Goal: Task Accomplishment & Management: Complete application form

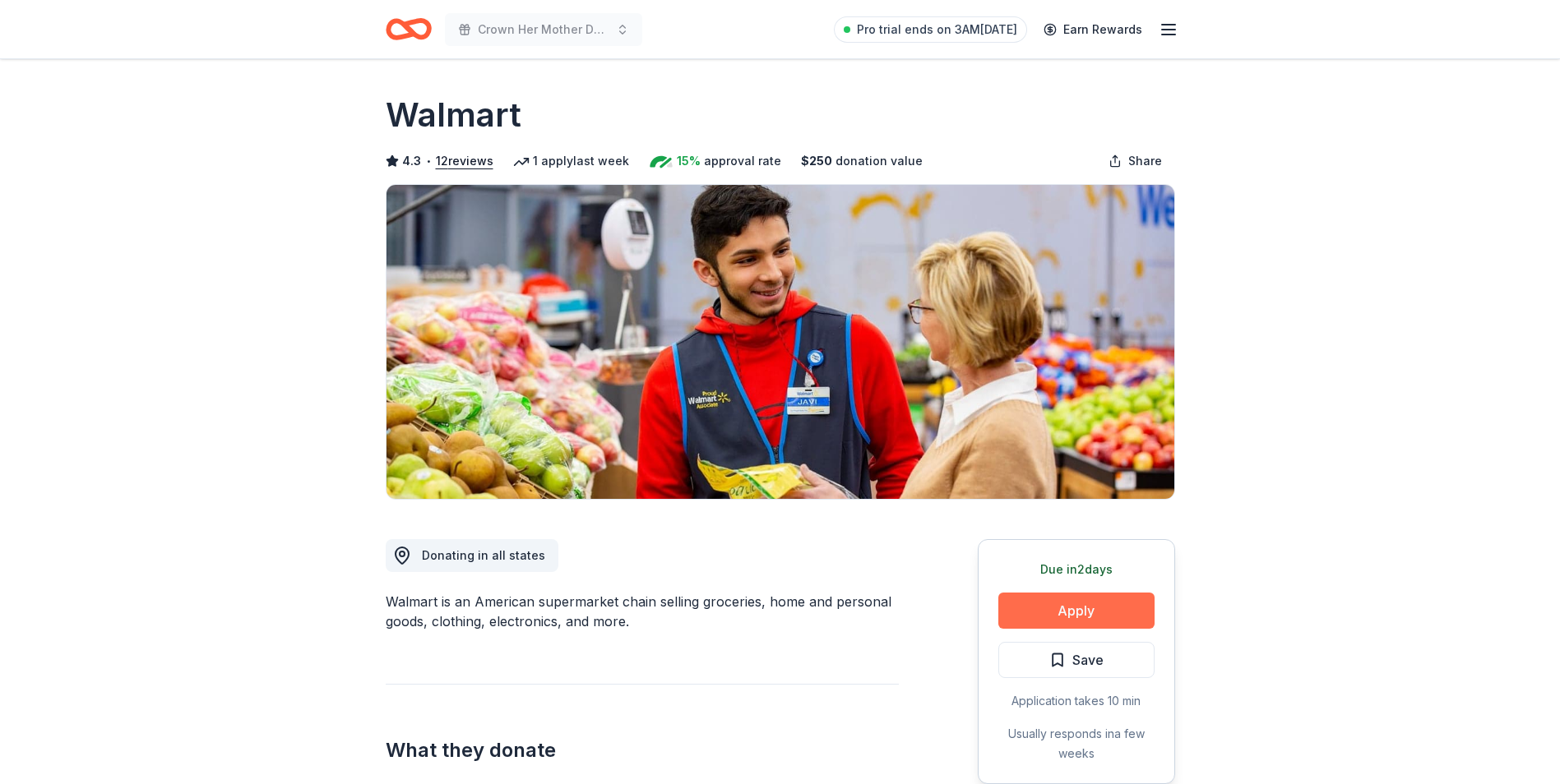
click at [1071, 617] on button "Apply" at bounding box center [1077, 611] width 157 height 36
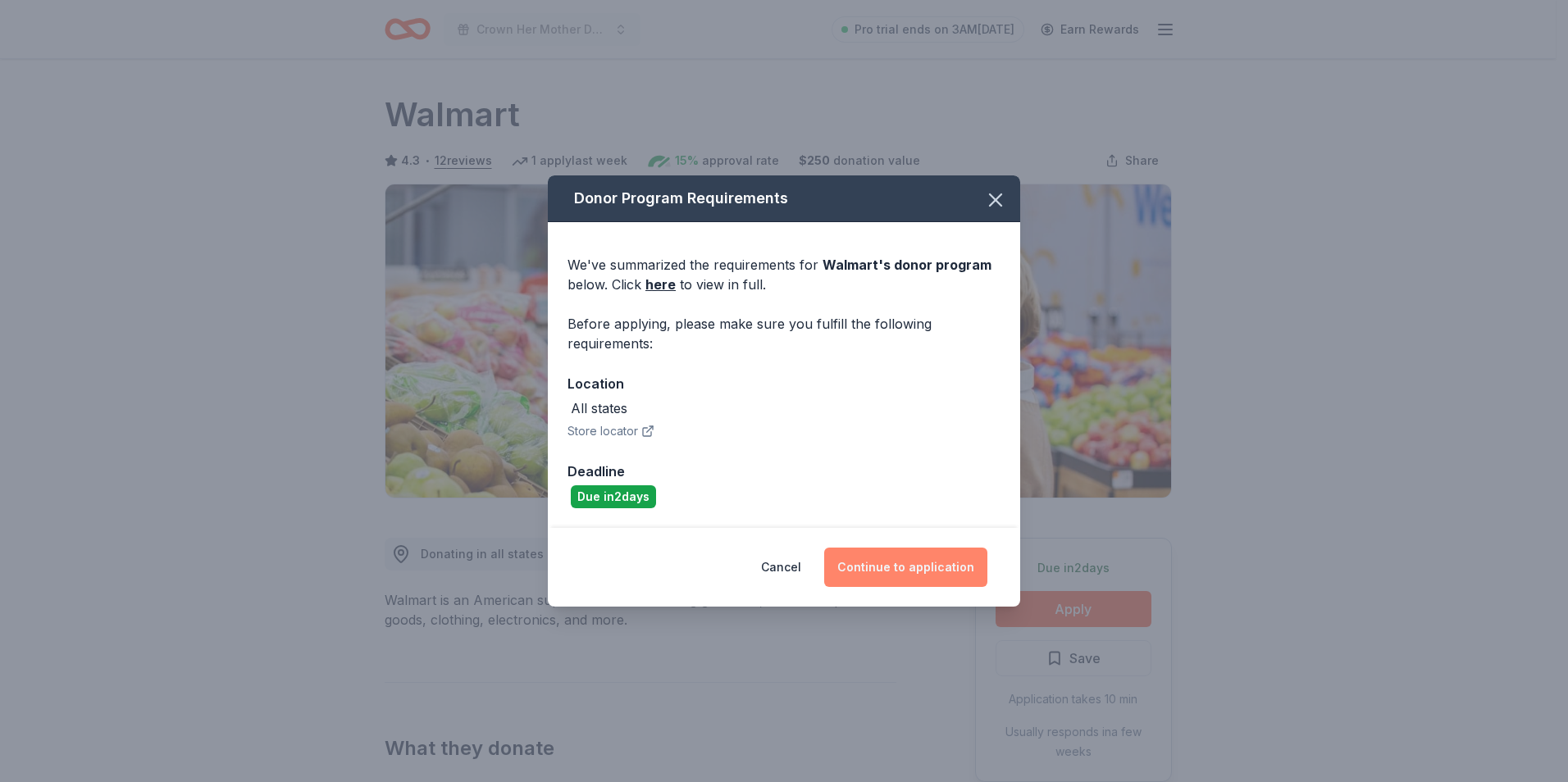
click at [947, 558] on button "Continue to application" at bounding box center [905, 567] width 163 height 39
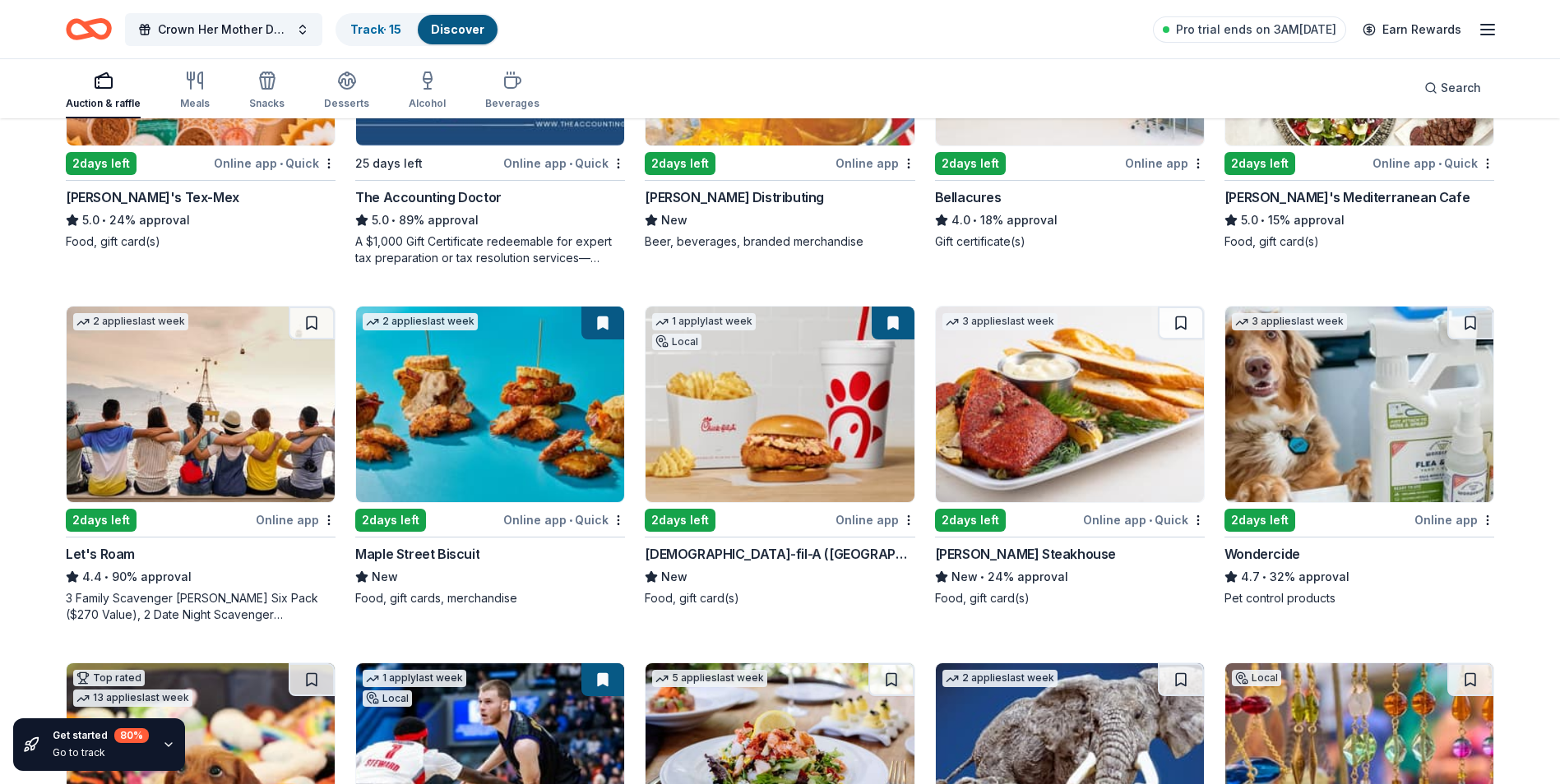
scroll to position [692, 0]
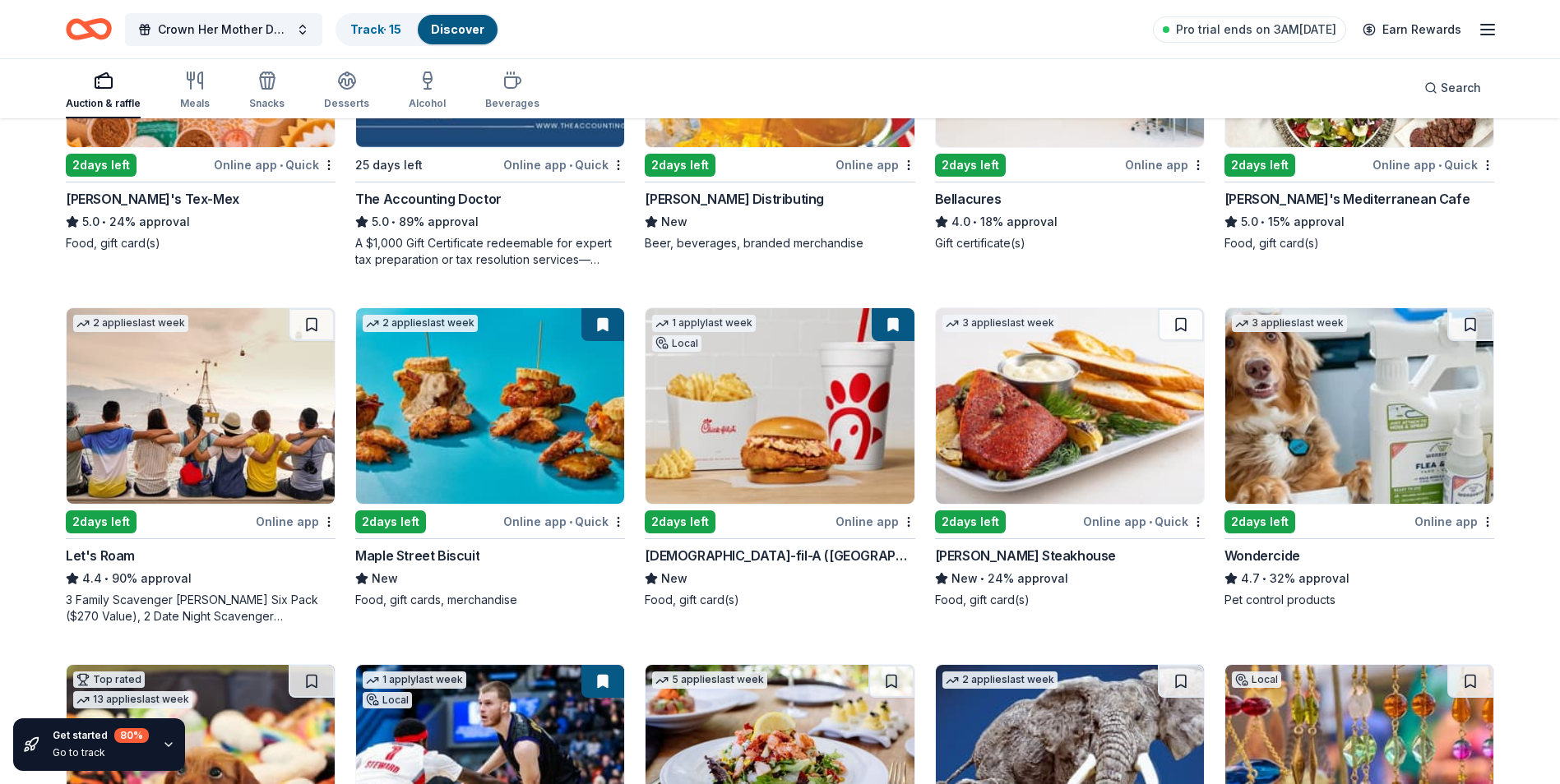
click at [739, 494] on img at bounding box center [780, 406] width 268 height 196
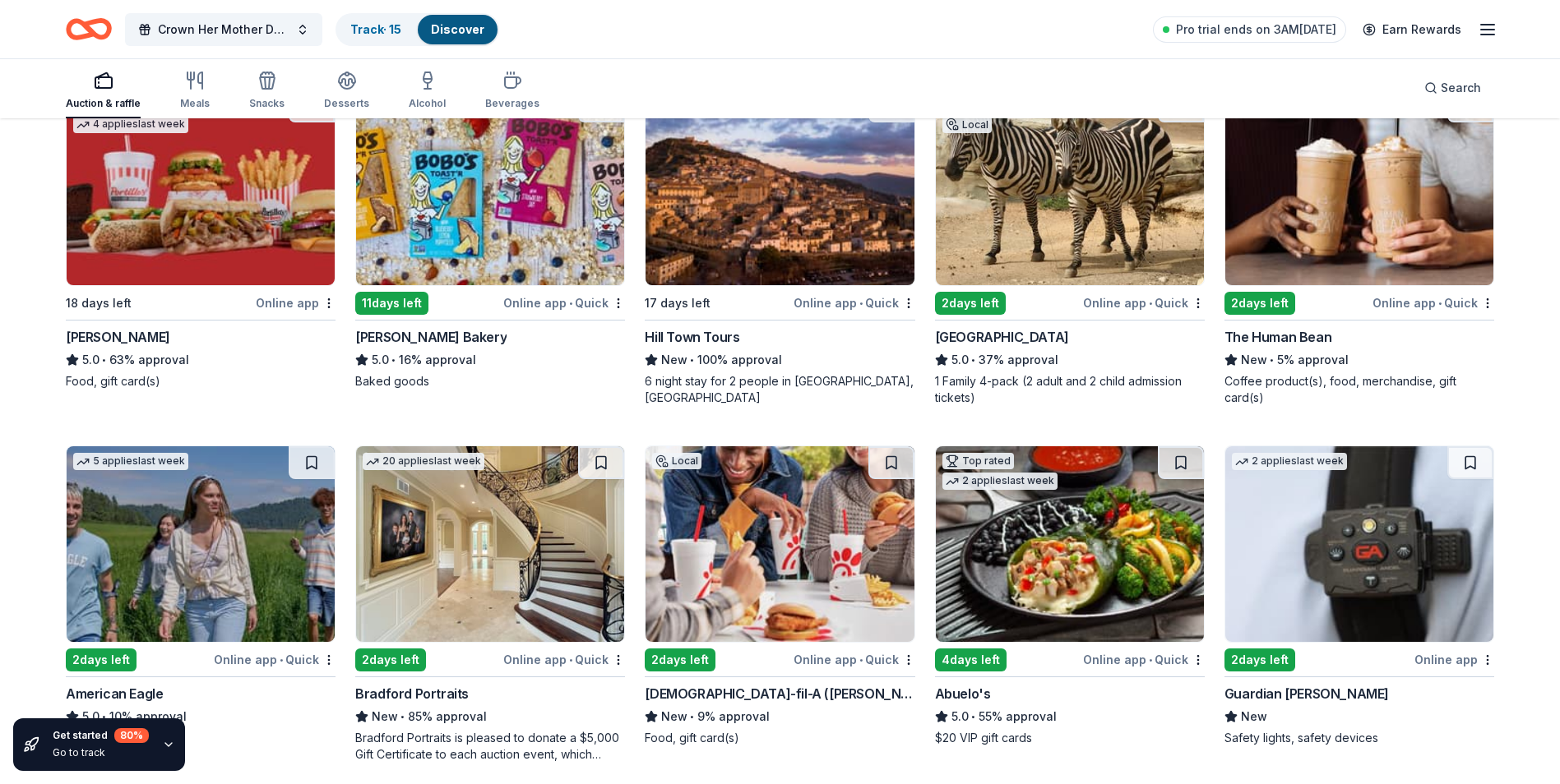
scroll to position [2145, 0]
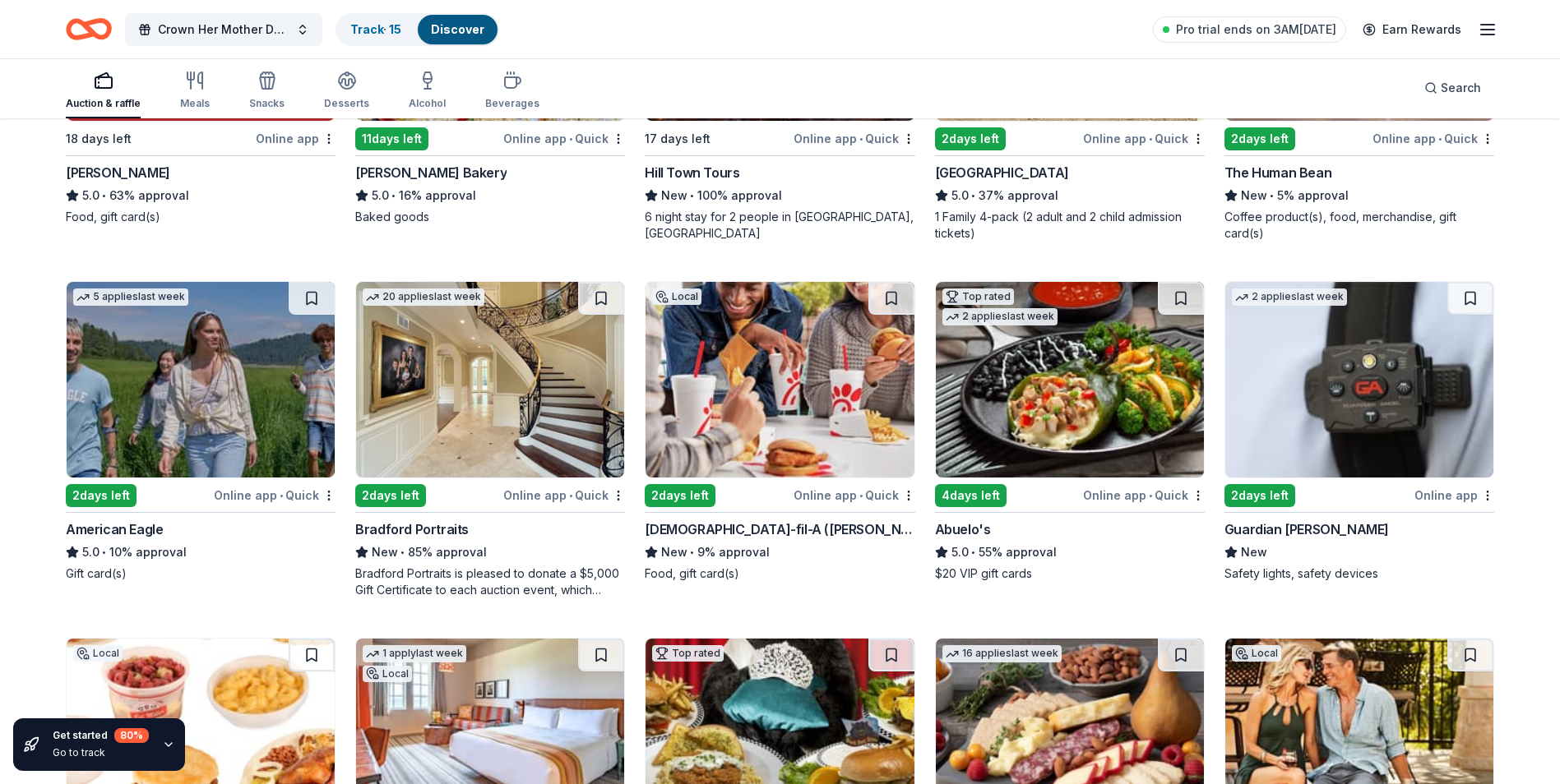
click at [739, 406] on img at bounding box center [780, 380] width 268 height 196
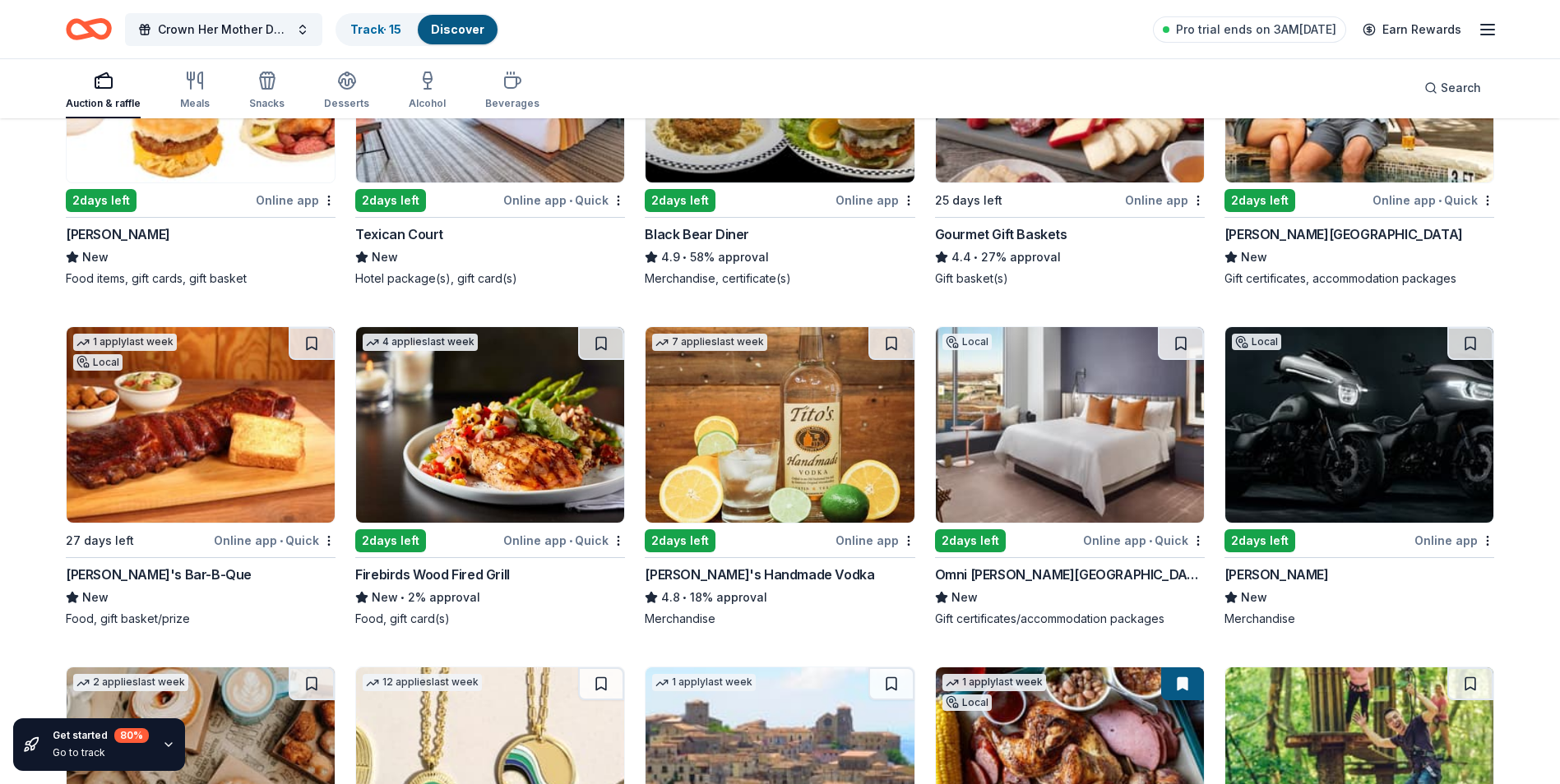
scroll to position [2842, 0]
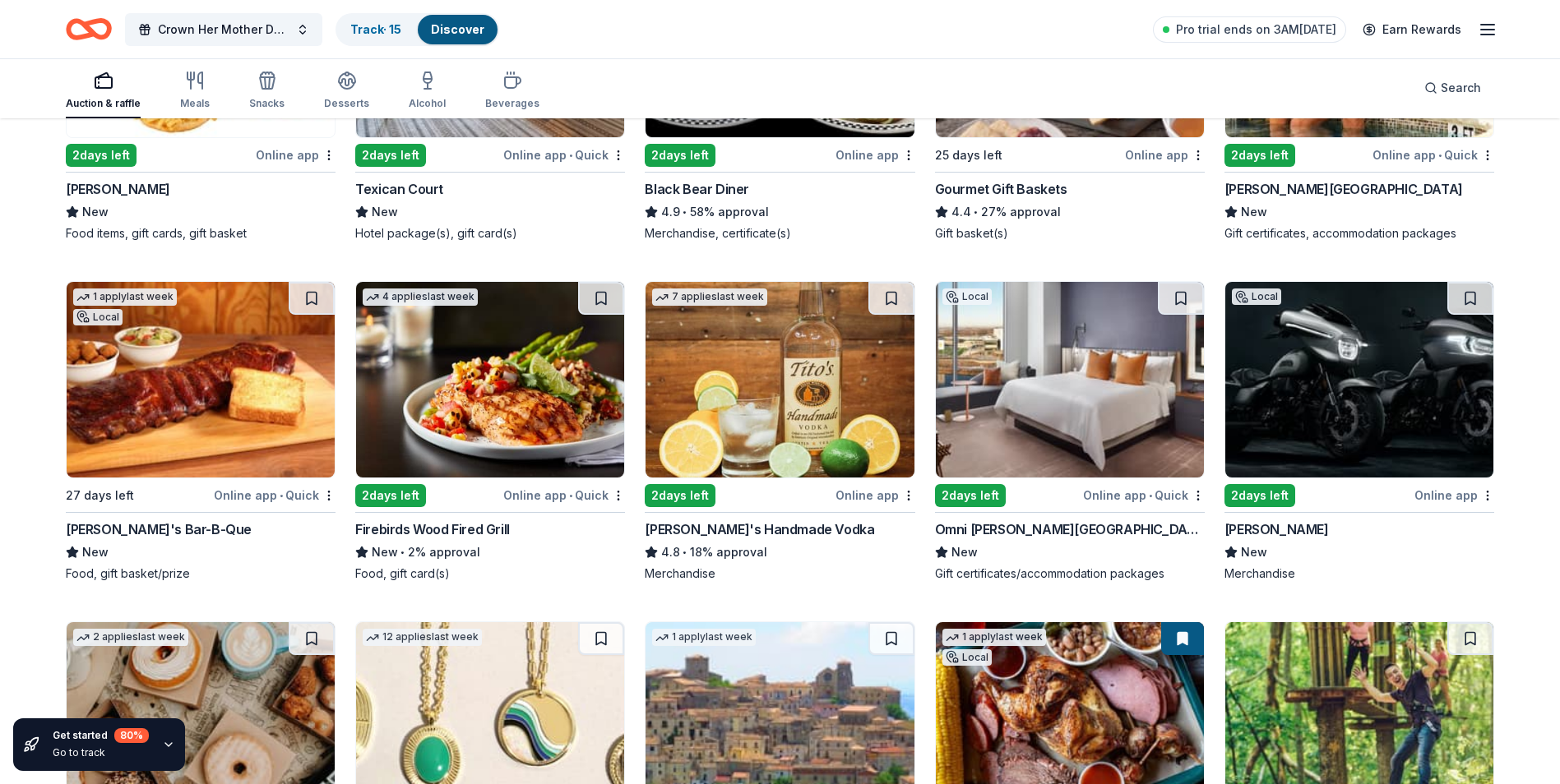
click at [438, 416] on img at bounding box center [491, 380] width 268 height 196
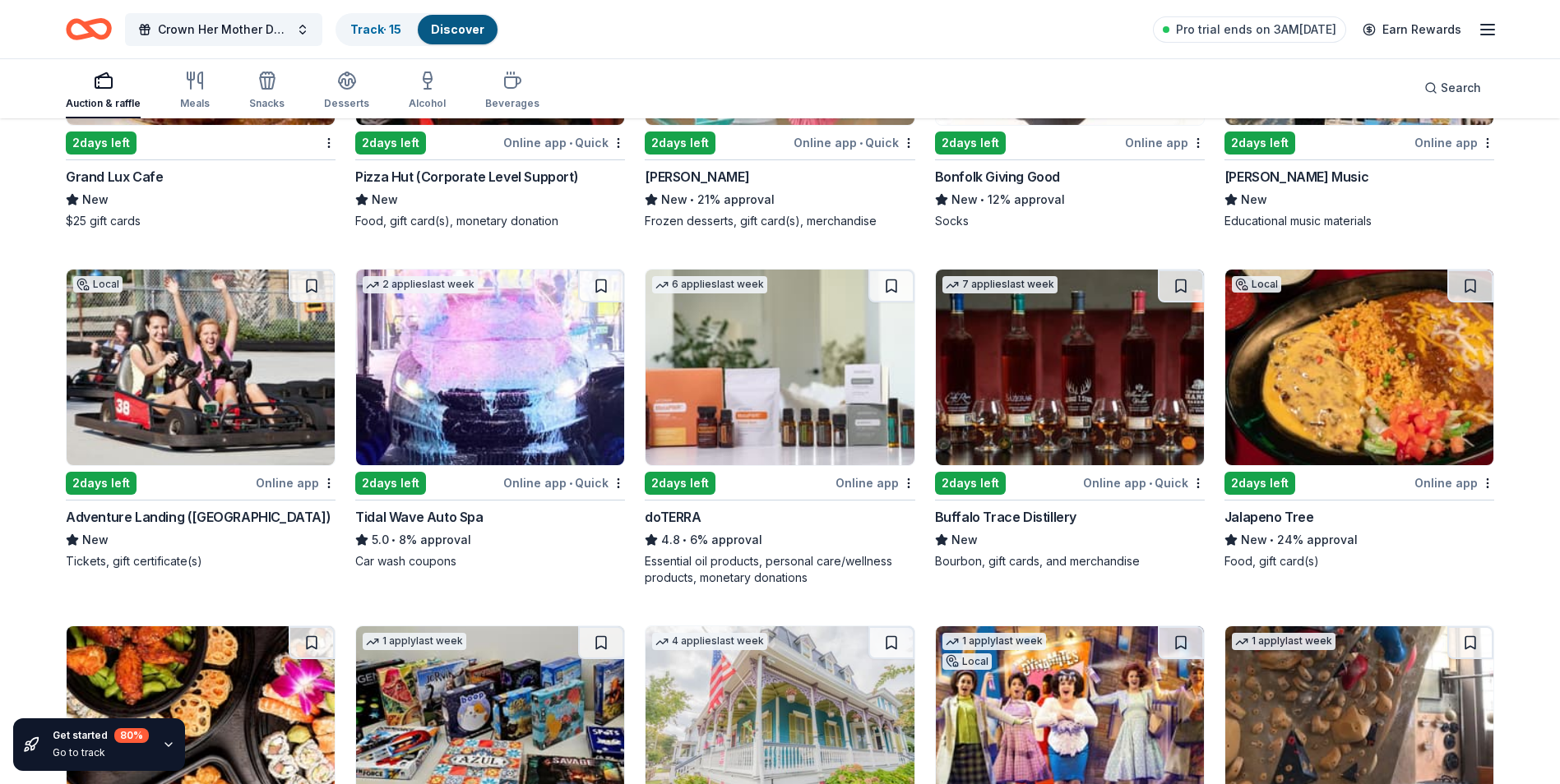
scroll to position [4319, 0]
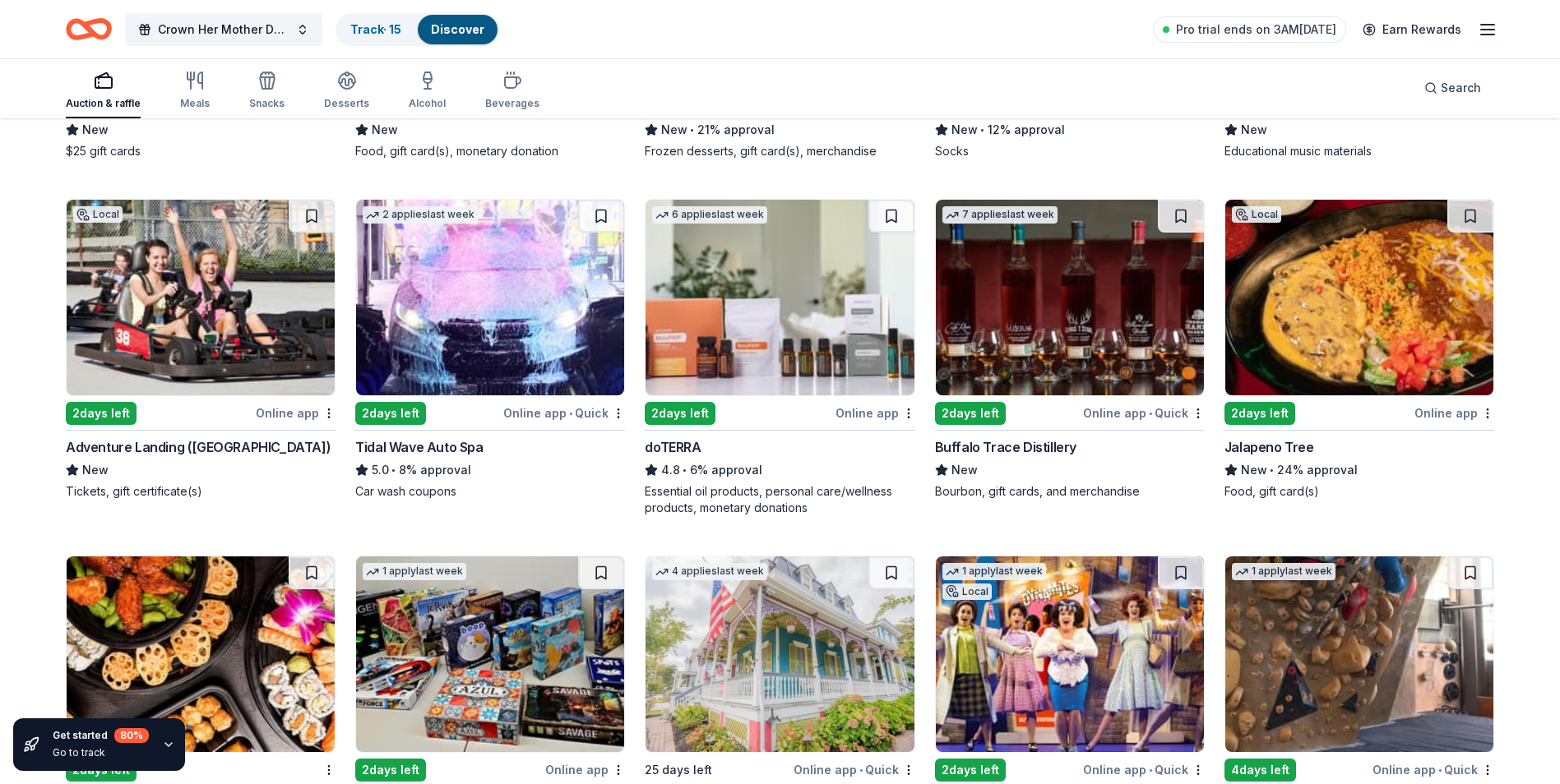
click at [282, 377] on img at bounding box center [201, 298] width 268 height 196
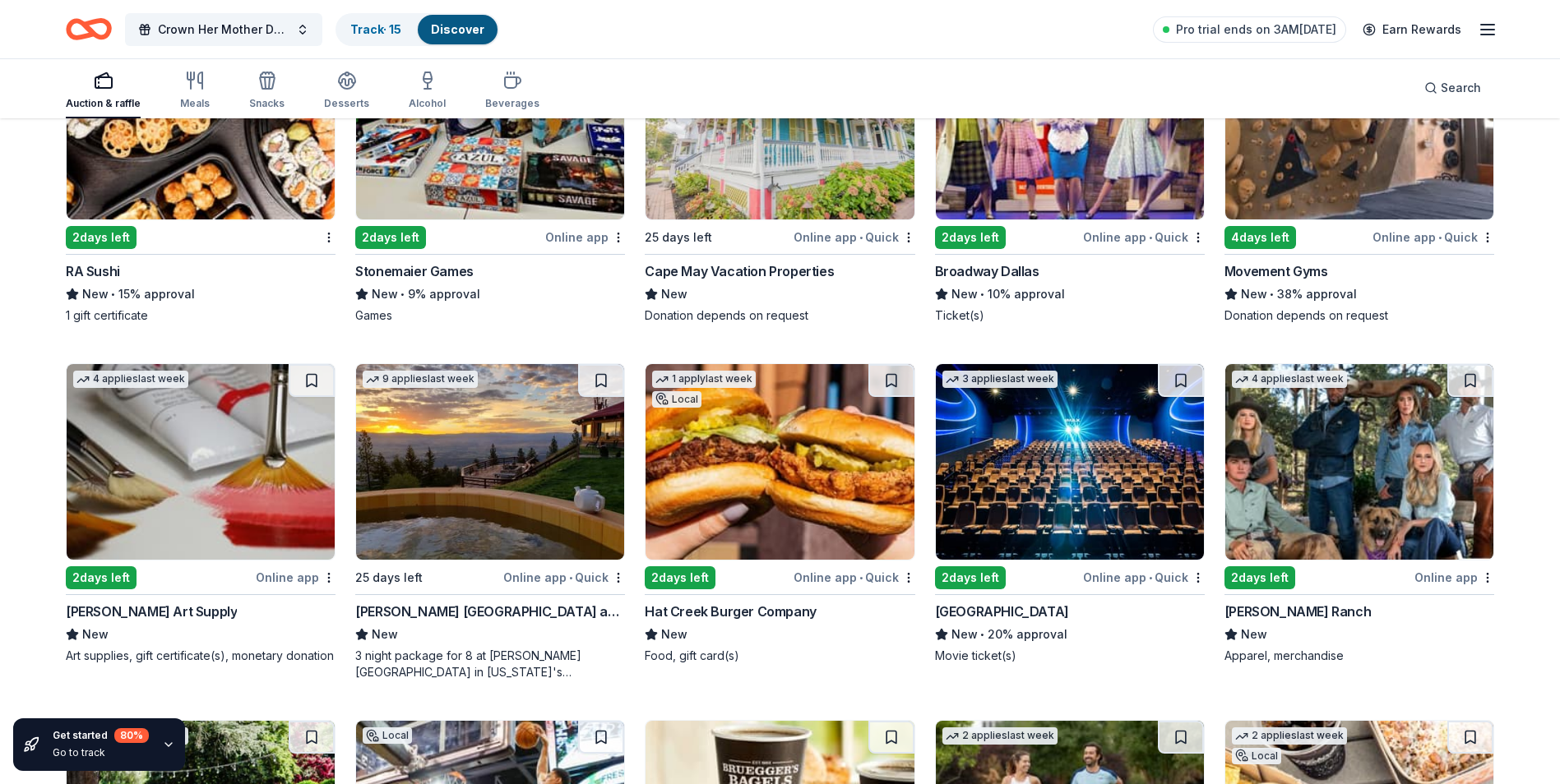
scroll to position [4934, 0]
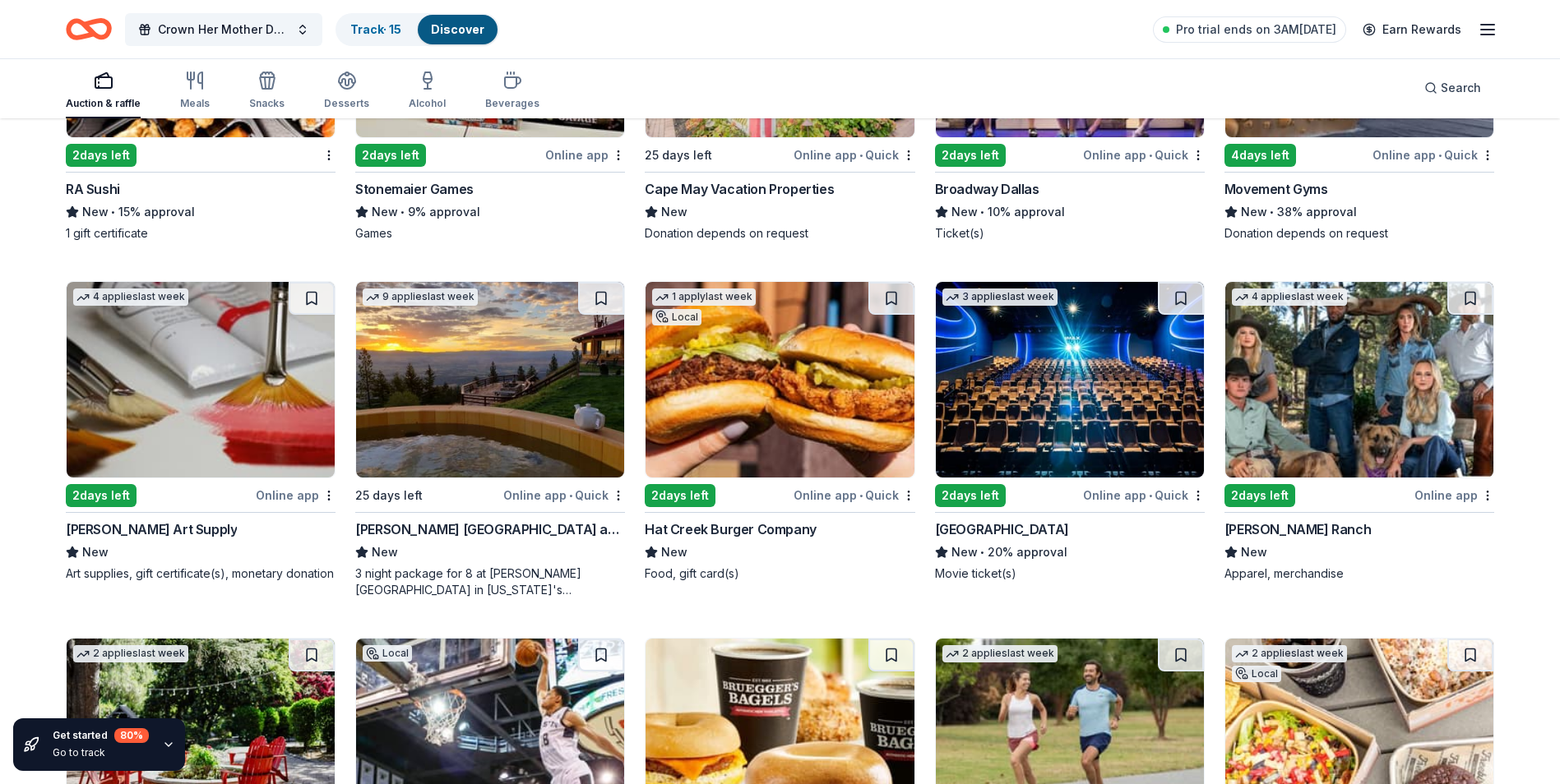
click at [524, 321] on img at bounding box center [491, 380] width 268 height 196
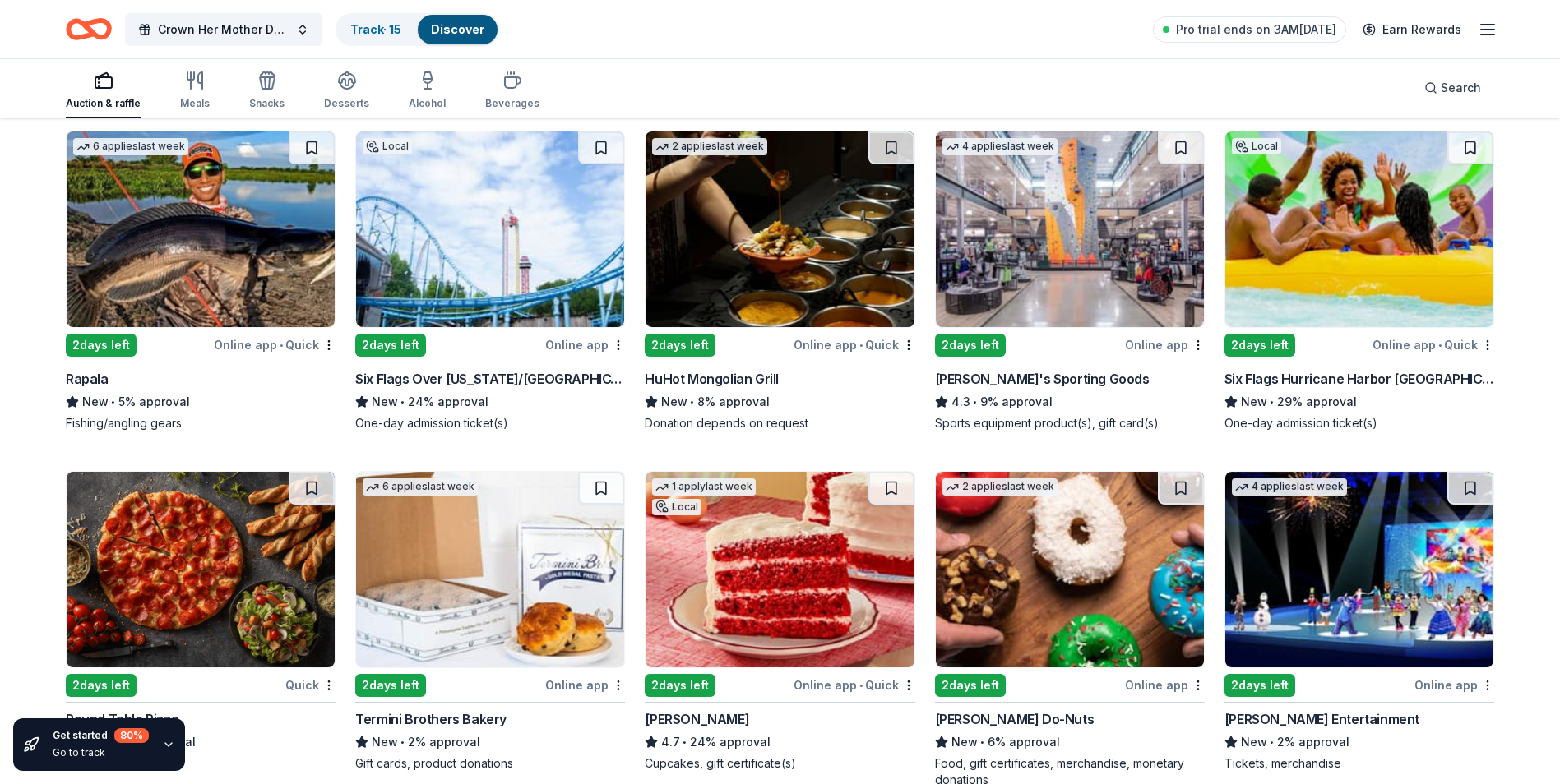
scroll to position [6509, 0]
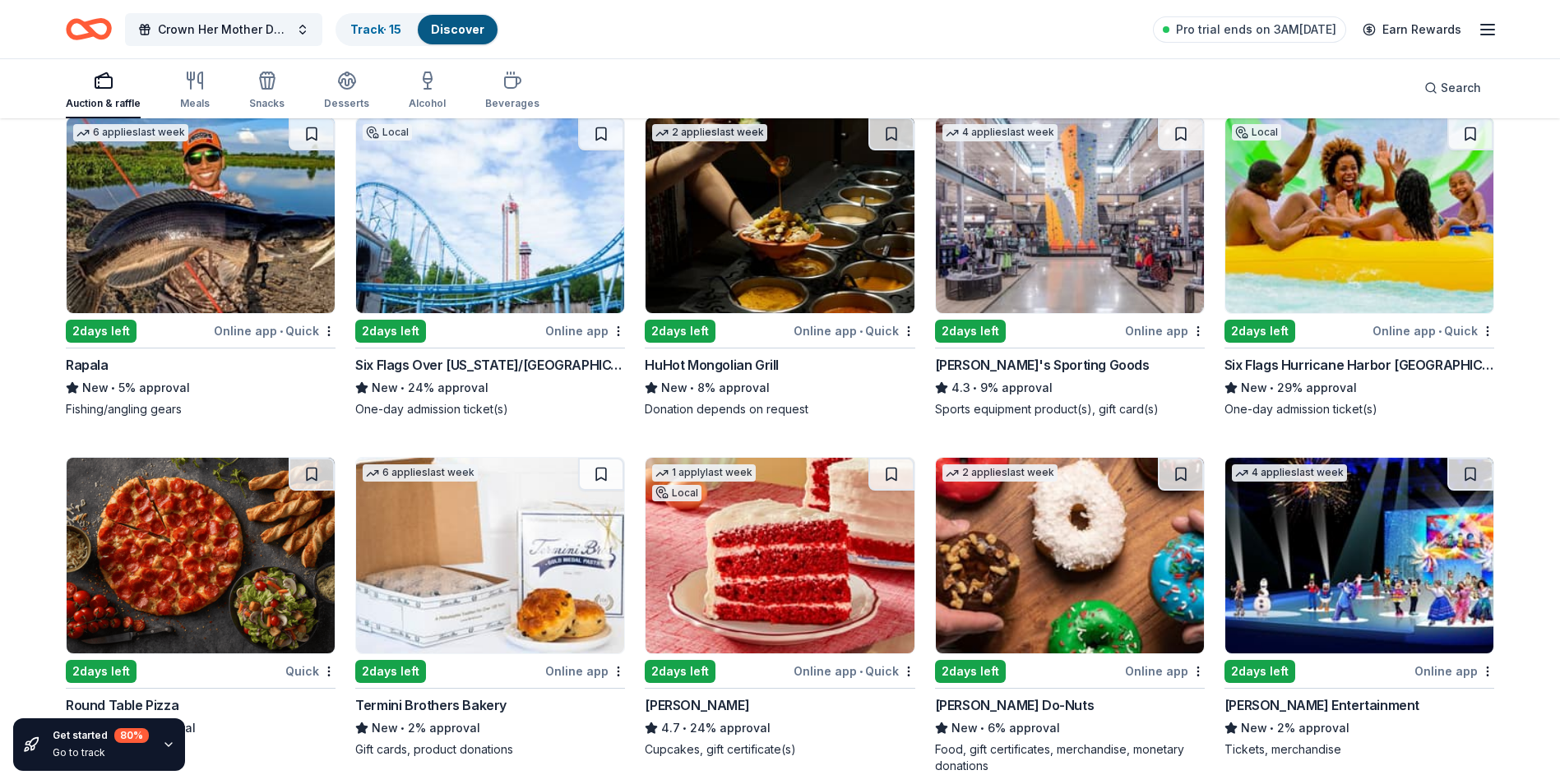
click at [978, 278] on img at bounding box center [1070, 215] width 268 height 196
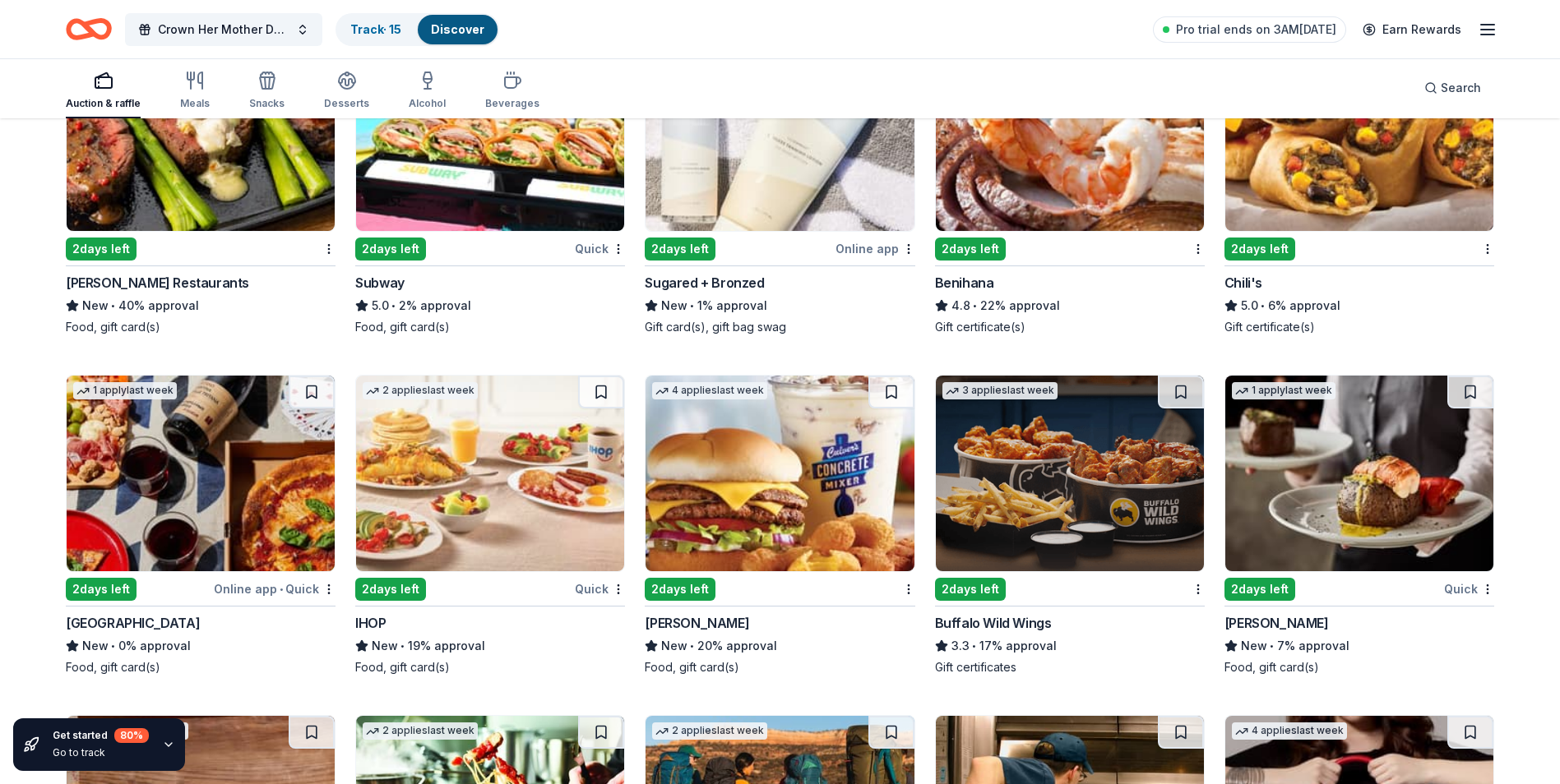
scroll to position [10175, 0]
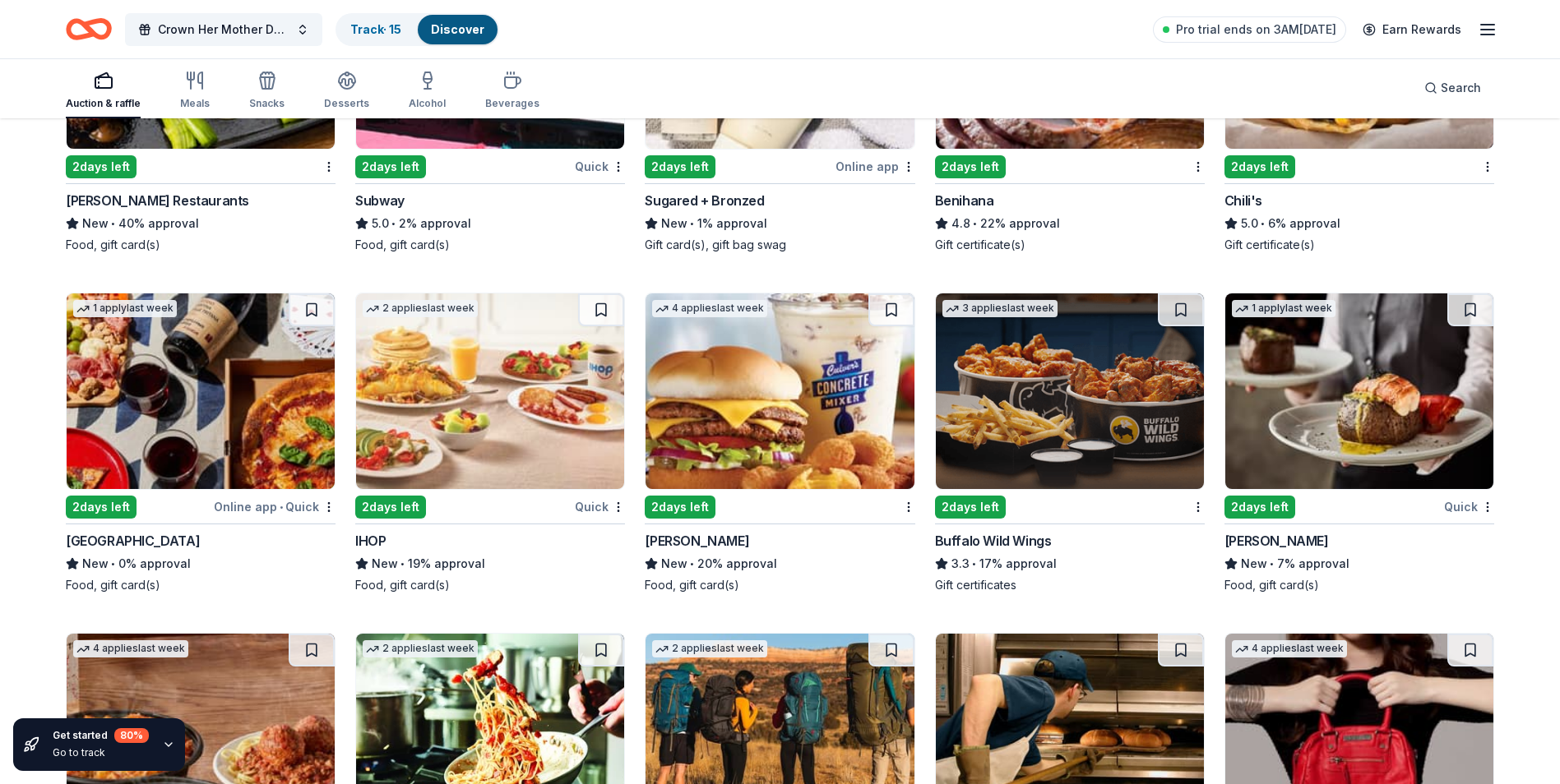
click at [1036, 432] on img at bounding box center [1070, 392] width 268 height 196
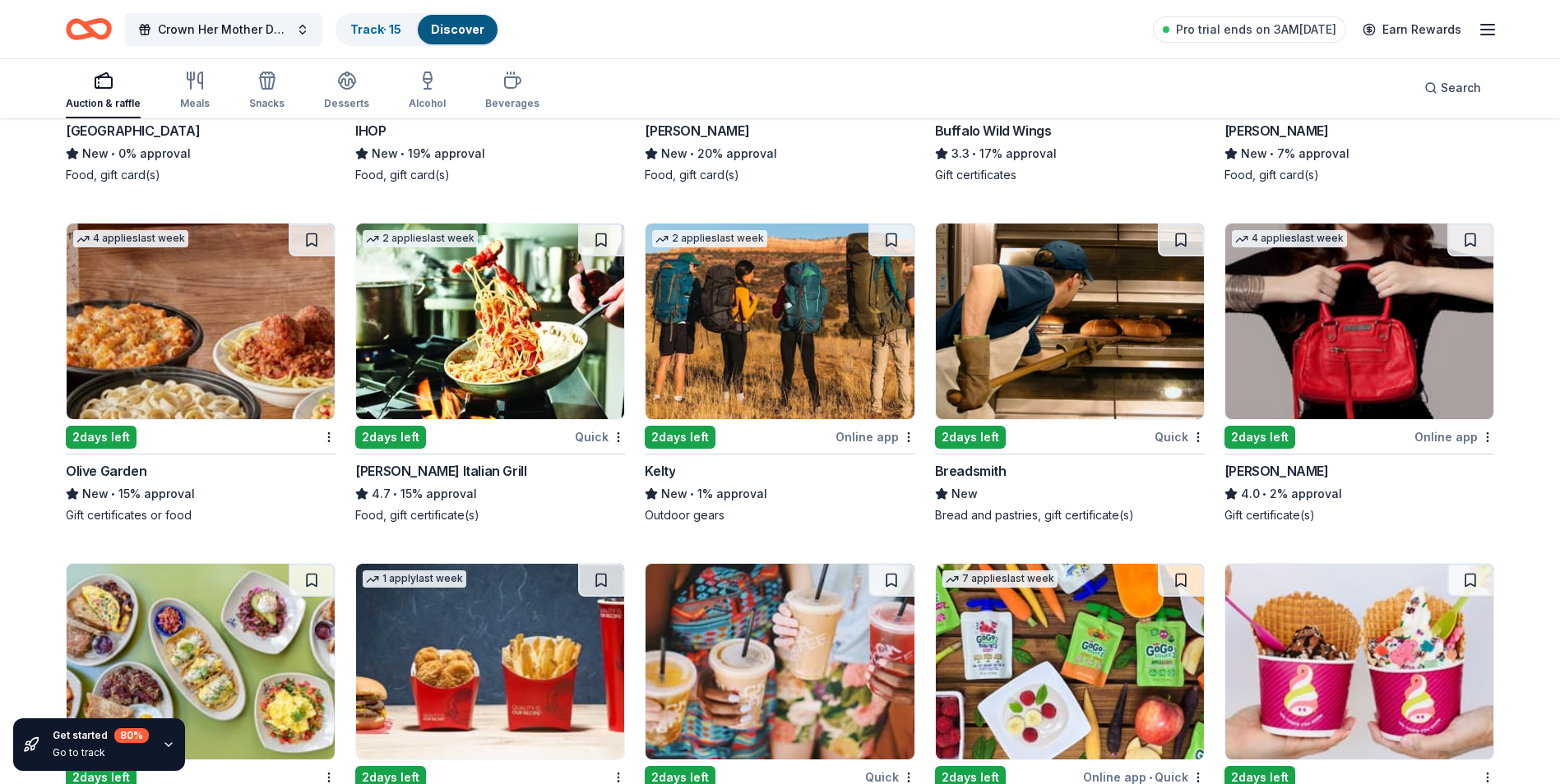
scroll to position [10586, 0]
click at [263, 389] on img at bounding box center [201, 321] width 268 height 196
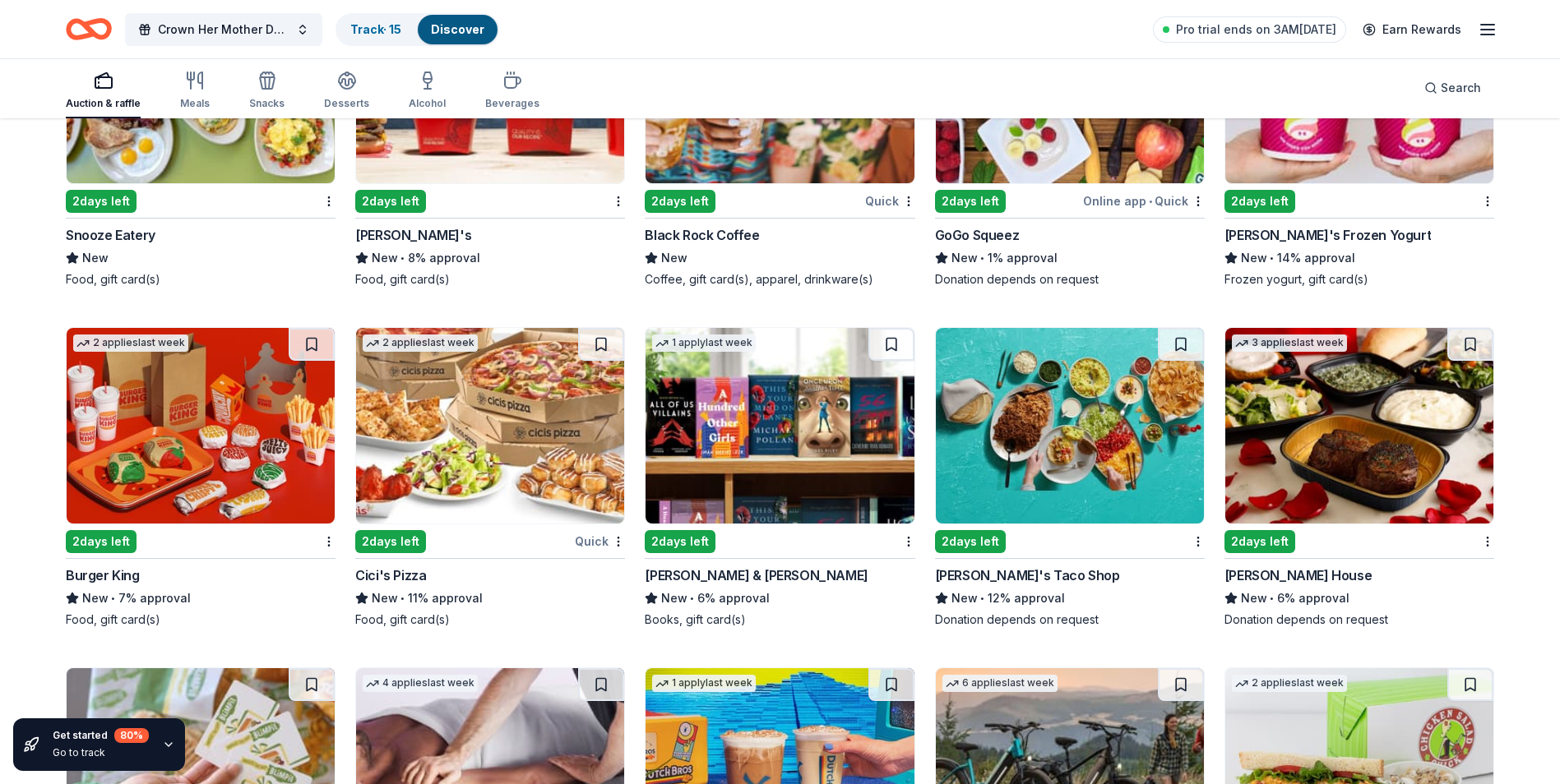
scroll to position [11244, 0]
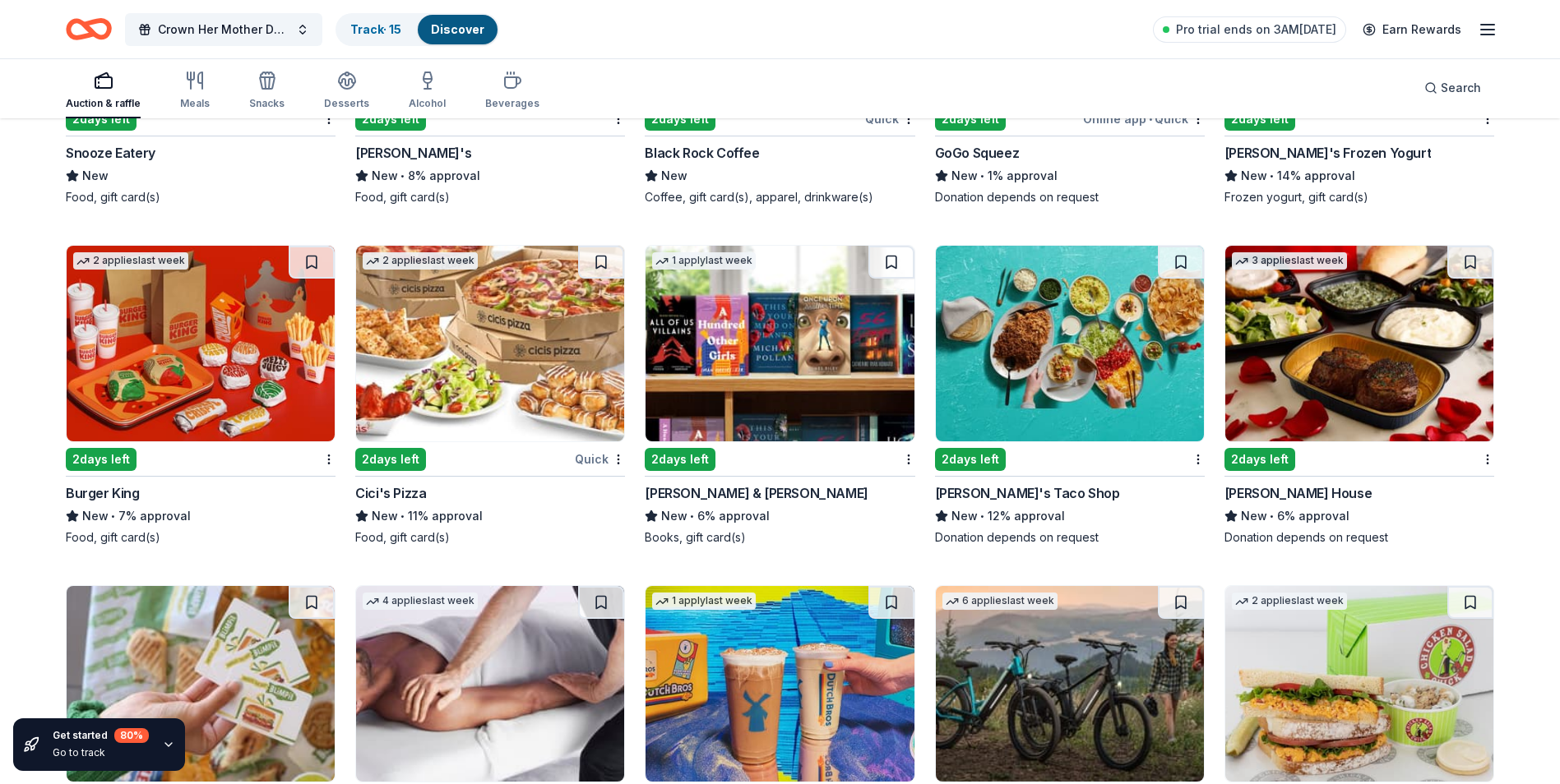
click at [458, 383] on img at bounding box center [491, 344] width 268 height 196
click at [1306, 404] on img at bounding box center [1359, 344] width 268 height 196
click at [1020, 360] on img at bounding box center [1070, 344] width 268 height 196
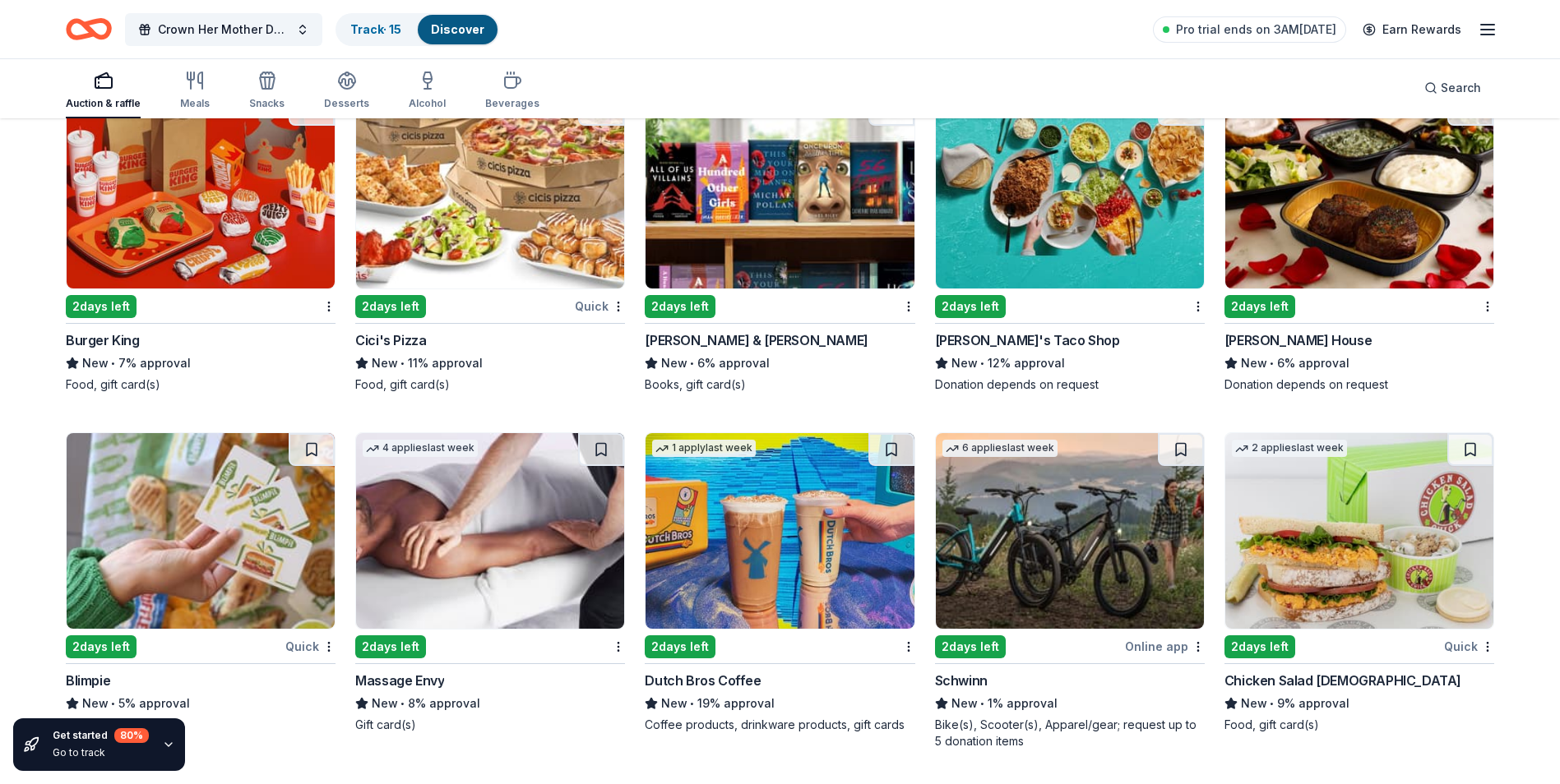
scroll to position [11491, 0]
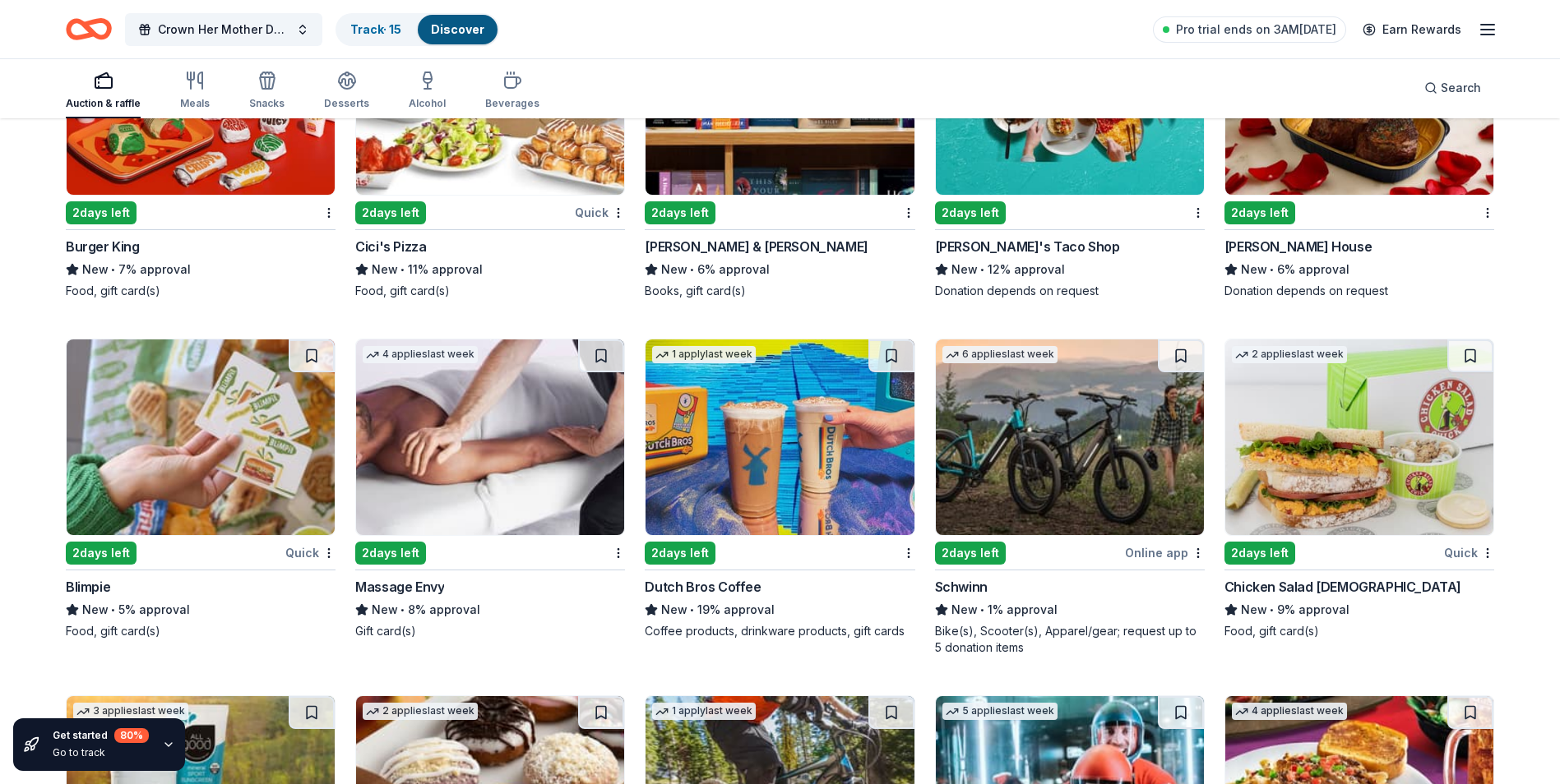
click at [429, 476] on img at bounding box center [491, 438] width 268 height 196
click at [784, 480] on img at bounding box center [780, 438] width 268 height 196
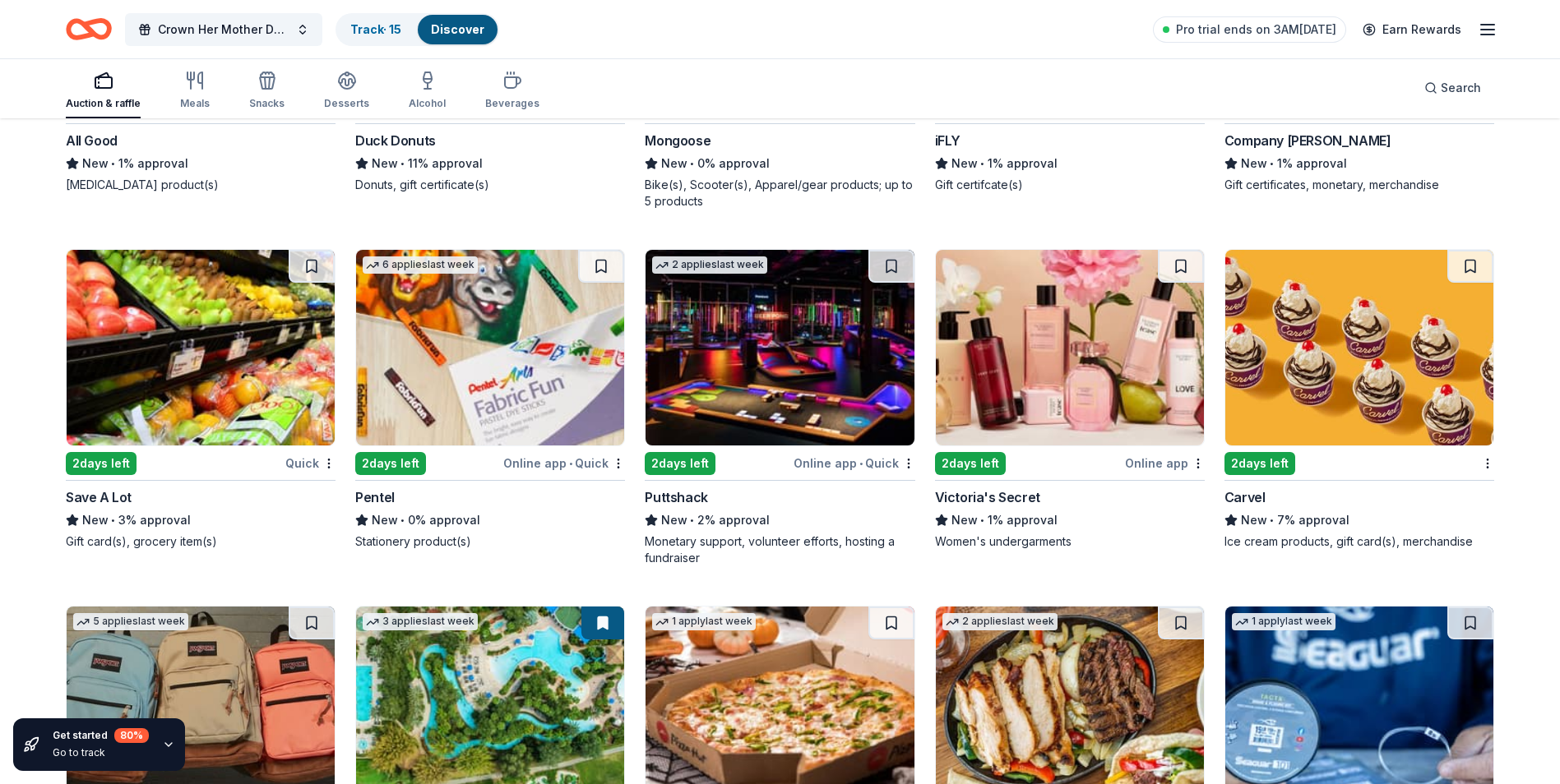
scroll to position [12312, 0]
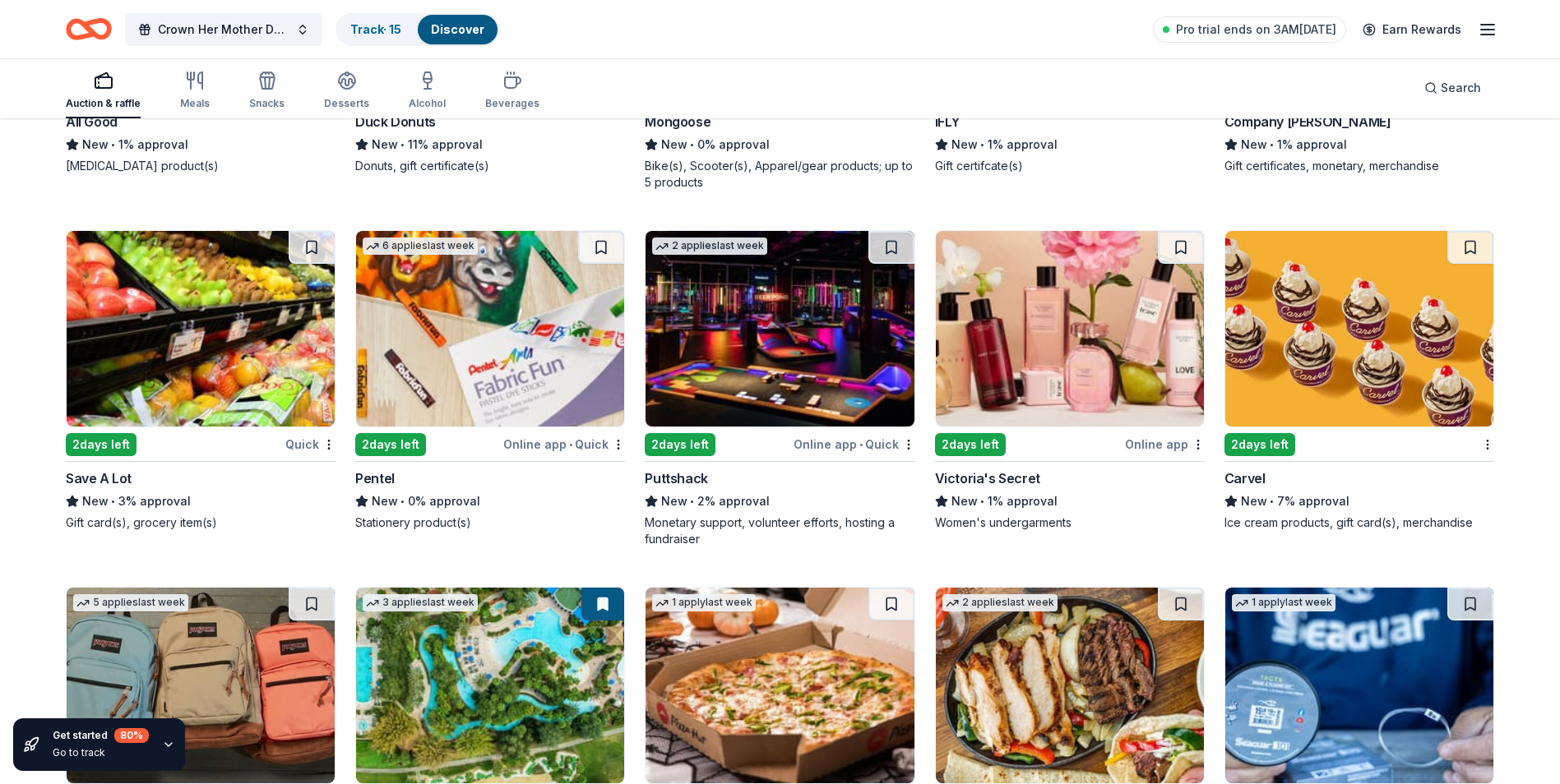
click at [1008, 407] on img at bounding box center [1070, 329] width 268 height 196
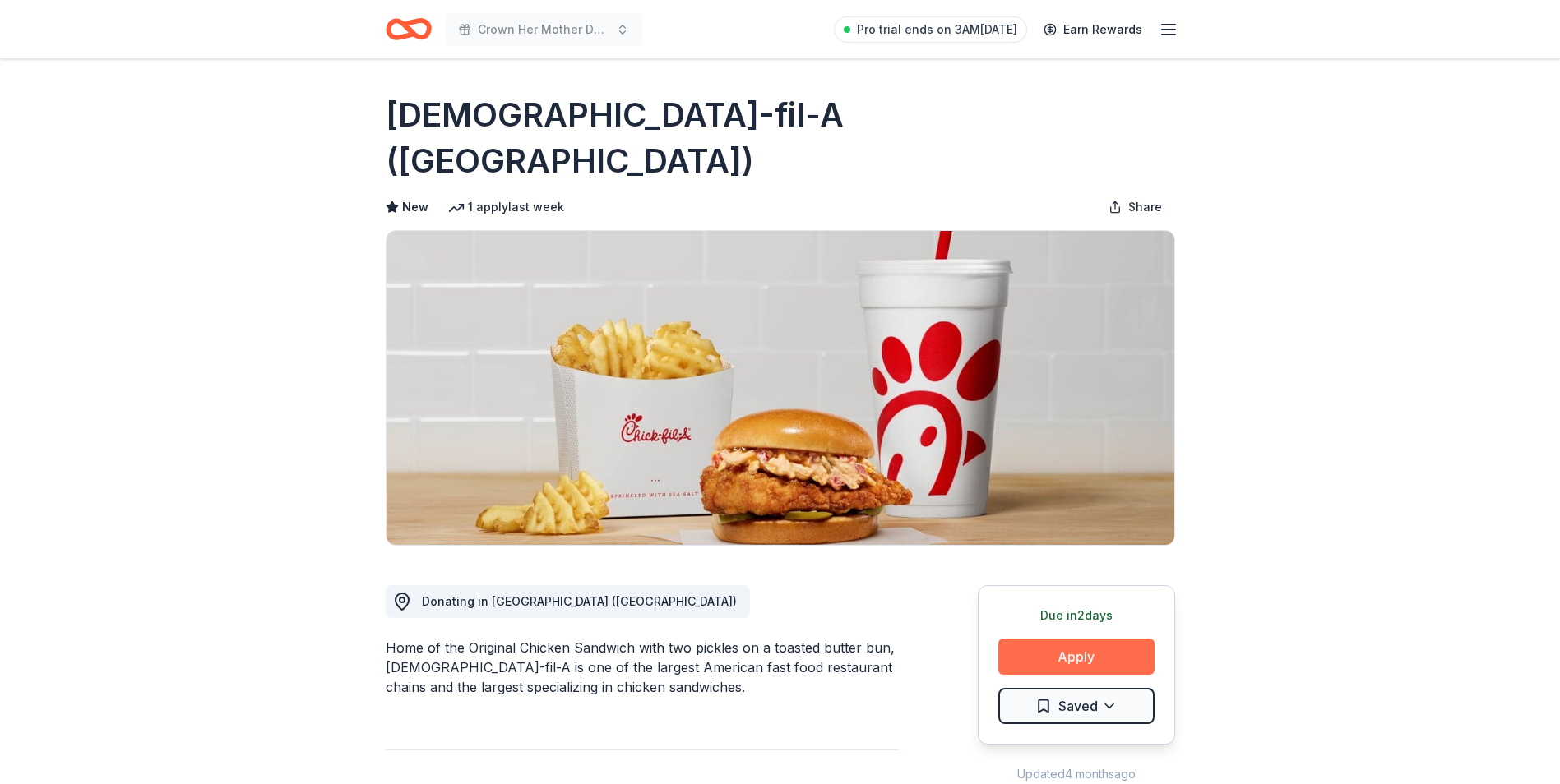
click at [1072, 639] on button "Apply" at bounding box center [1077, 657] width 157 height 36
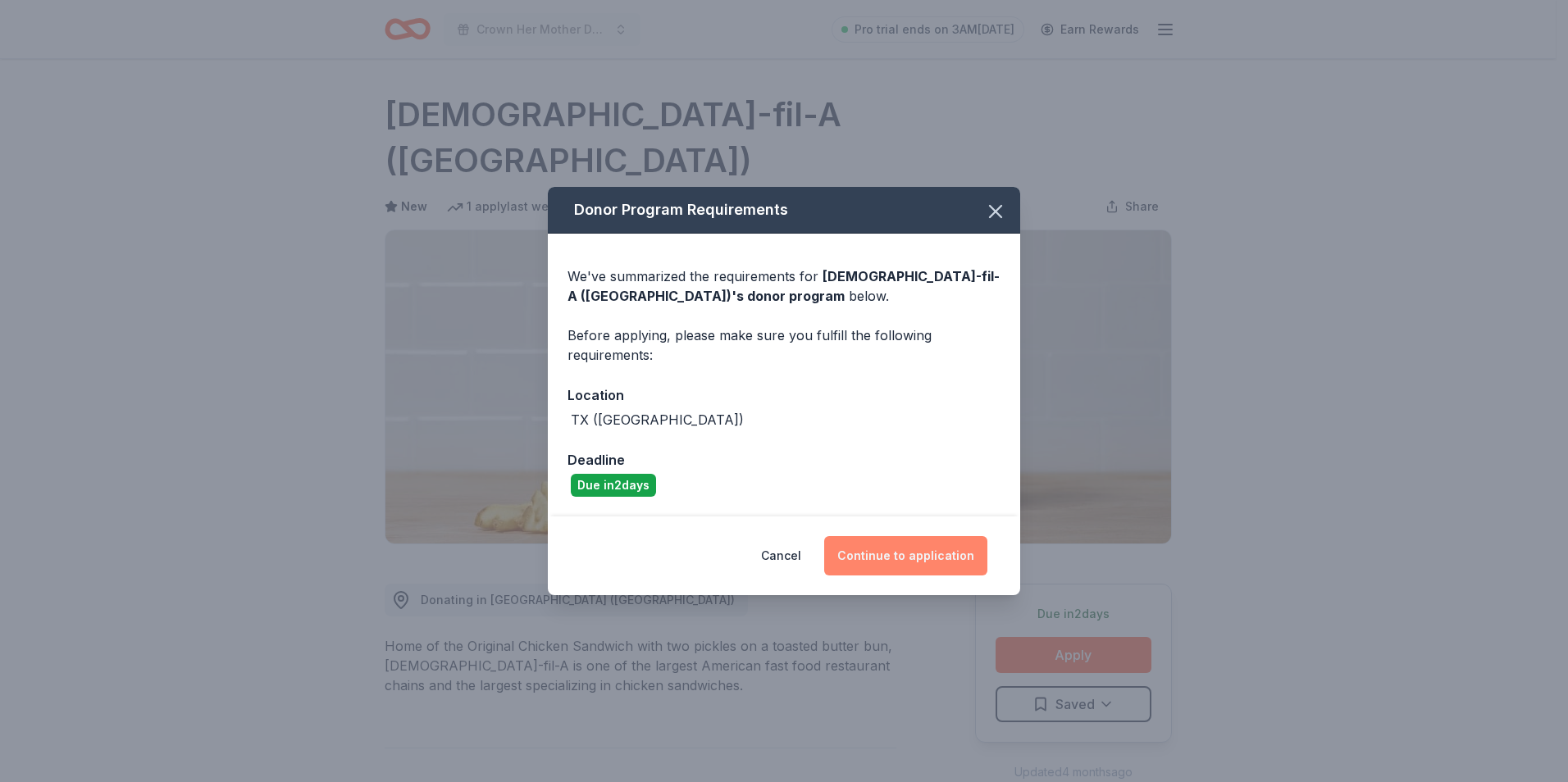
click at [957, 553] on button "Continue to application" at bounding box center [905, 556] width 163 height 39
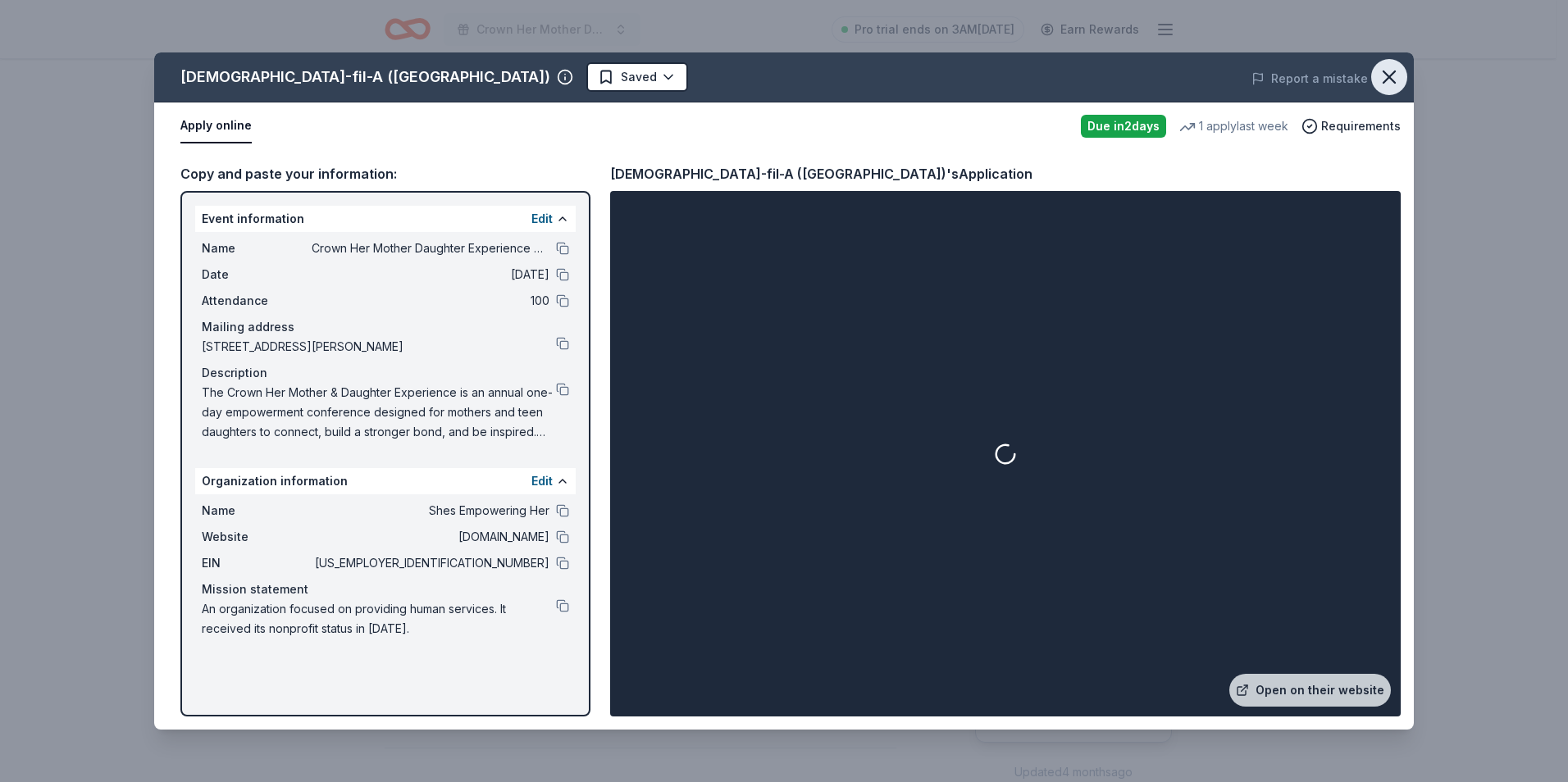
click at [1380, 77] on icon "button" at bounding box center [1389, 77] width 23 height 23
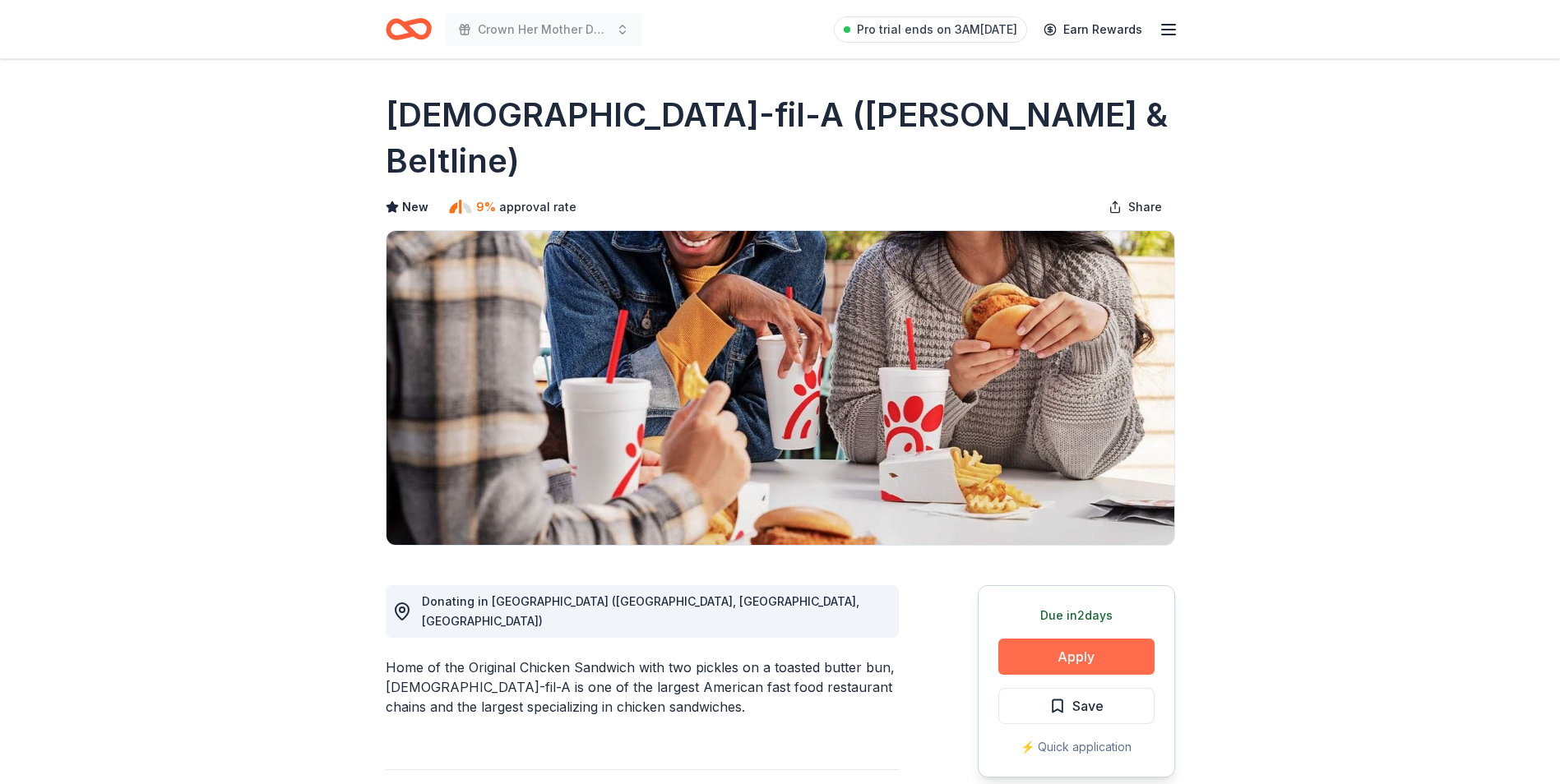
click at [1019, 639] on button "Apply" at bounding box center [1077, 657] width 157 height 36
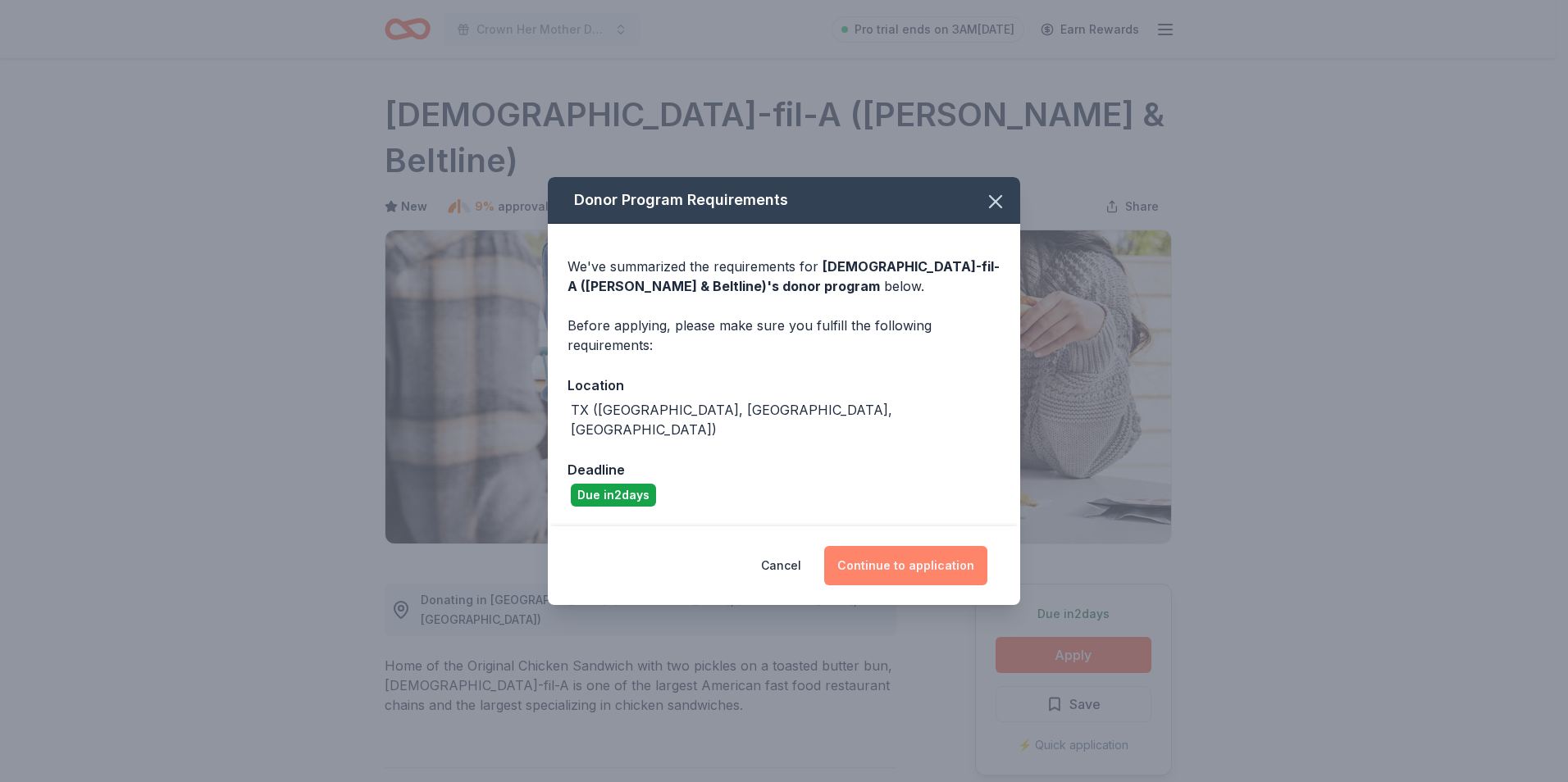
click at [904, 574] on button "Continue to application" at bounding box center [905, 565] width 163 height 39
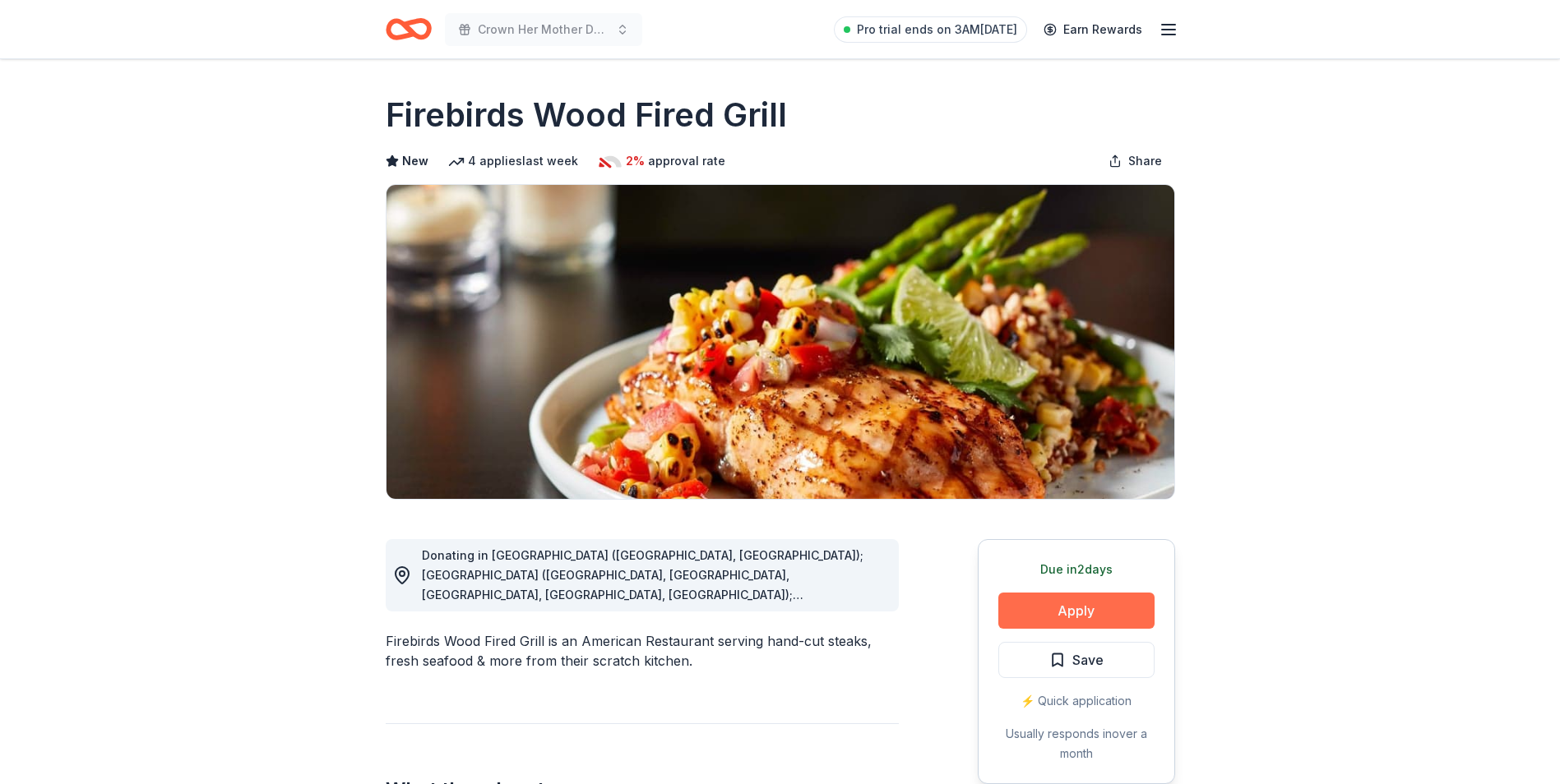
click at [1052, 603] on button "Apply" at bounding box center [1077, 611] width 157 height 36
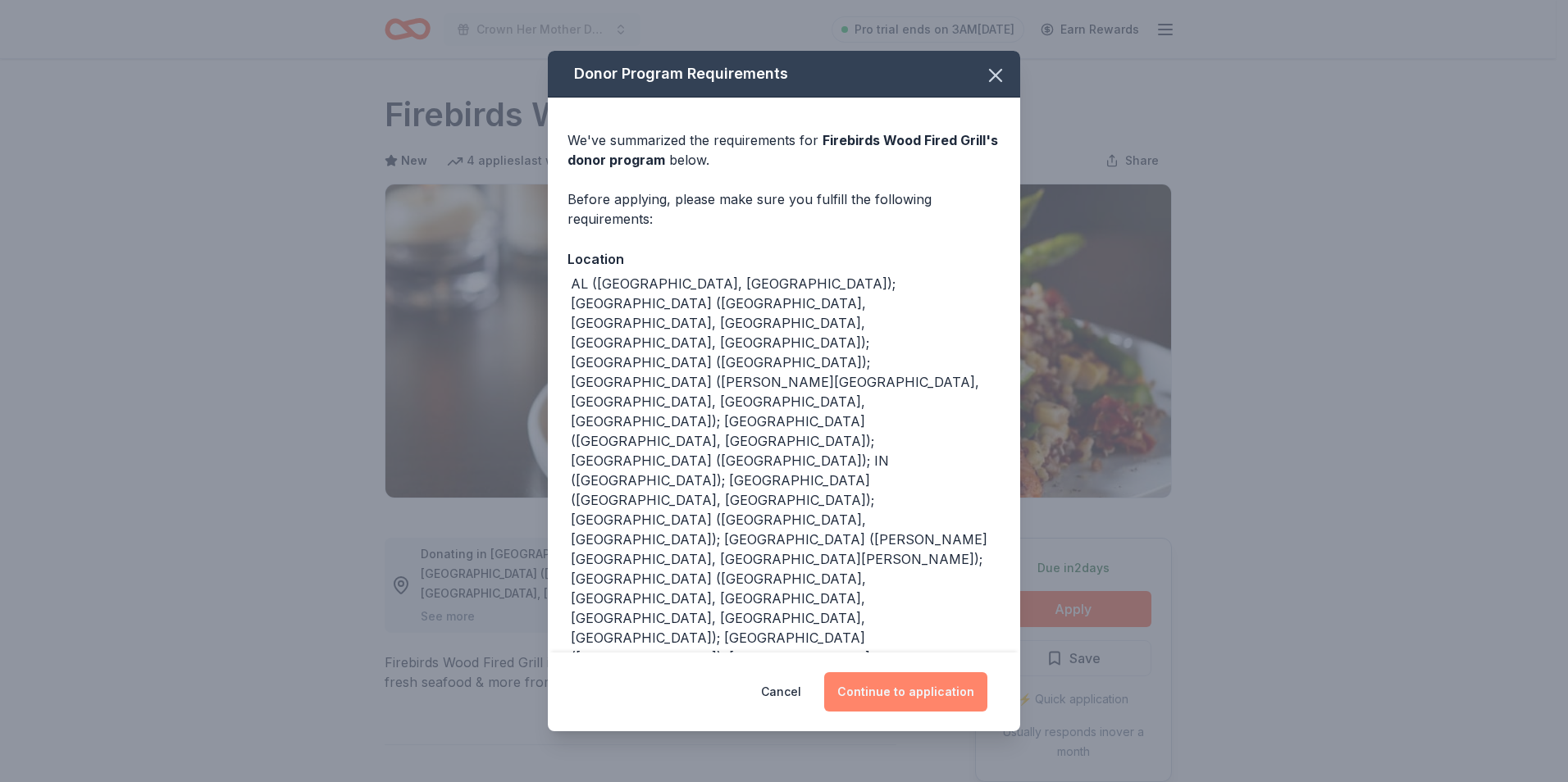
click at [934, 673] on button "Continue to application" at bounding box center [905, 692] width 163 height 39
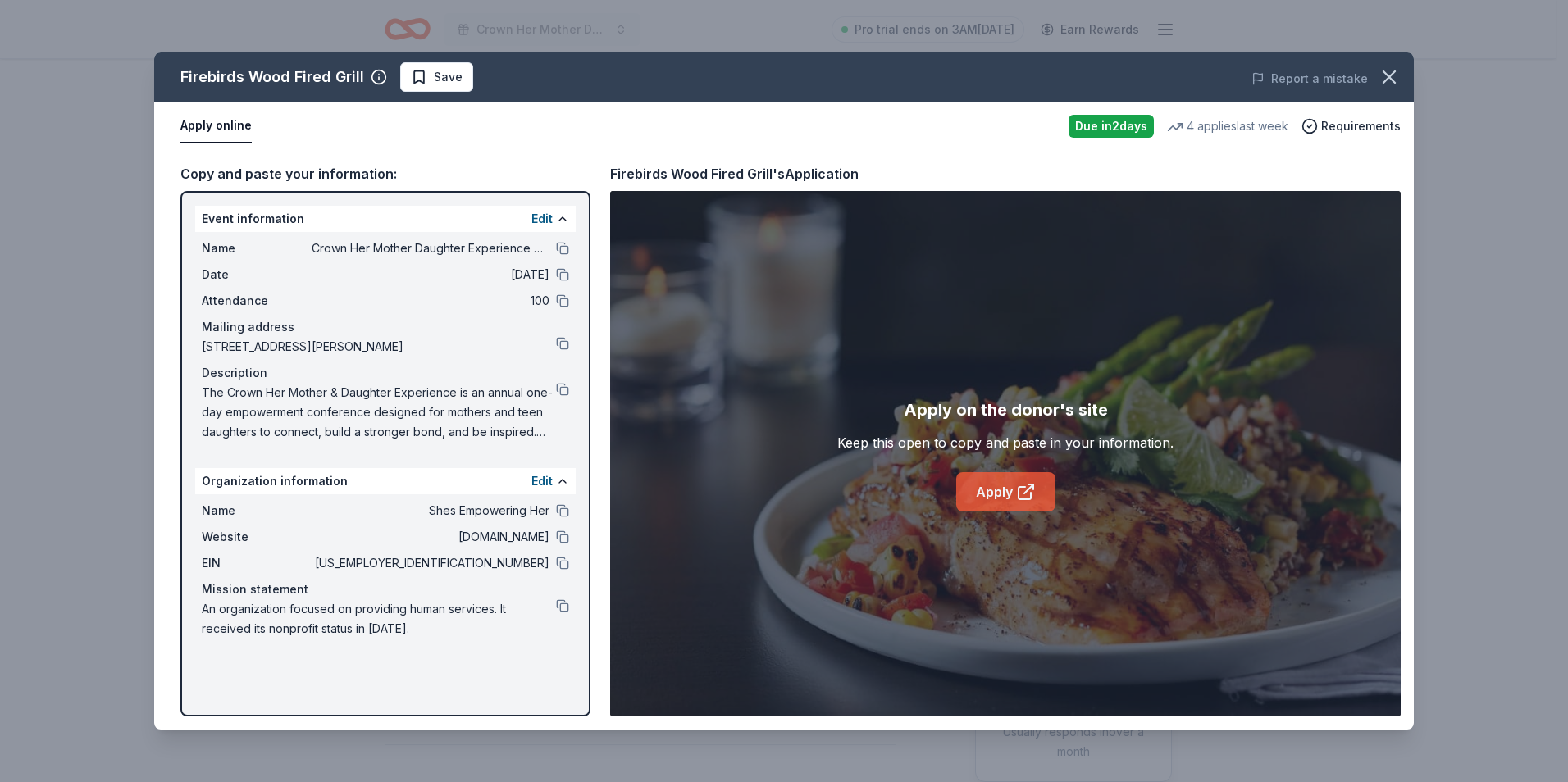
click at [977, 499] on link "Apply" at bounding box center [1006, 492] width 100 height 39
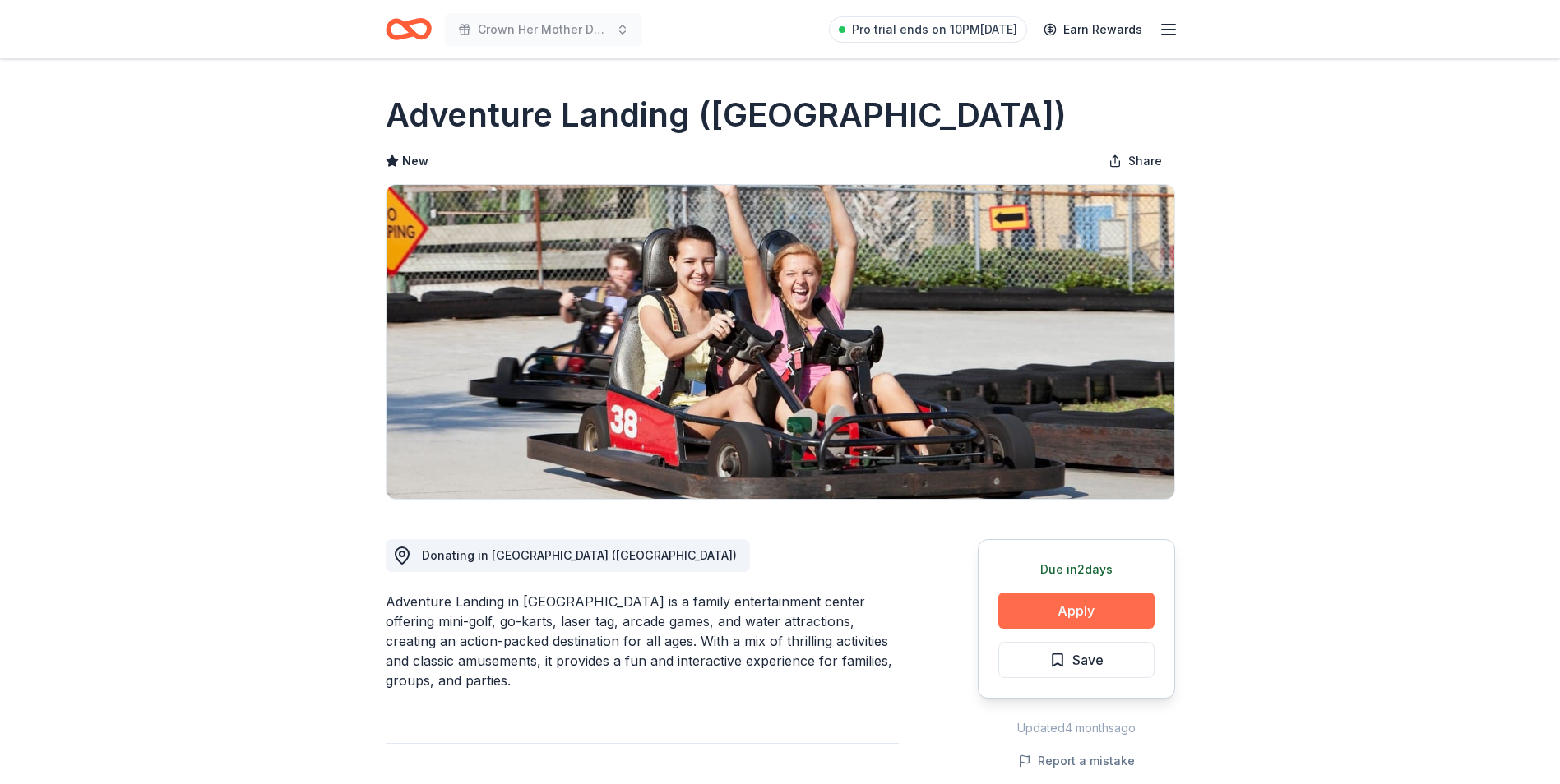
click at [1063, 604] on button "Apply" at bounding box center [1077, 611] width 157 height 36
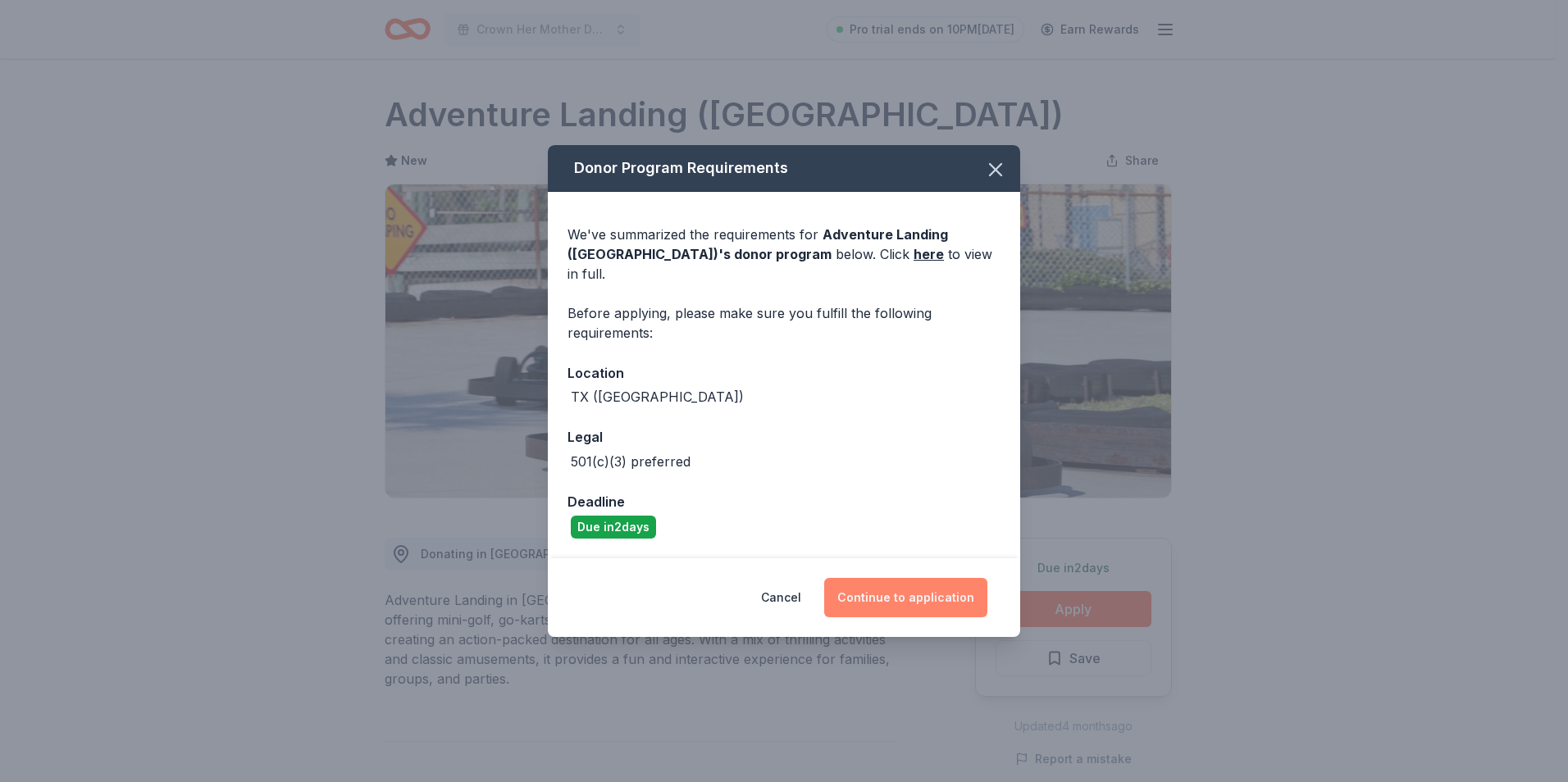
click at [929, 587] on button "Continue to application" at bounding box center [905, 597] width 163 height 39
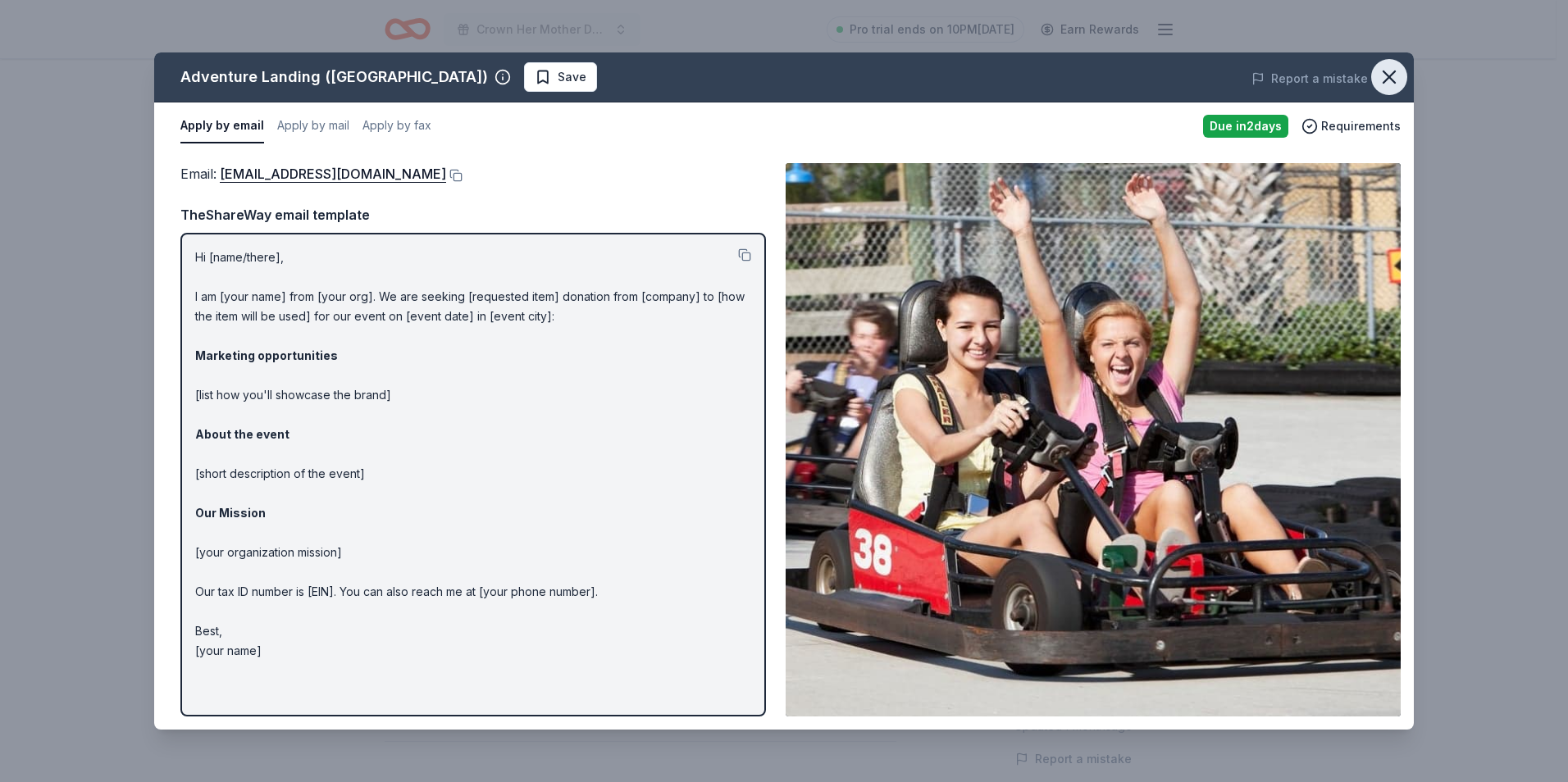
click at [1385, 70] on icon "button" at bounding box center [1389, 77] width 23 height 23
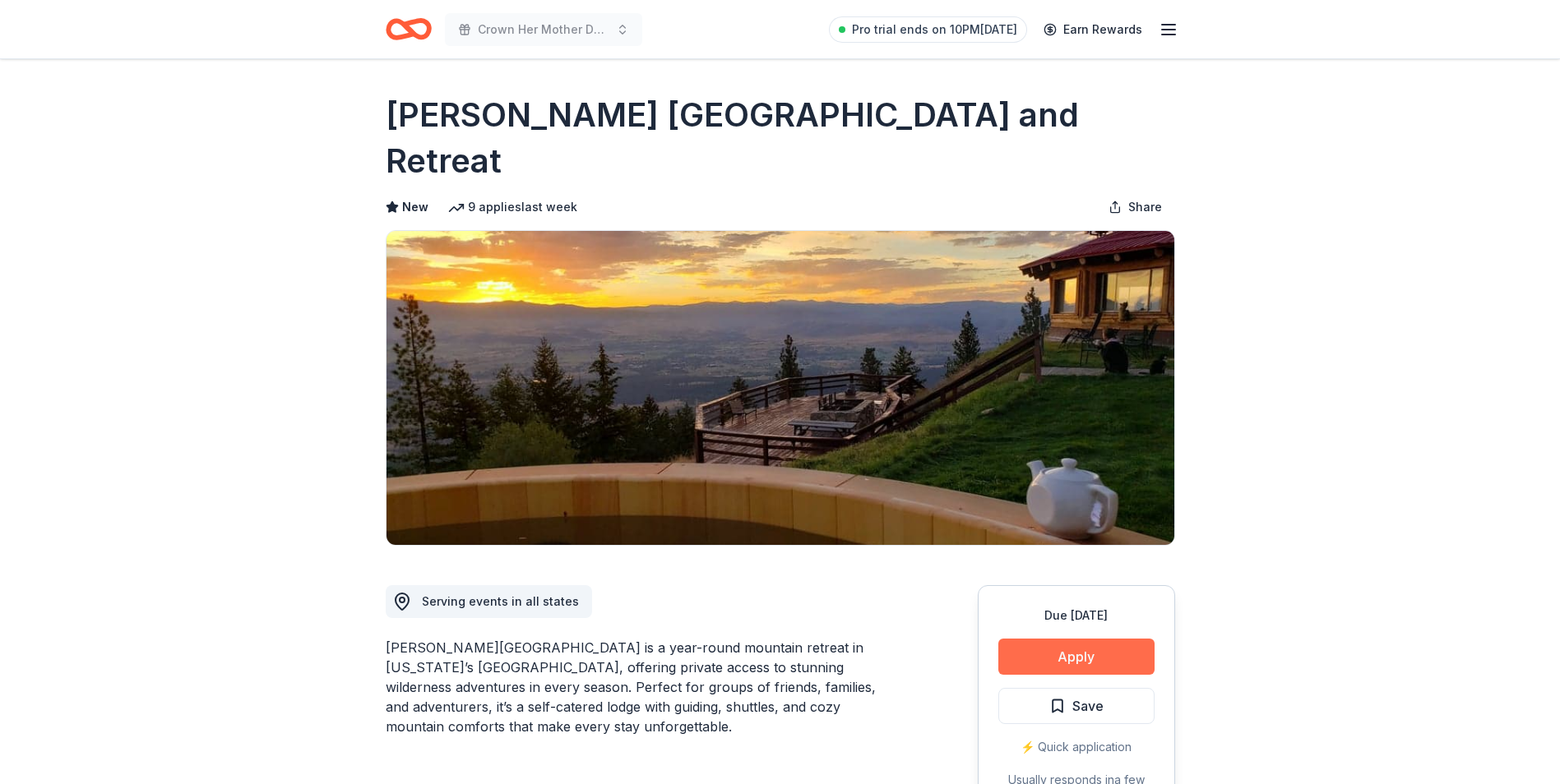
click at [1080, 639] on button "Apply" at bounding box center [1077, 657] width 157 height 36
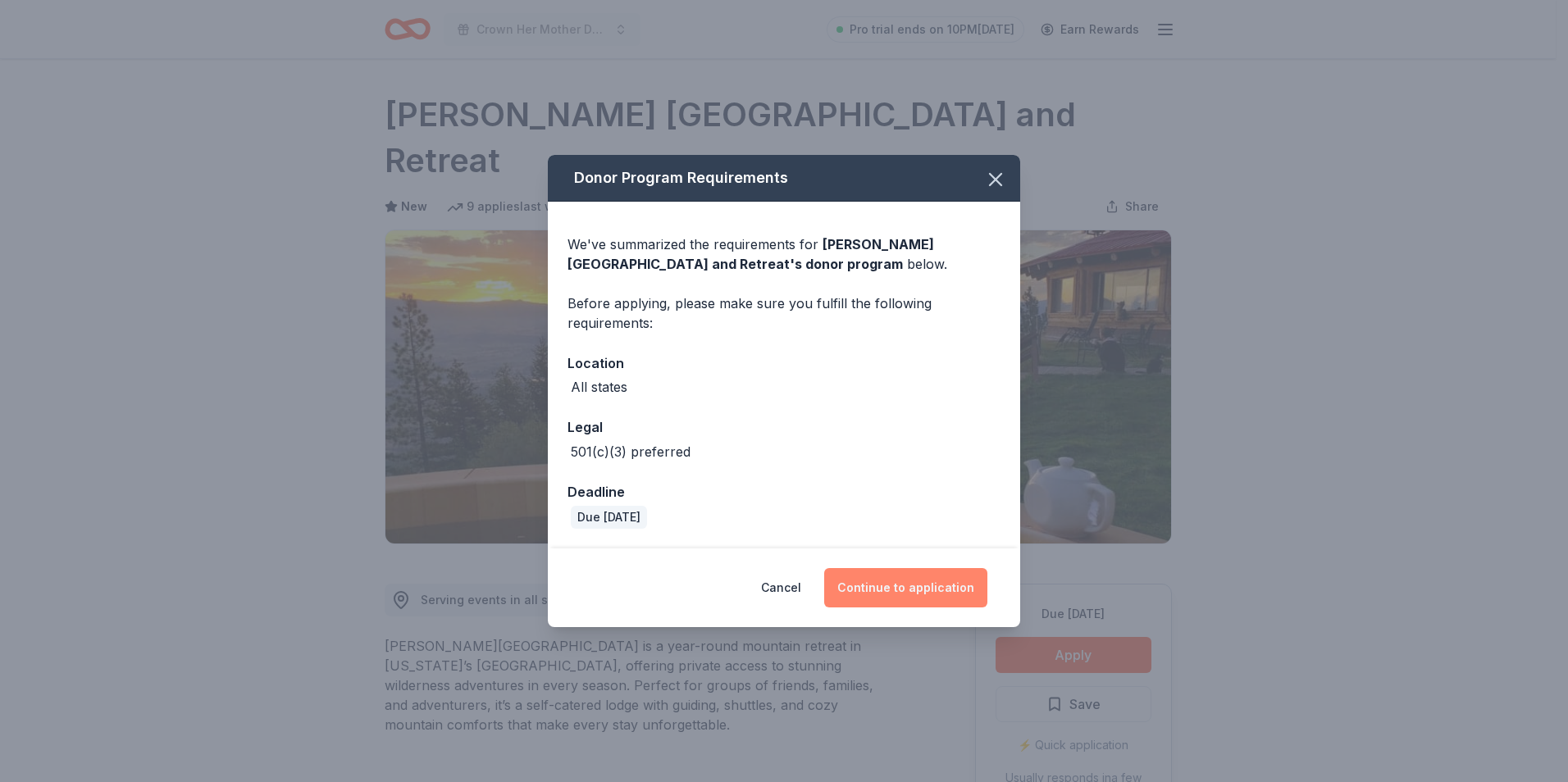
click at [900, 591] on button "Continue to application" at bounding box center [905, 588] width 163 height 39
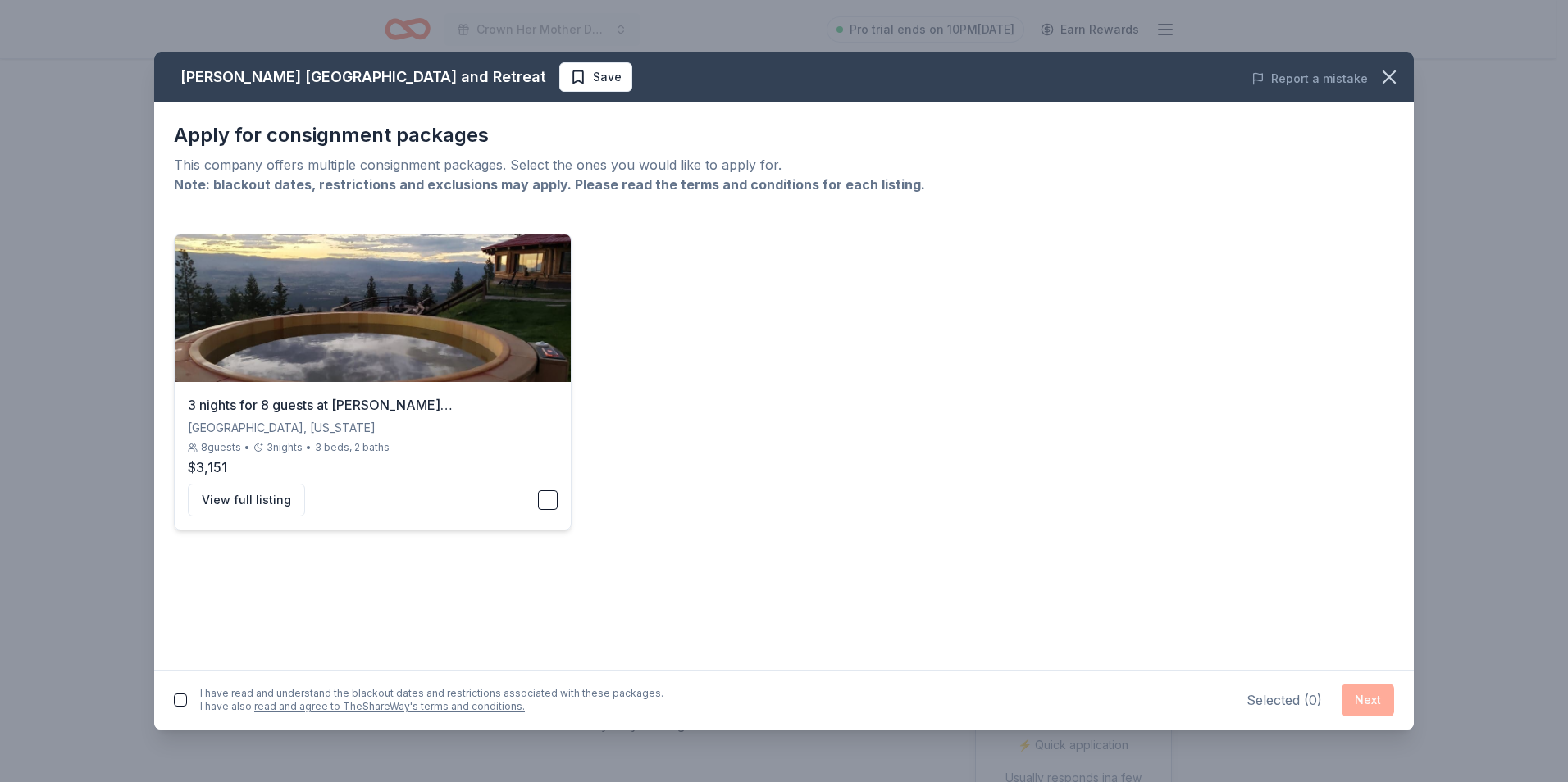
click at [552, 510] on button "button" at bounding box center [548, 500] width 20 height 20
click at [1396, 76] on button "button" at bounding box center [1388, 76] width 36 height 36
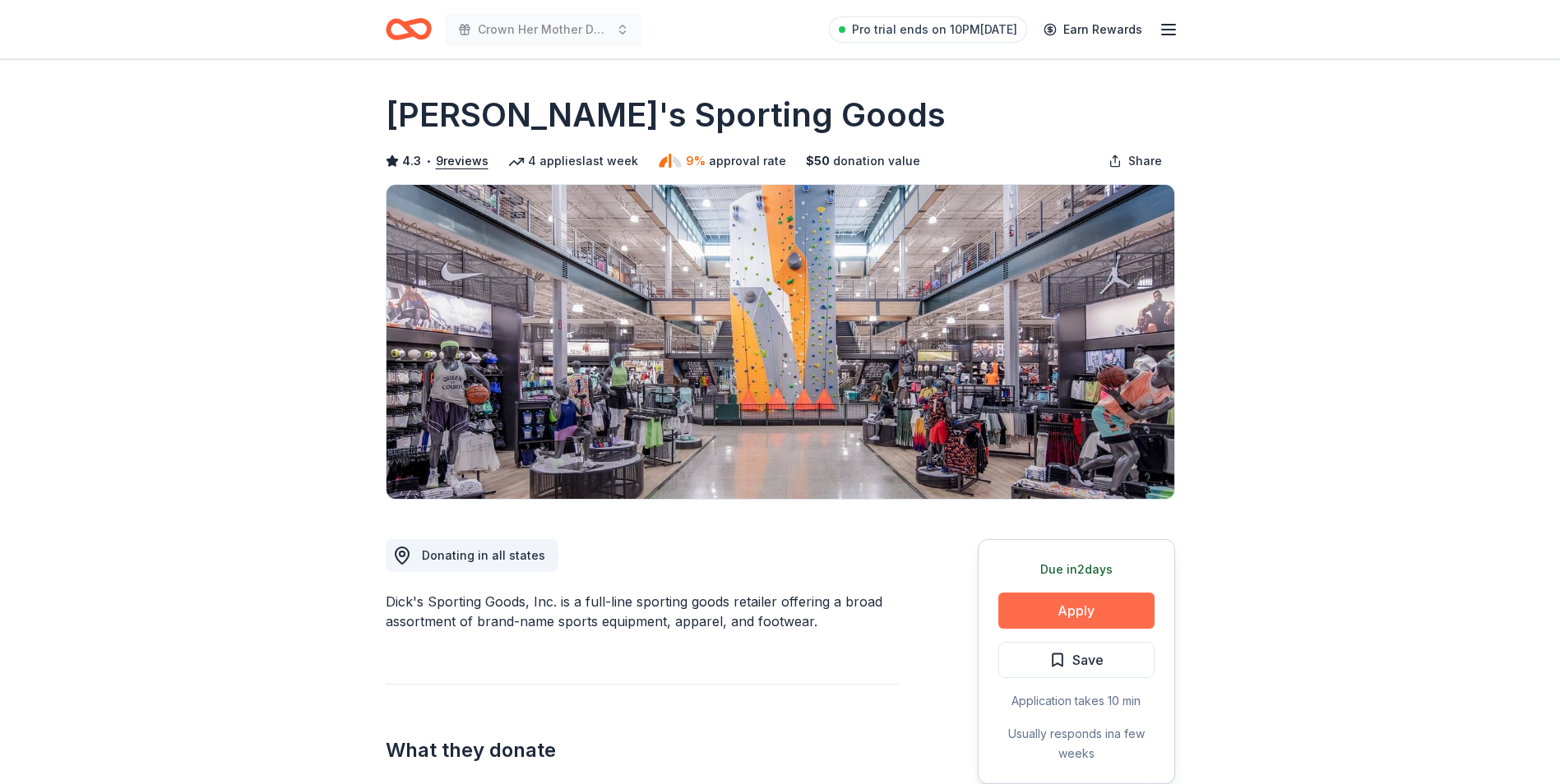
click at [1024, 623] on button "Apply" at bounding box center [1077, 611] width 157 height 36
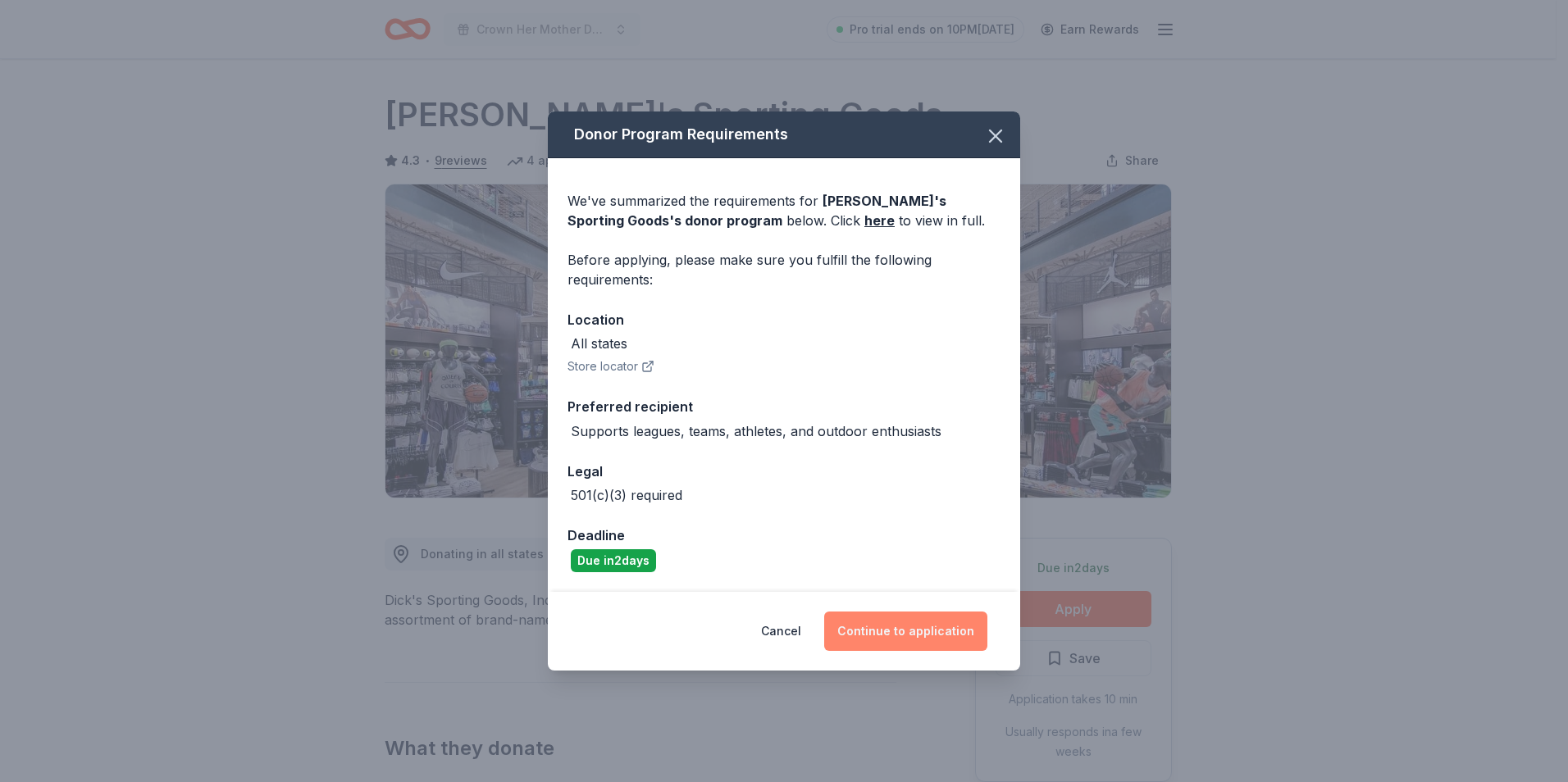
click at [908, 633] on button "Continue to application" at bounding box center [905, 632] width 163 height 39
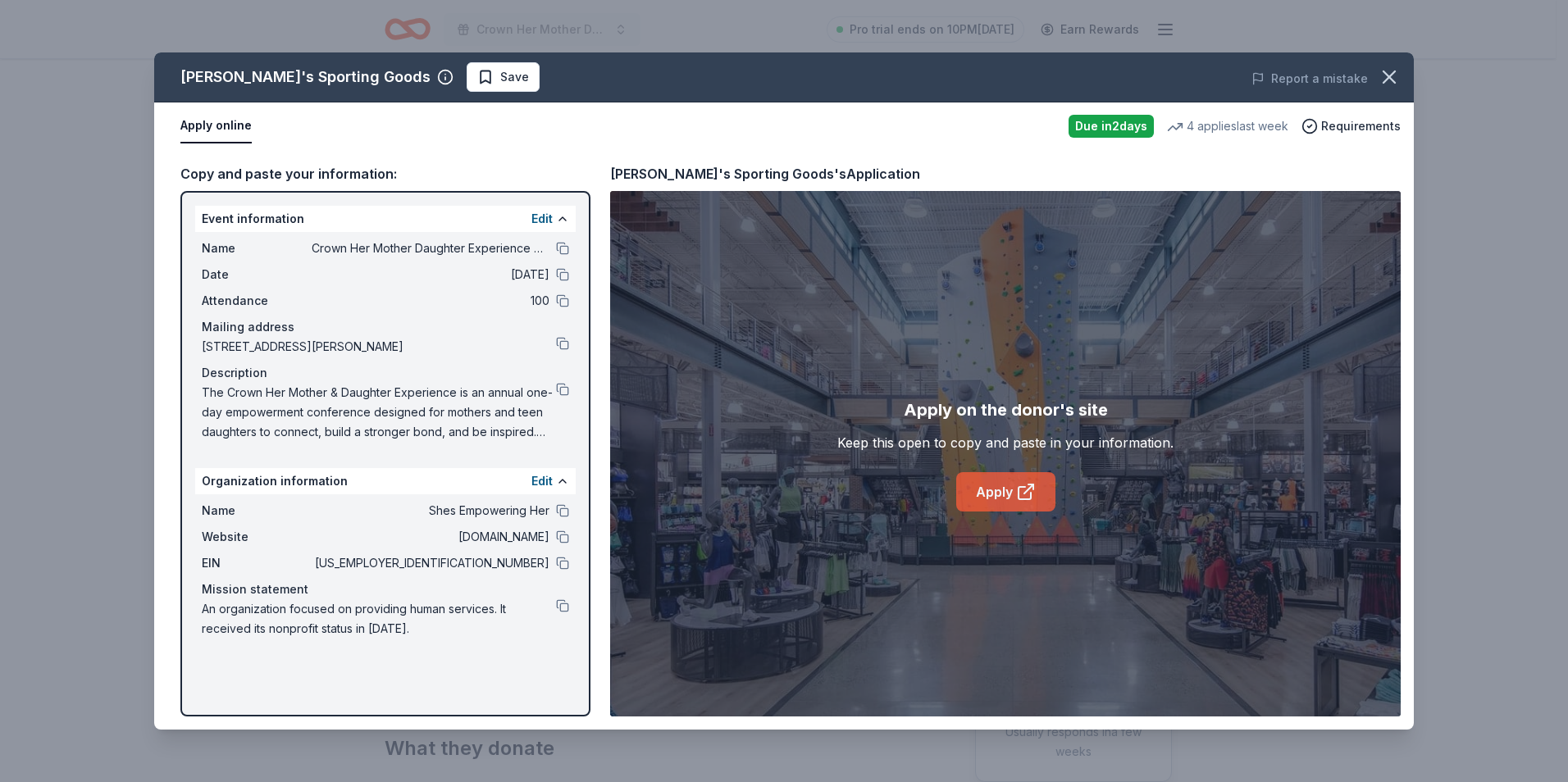
click at [966, 498] on link "Apply" at bounding box center [1006, 492] width 100 height 39
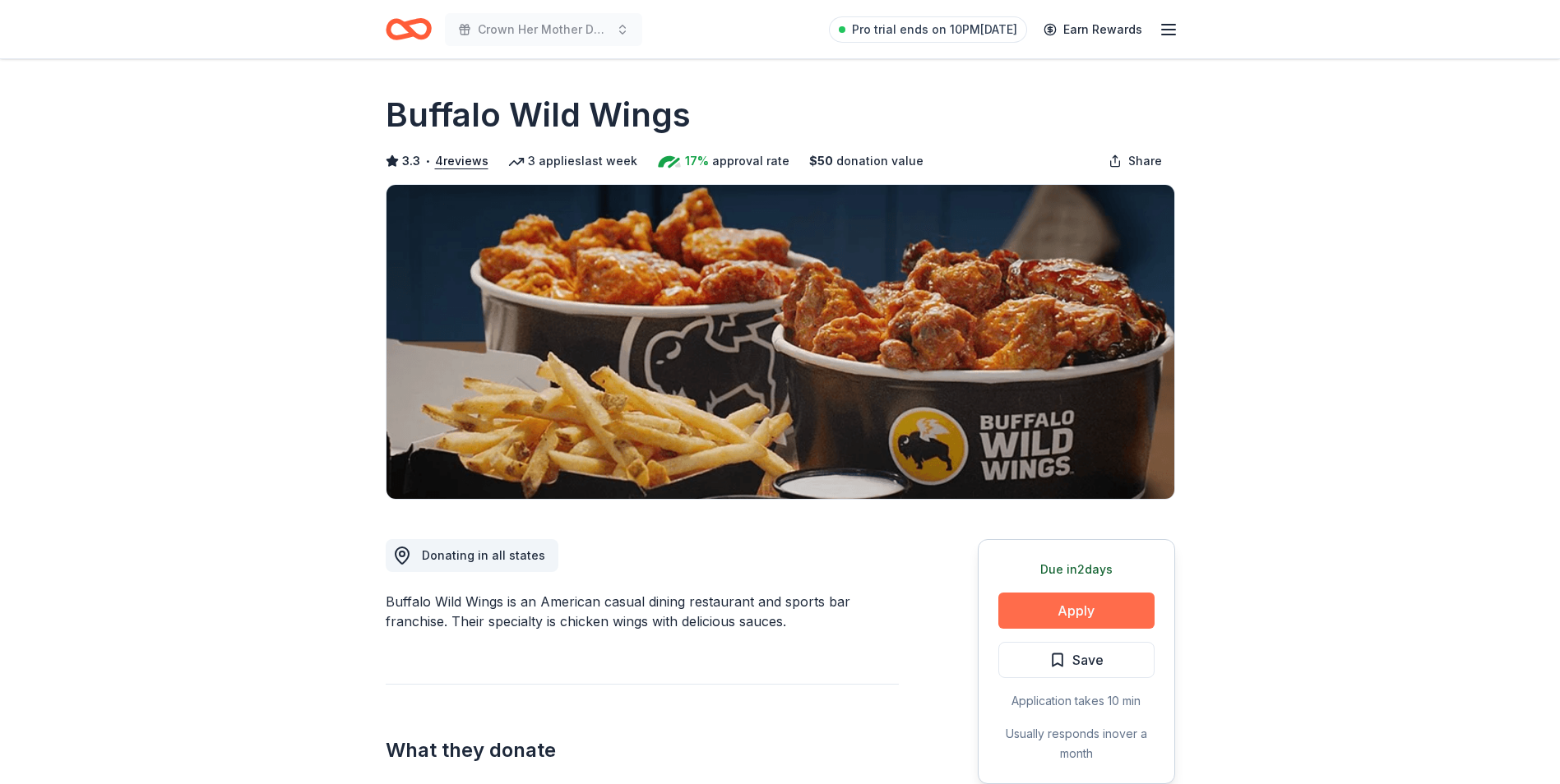
click at [1070, 602] on button "Apply" at bounding box center [1077, 611] width 157 height 36
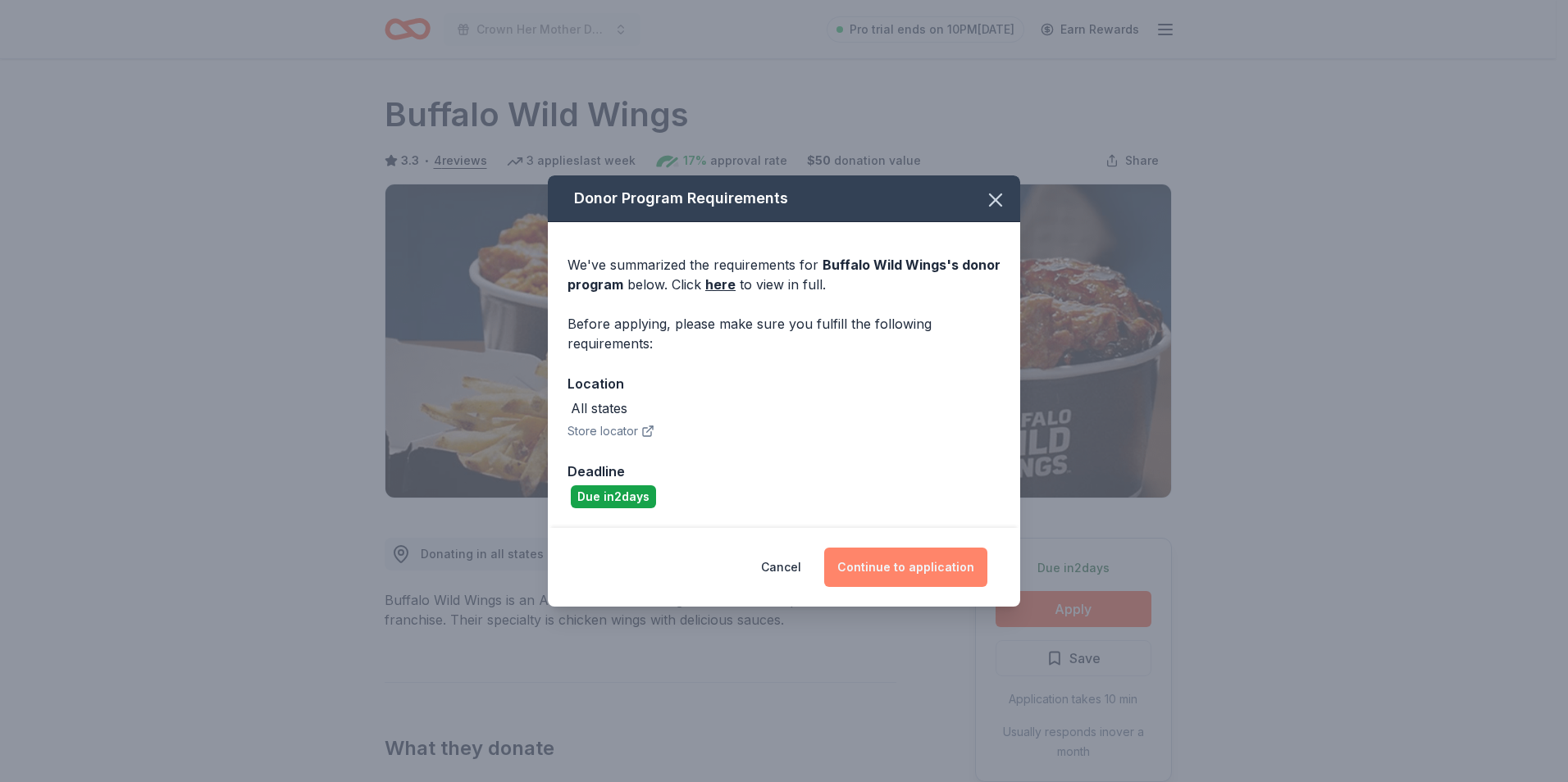
click at [919, 566] on button "Continue to application" at bounding box center [905, 567] width 163 height 39
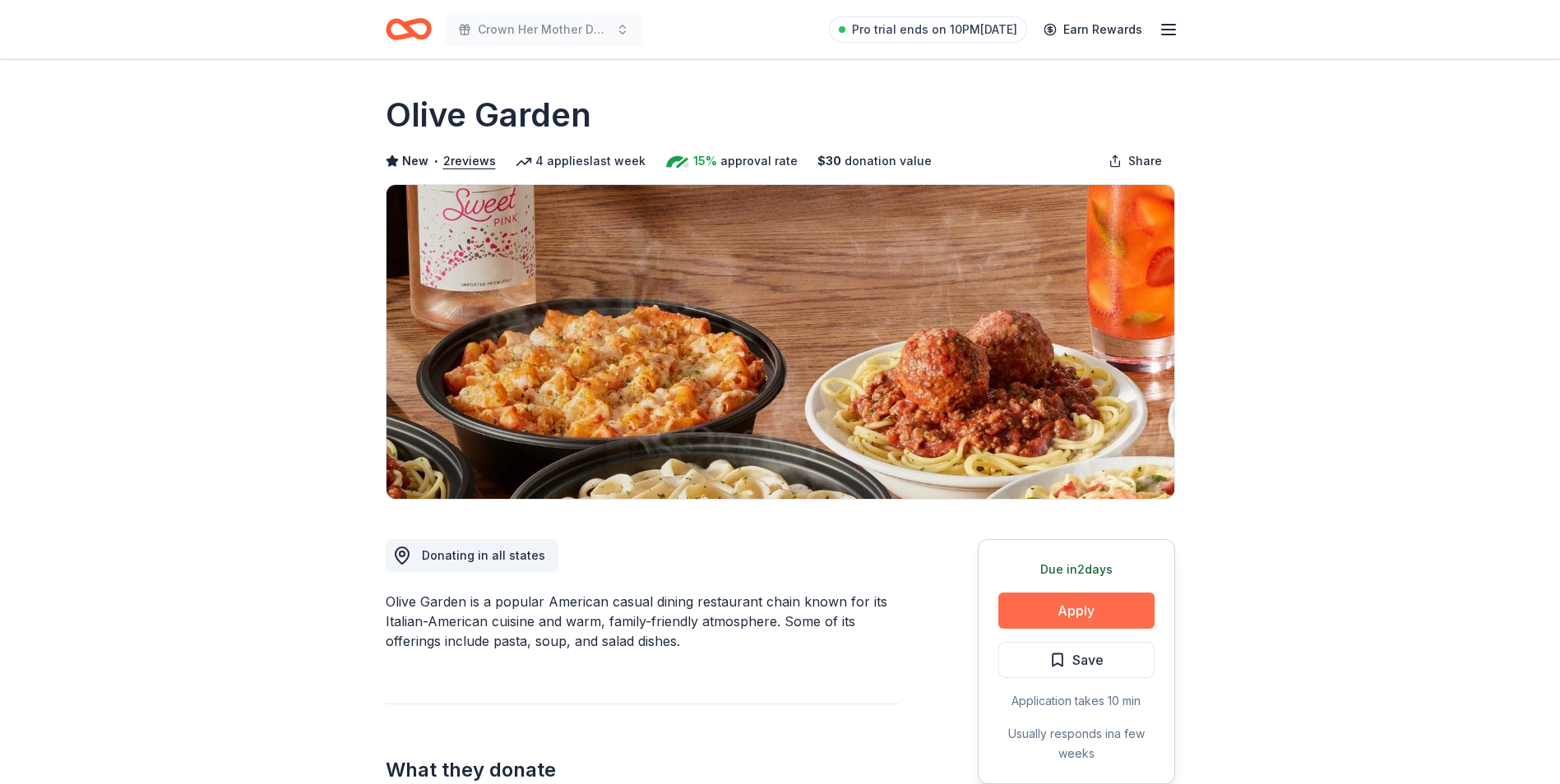
click at [1056, 598] on button "Apply" at bounding box center [1077, 611] width 157 height 36
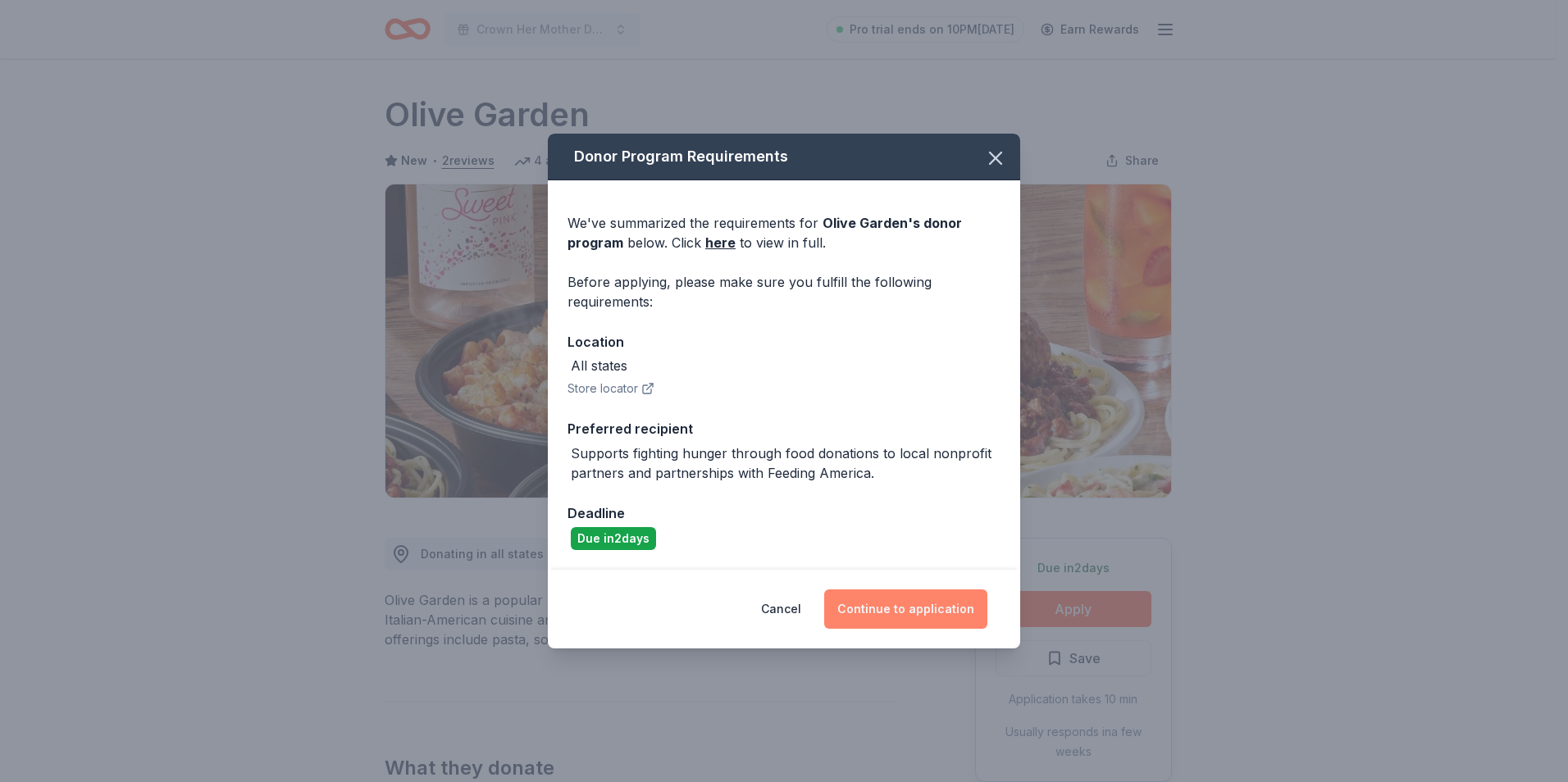
click at [912, 597] on button "Continue to application" at bounding box center [905, 609] width 163 height 39
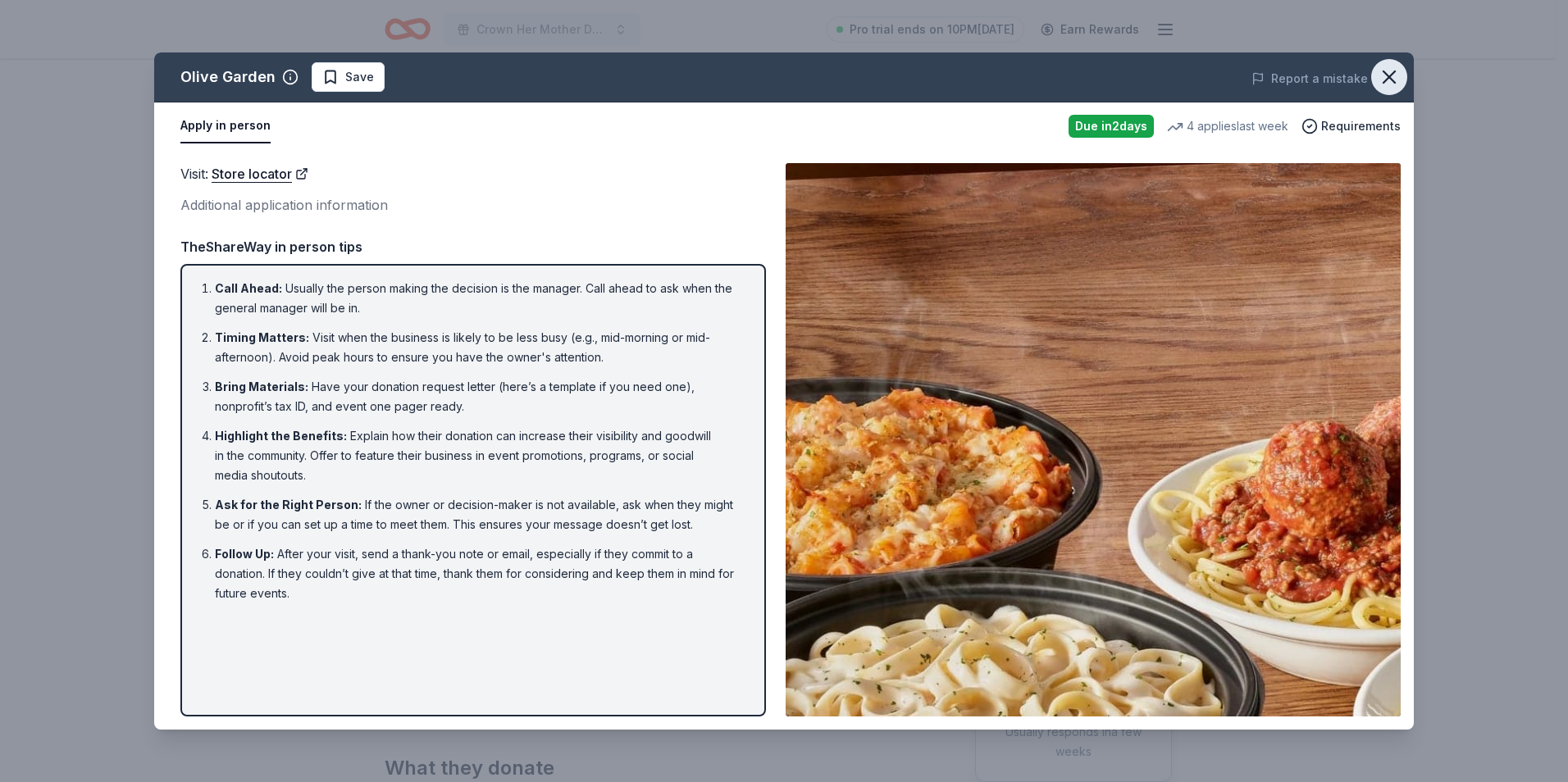
click at [1382, 82] on icon "button" at bounding box center [1389, 77] width 23 height 23
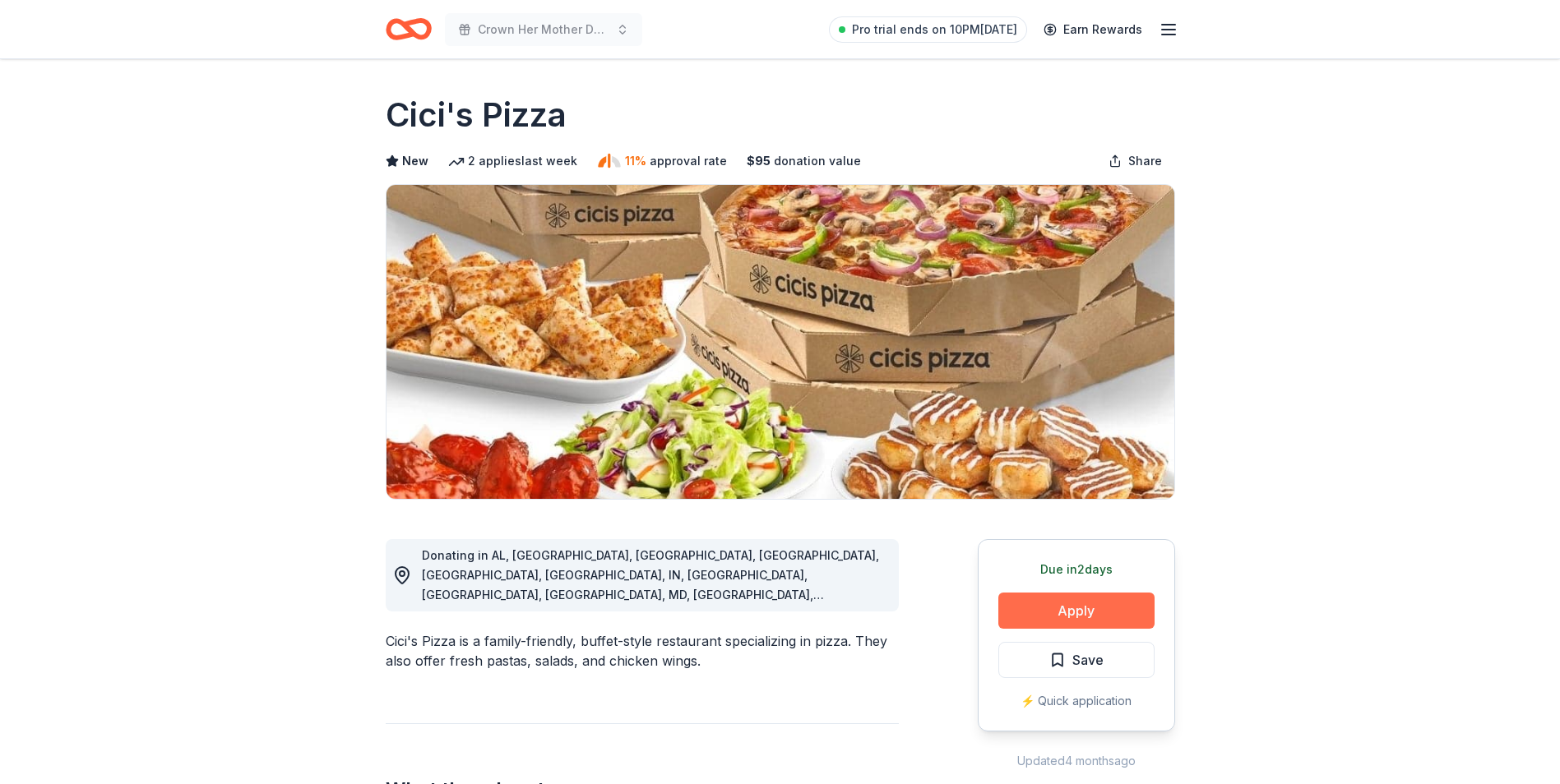
click at [1092, 614] on button "Apply" at bounding box center [1077, 611] width 157 height 36
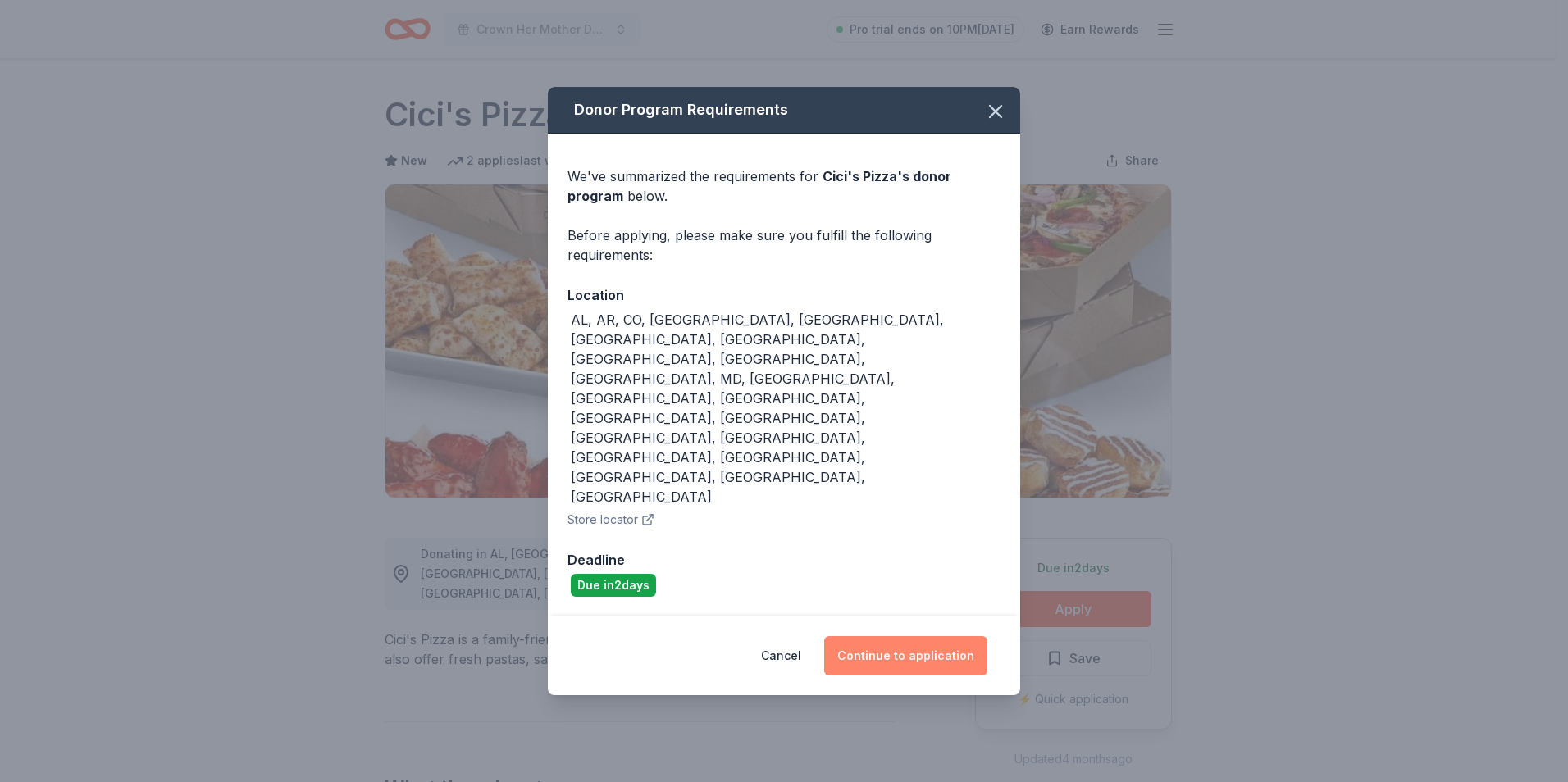
click at [909, 637] on button "Continue to application" at bounding box center [905, 656] width 163 height 39
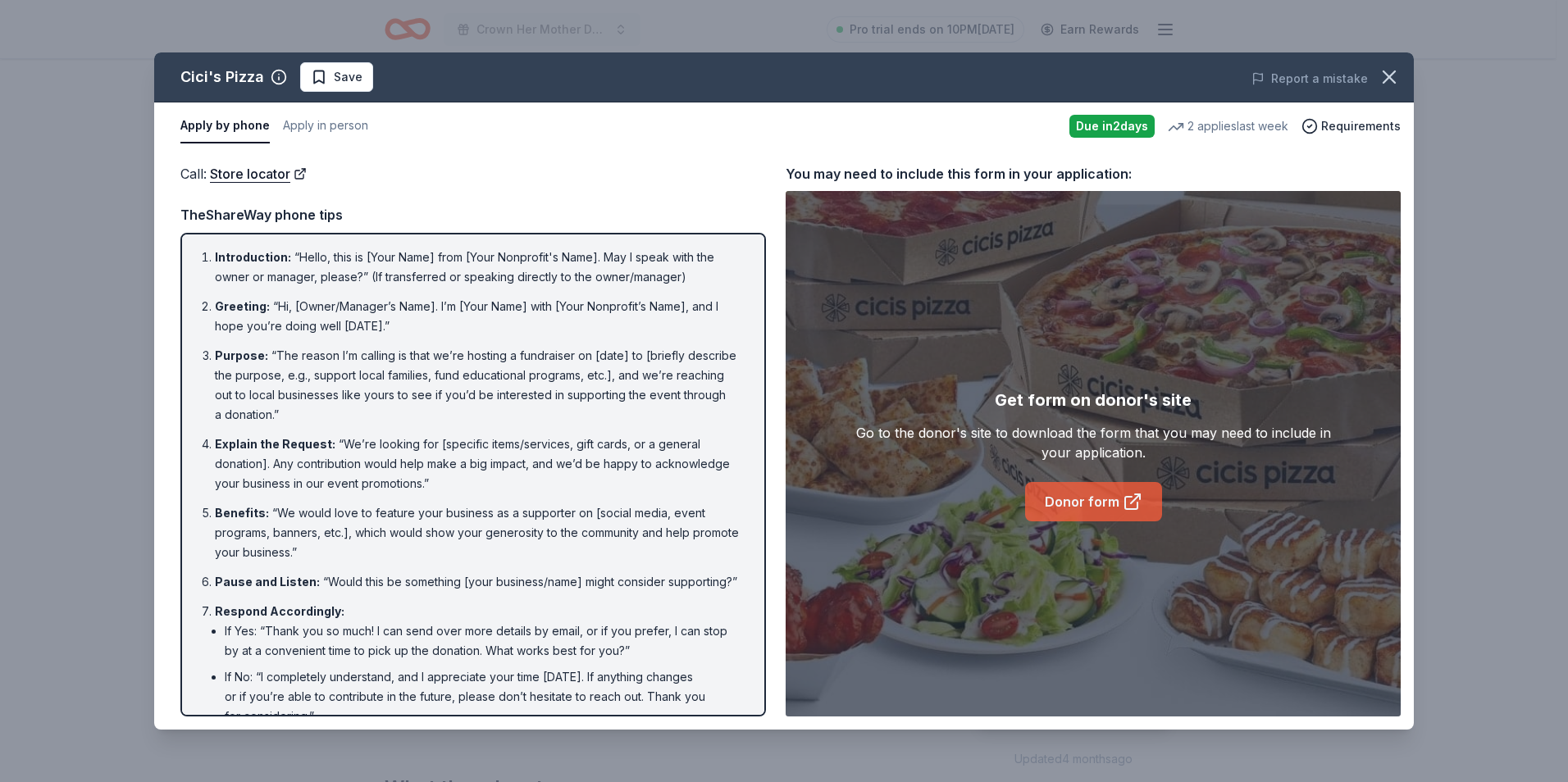
click at [1075, 496] on link "Donor form" at bounding box center [1093, 502] width 137 height 39
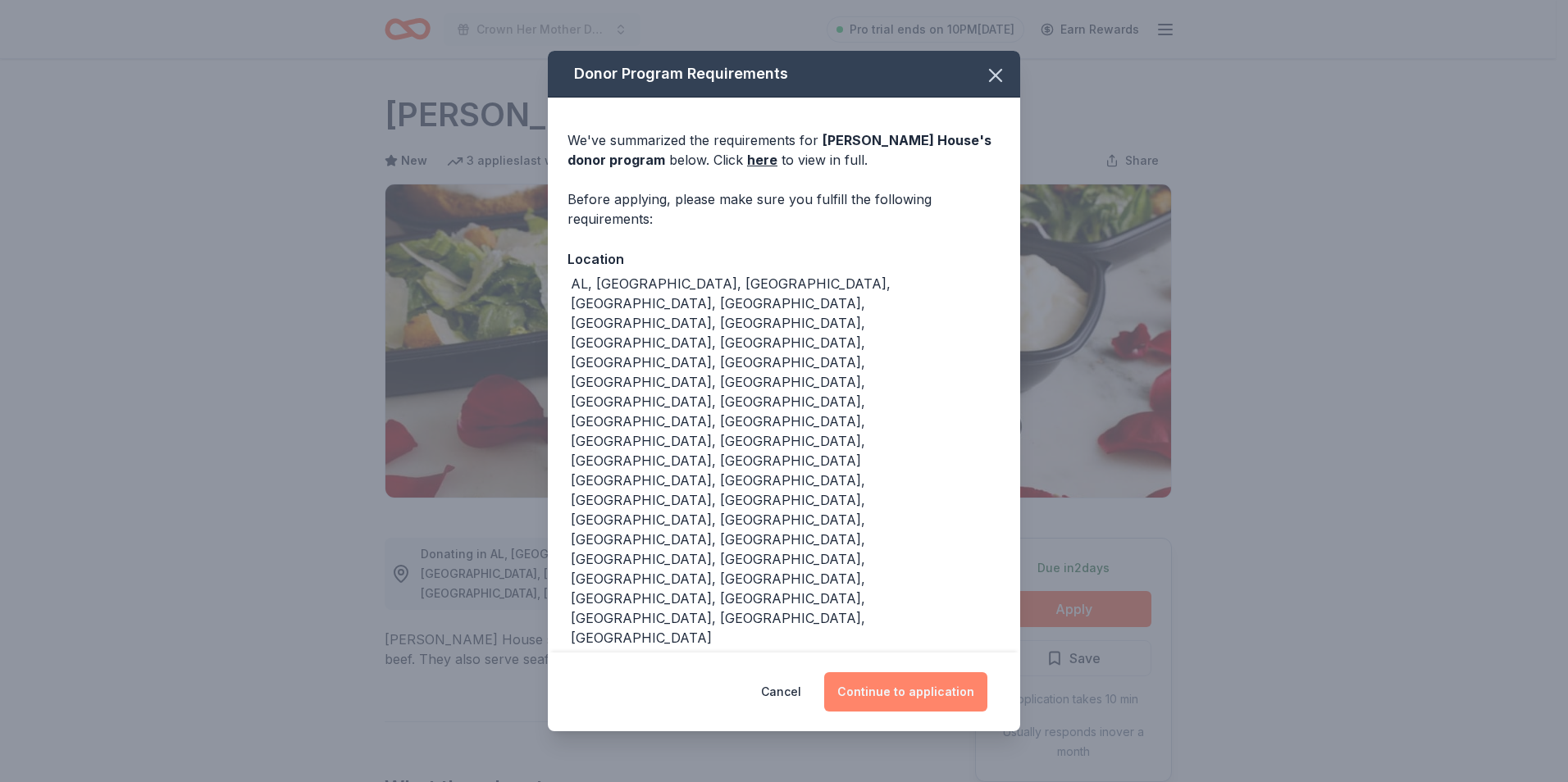
click at [920, 673] on button "Continue to application" at bounding box center [905, 692] width 163 height 39
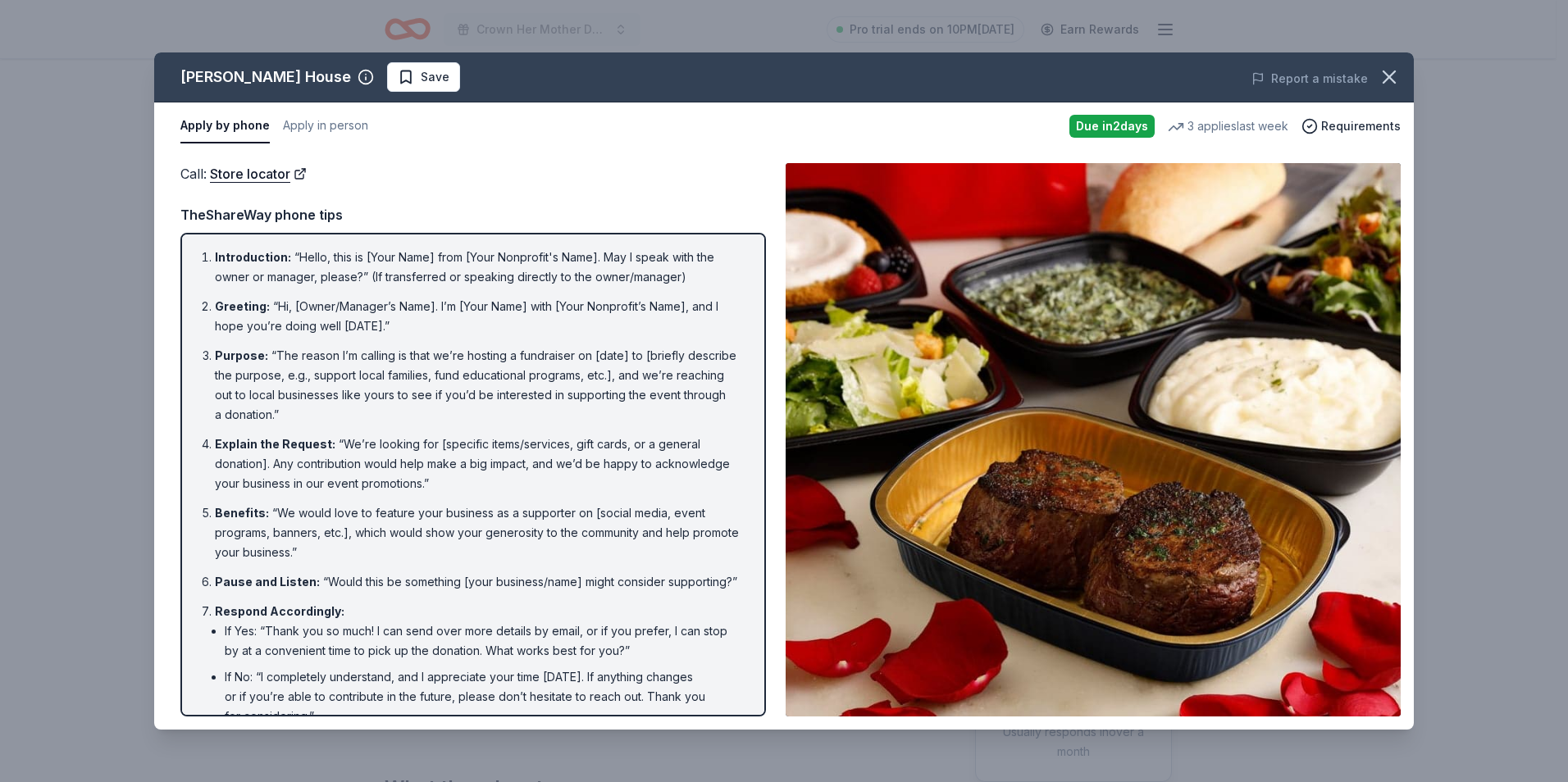
drag, startPoint x: 201, startPoint y: 252, endPoint x: 650, endPoint y: 456, distance: 493.2
click at [650, 456] on ol "Introduction : “Hello, this is [Your Name] from [Your Nonprofit's Name]. May I …" at bounding box center [473, 512] width 556 height 528
click at [717, 251] on li "Introduction : “Hello, this is [Your Name] from [Your Nonprofit's Name]. May I …" at bounding box center [477, 268] width 526 height 39
click at [315, 216] on div "TheShareWay phone tips" at bounding box center [474, 215] width 586 height 21
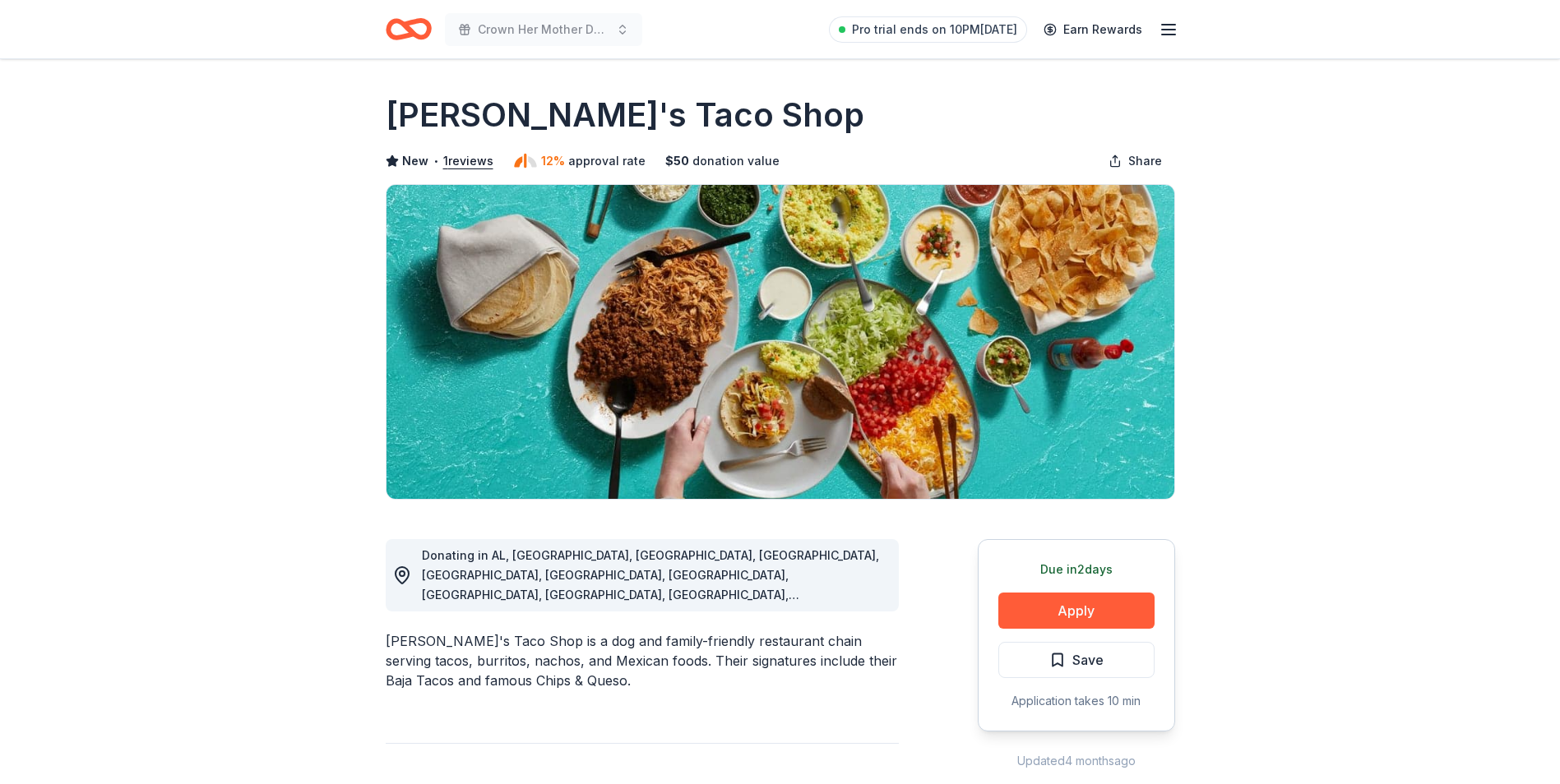
click at [1086, 606] on button "Apply" at bounding box center [1077, 611] width 157 height 36
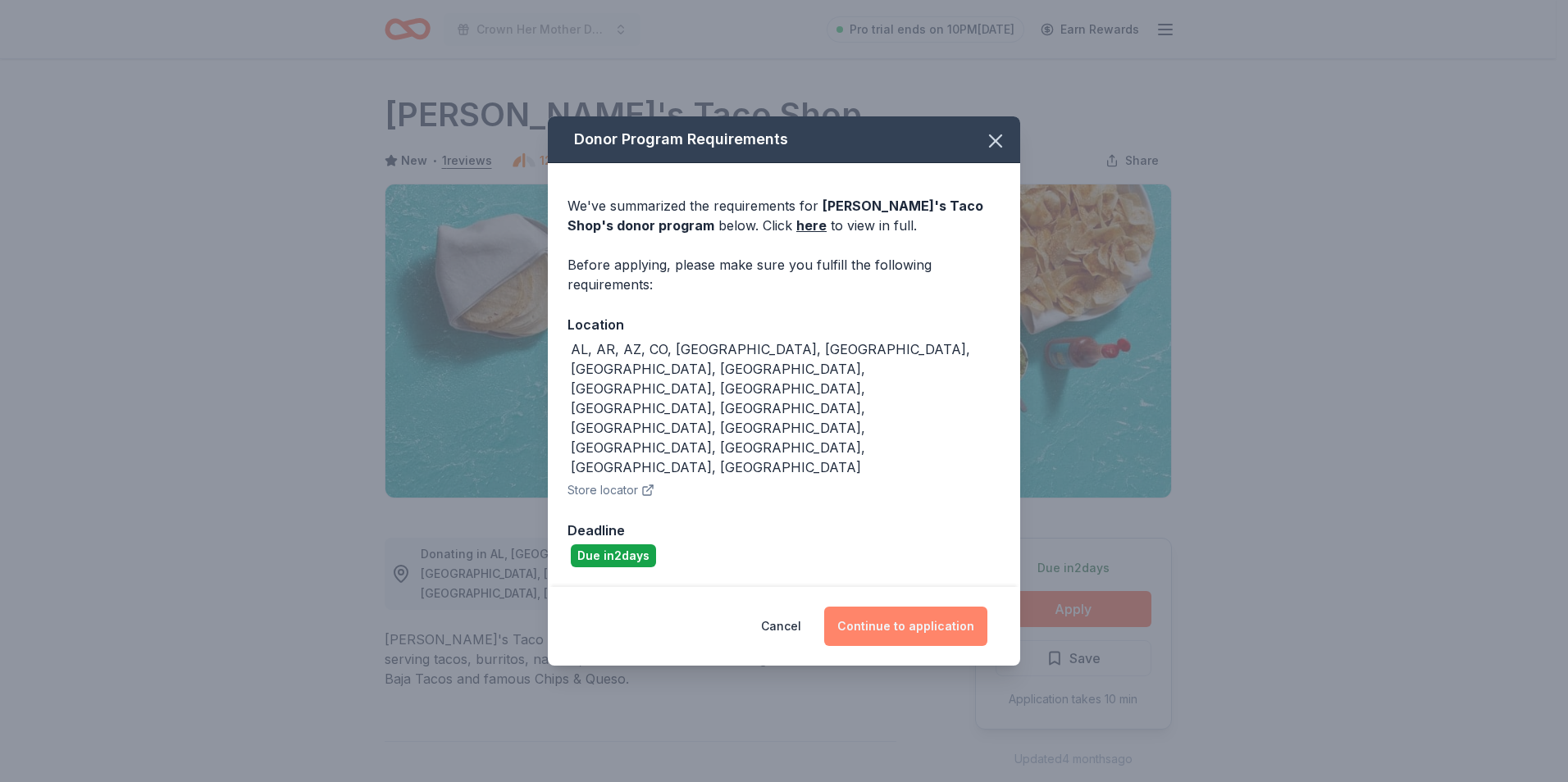
click at [970, 606] on button "Continue to application" at bounding box center [905, 626] width 163 height 39
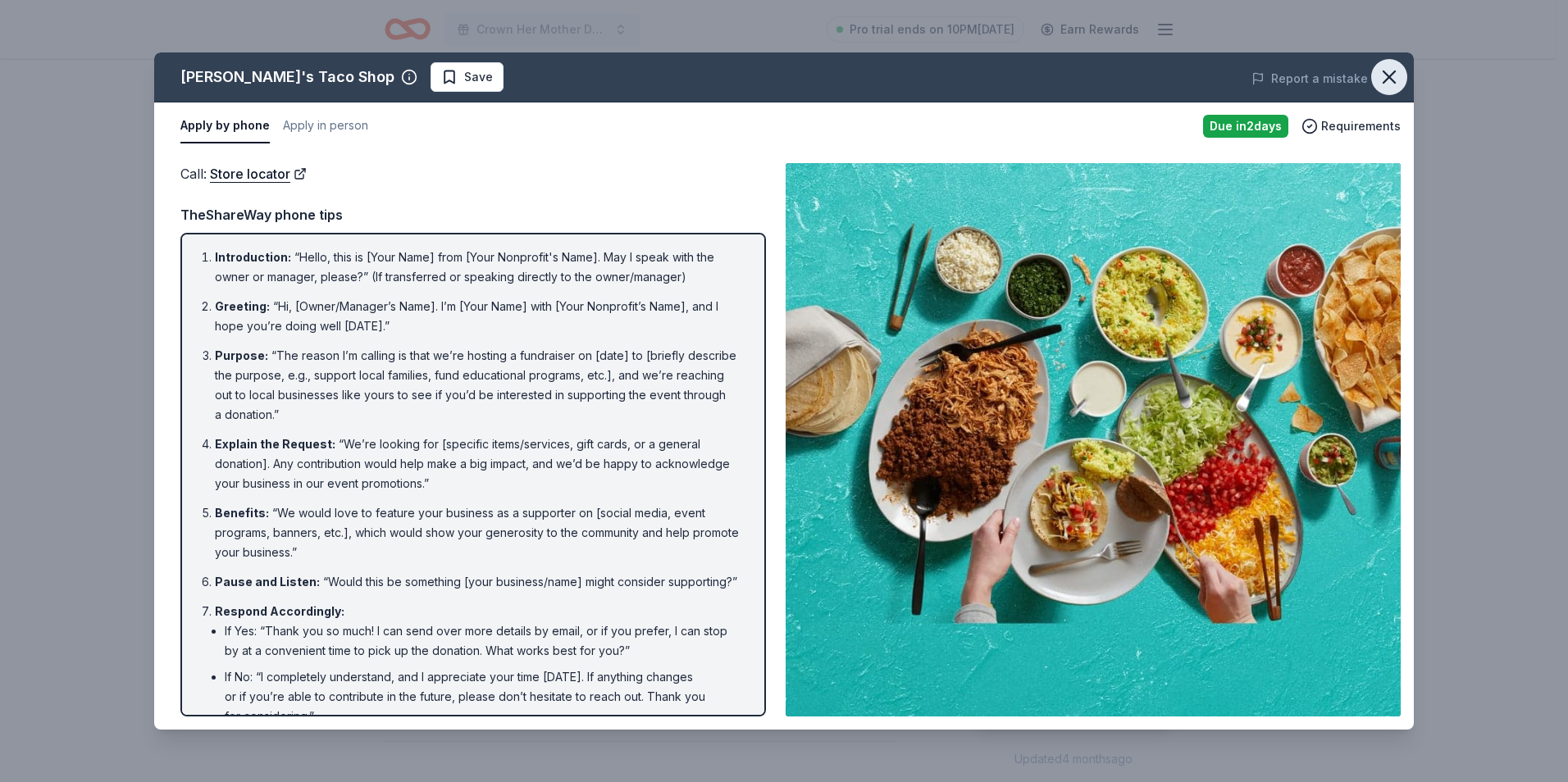
click at [1383, 76] on icon "button" at bounding box center [1389, 77] width 23 height 23
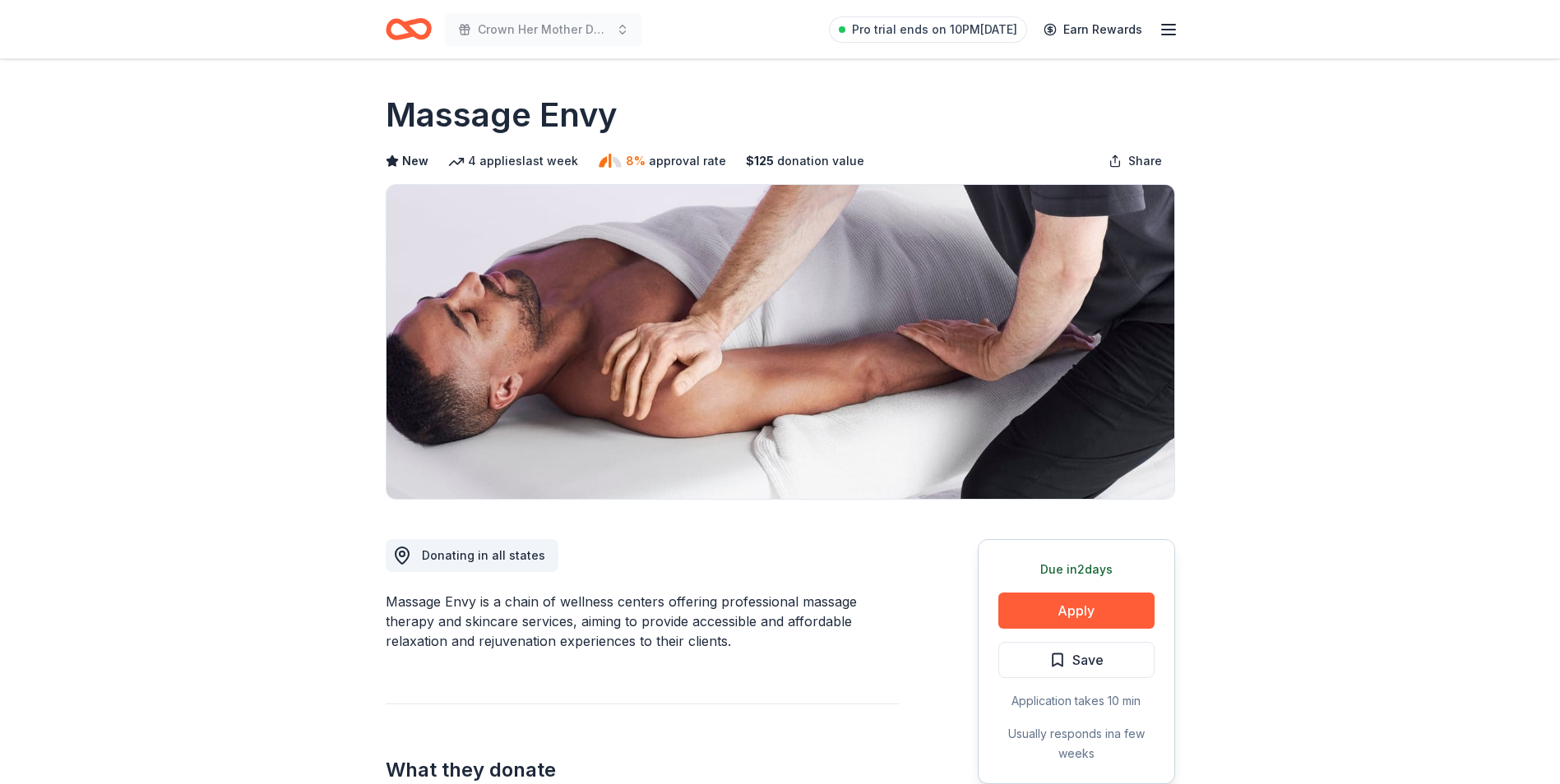
click at [1075, 603] on button "Apply" at bounding box center [1077, 611] width 157 height 36
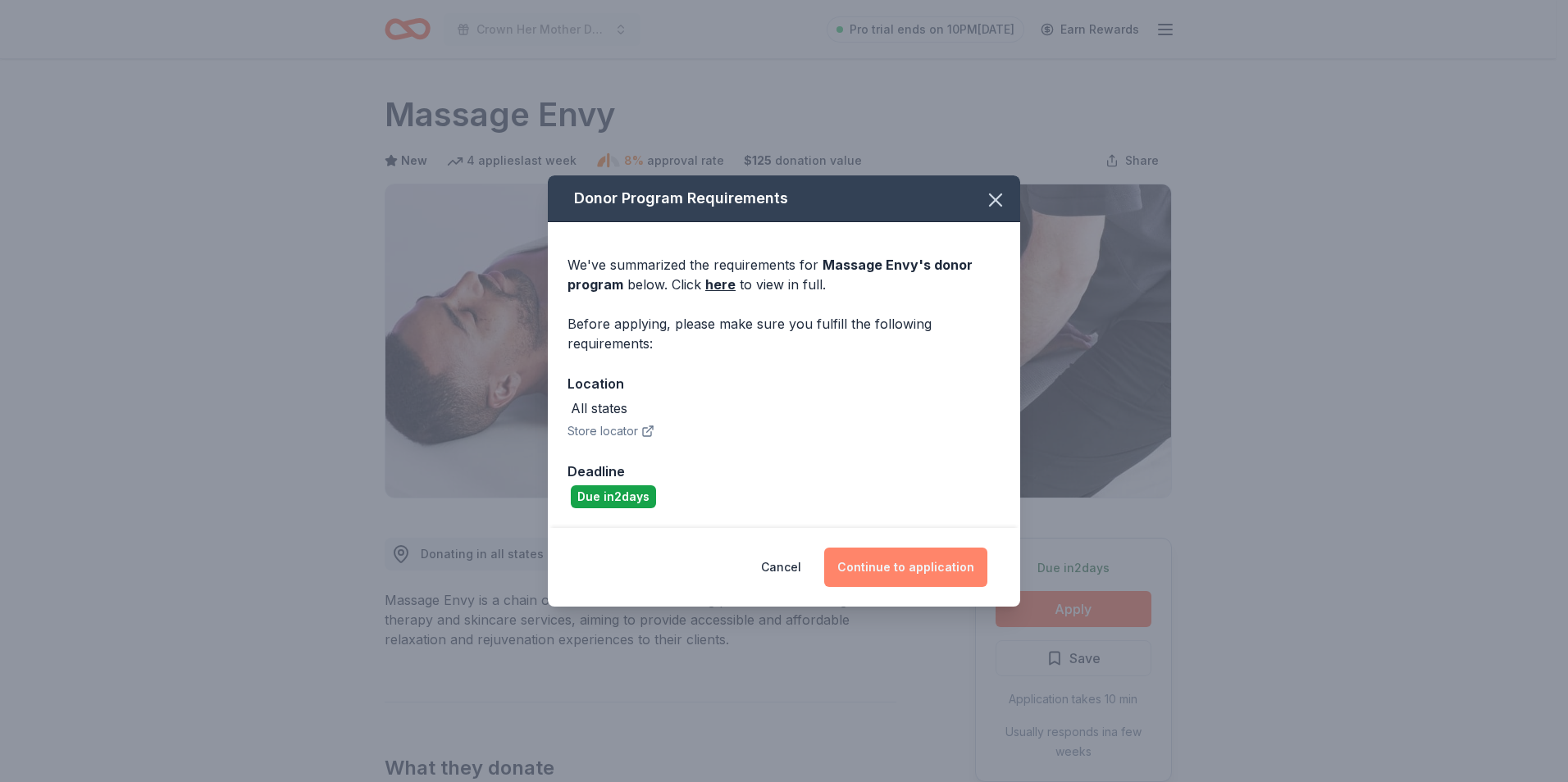
click at [873, 570] on button "Continue to application" at bounding box center [905, 567] width 163 height 39
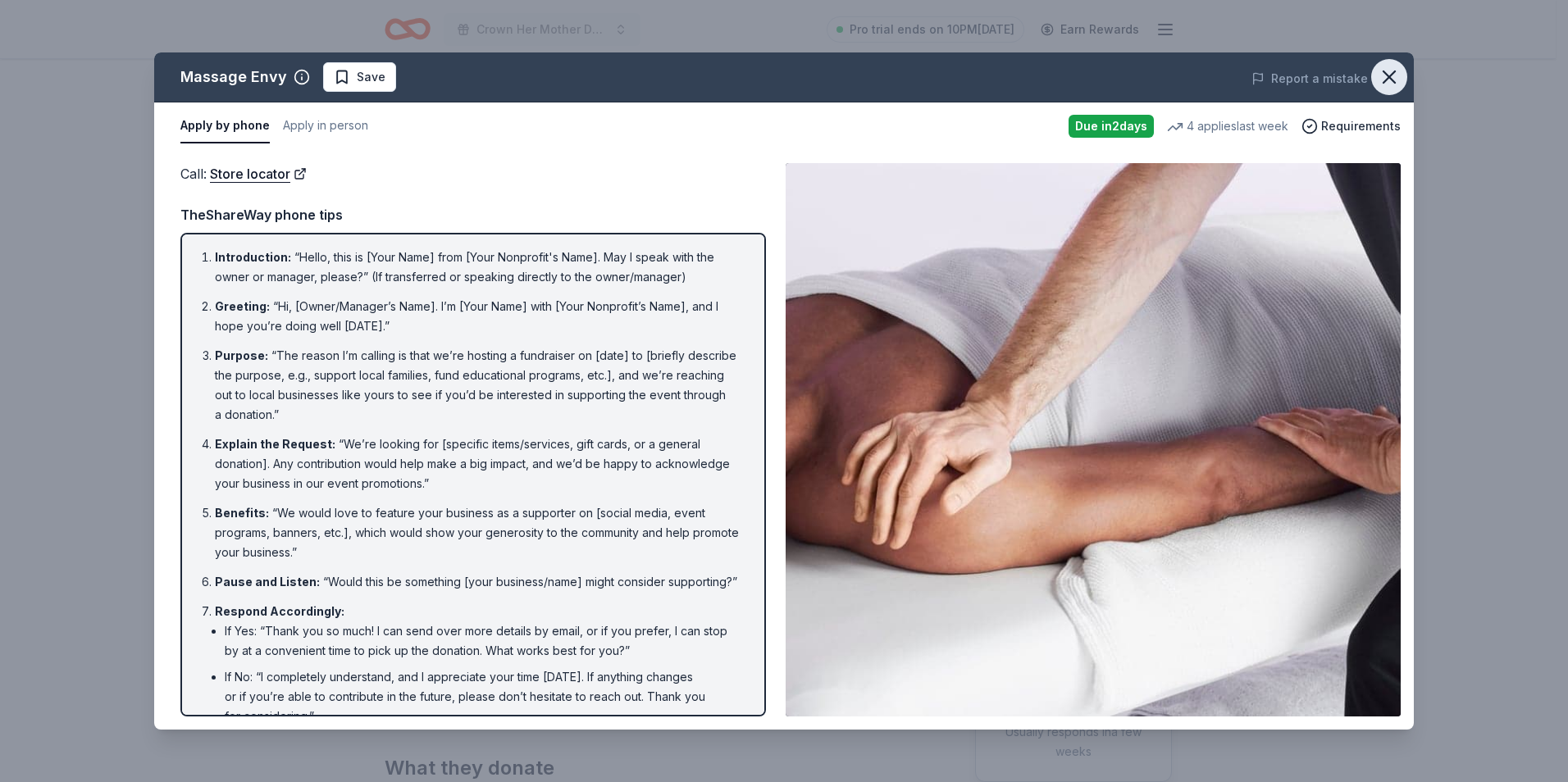
click at [1382, 73] on icon "button" at bounding box center [1389, 77] width 23 height 23
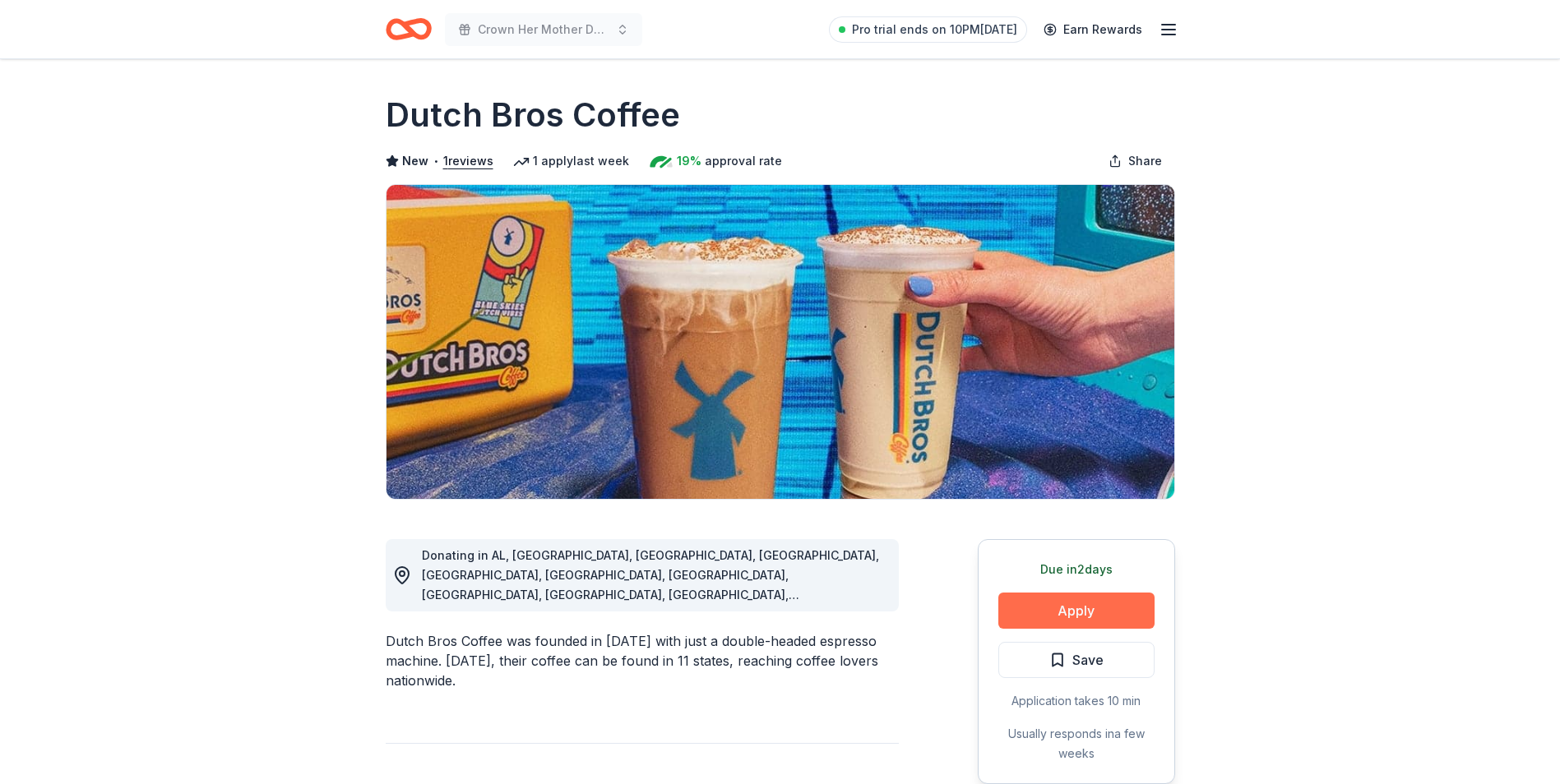
click at [1101, 616] on button "Apply" at bounding box center [1077, 611] width 157 height 36
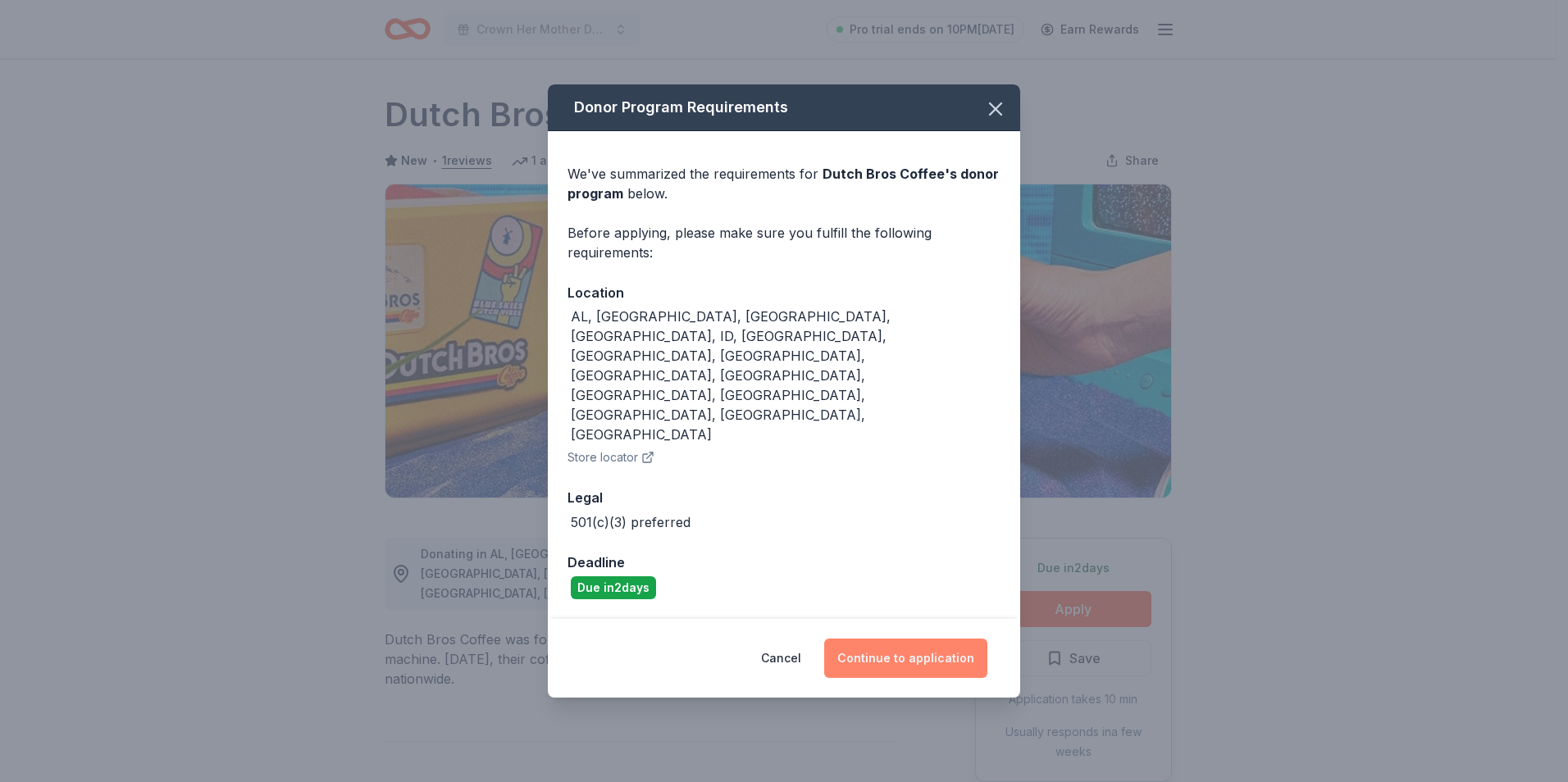
click at [918, 638] on button "Continue to application" at bounding box center [905, 658] width 163 height 39
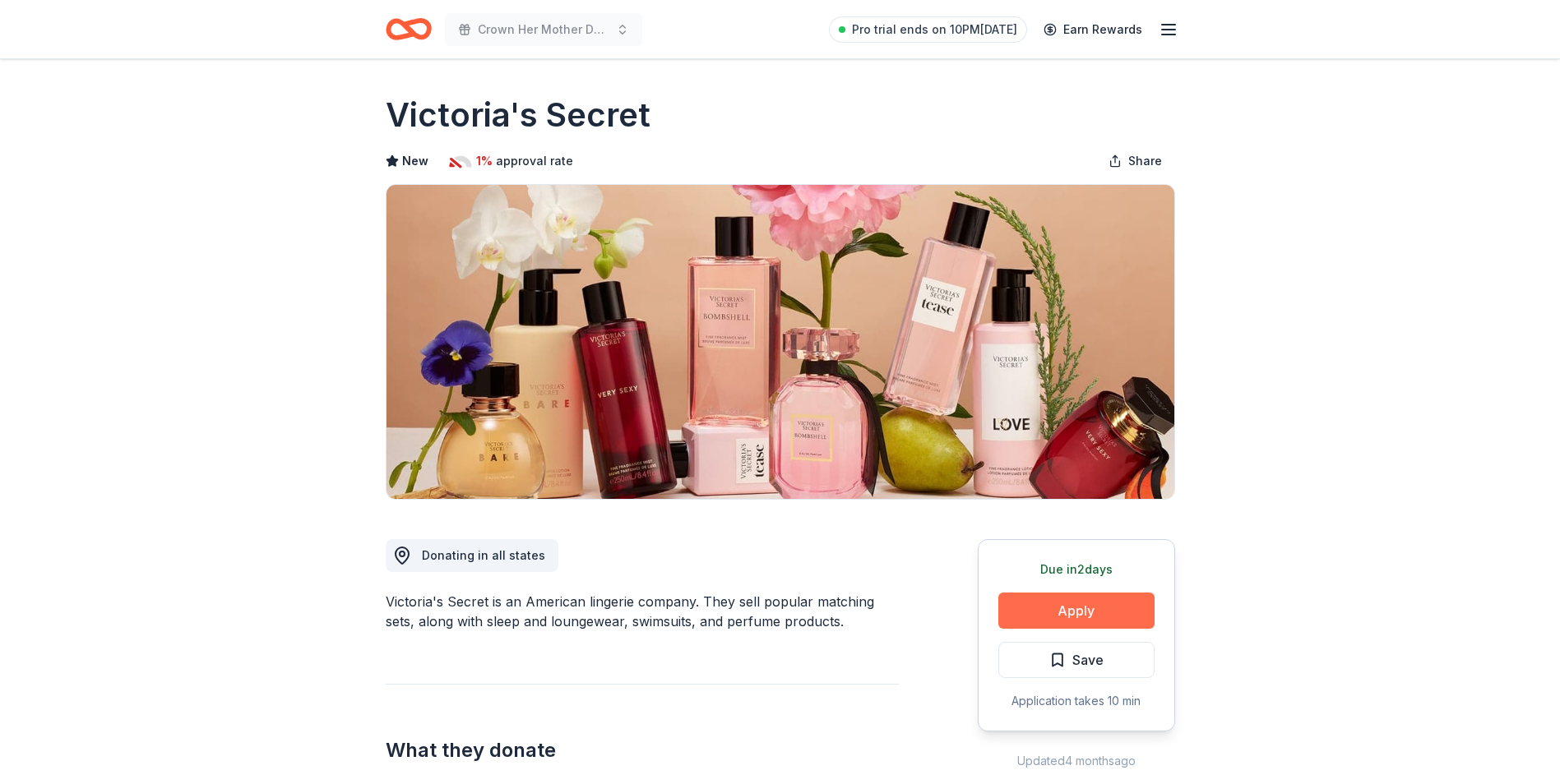
click at [1052, 599] on button "Apply" at bounding box center [1077, 611] width 157 height 36
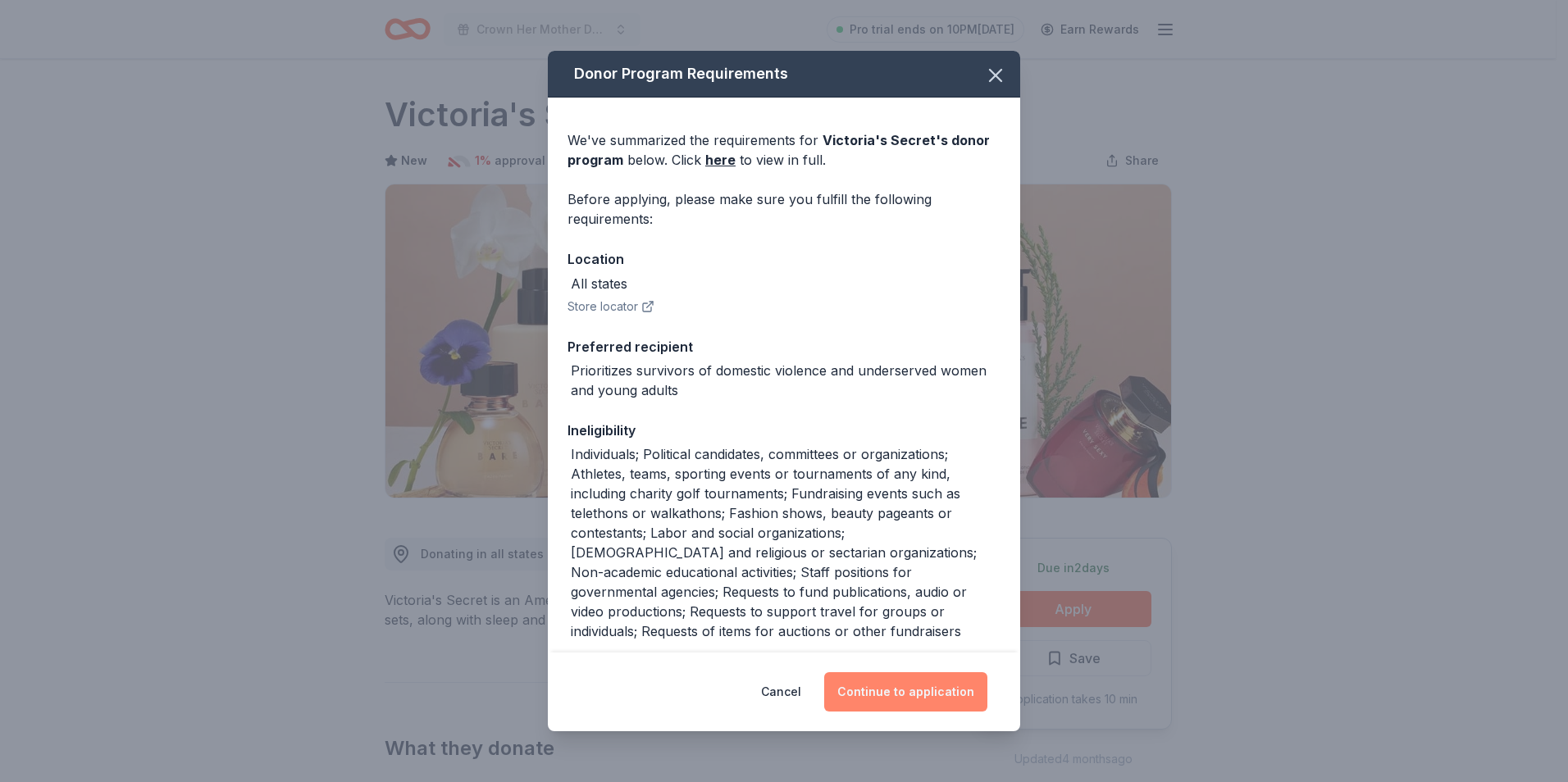
click at [912, 690] on button "Continue to application" at bounding box center [905, 692] width 163 height 39
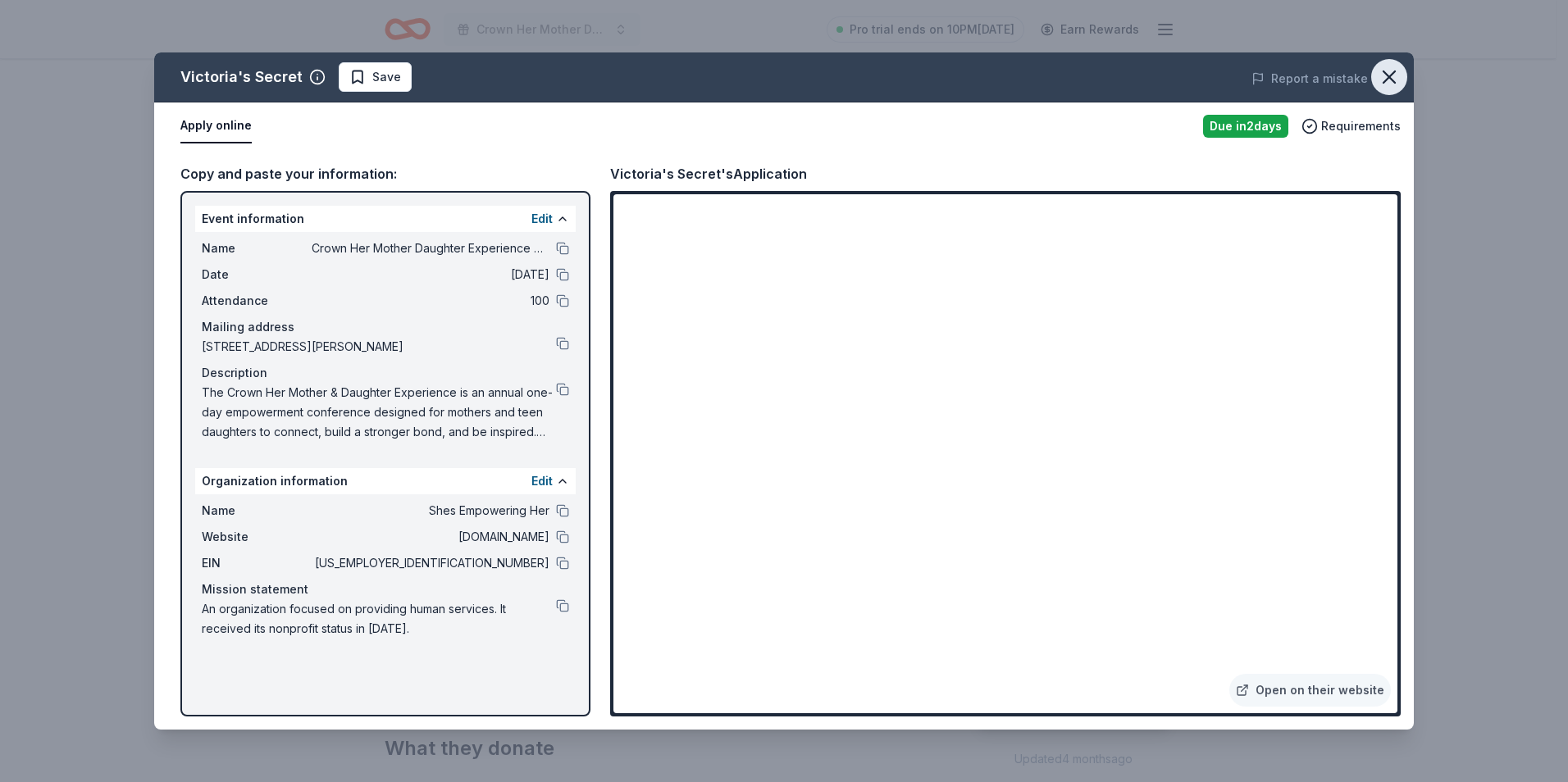
click at [1385, 74] on icon "button" at bounding box center [1389, 77] width 12 height 12
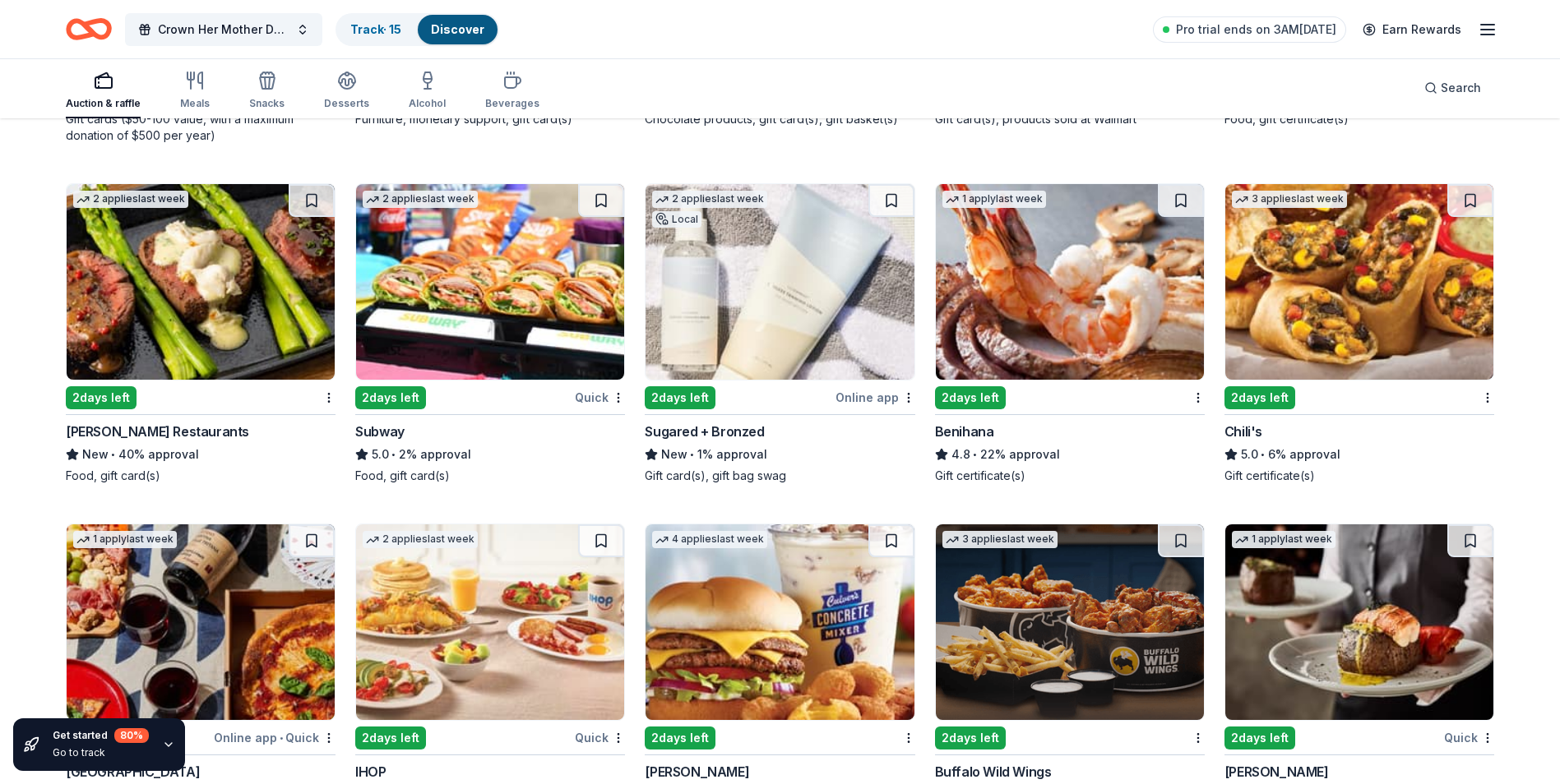
scroll to position [10011, 0]
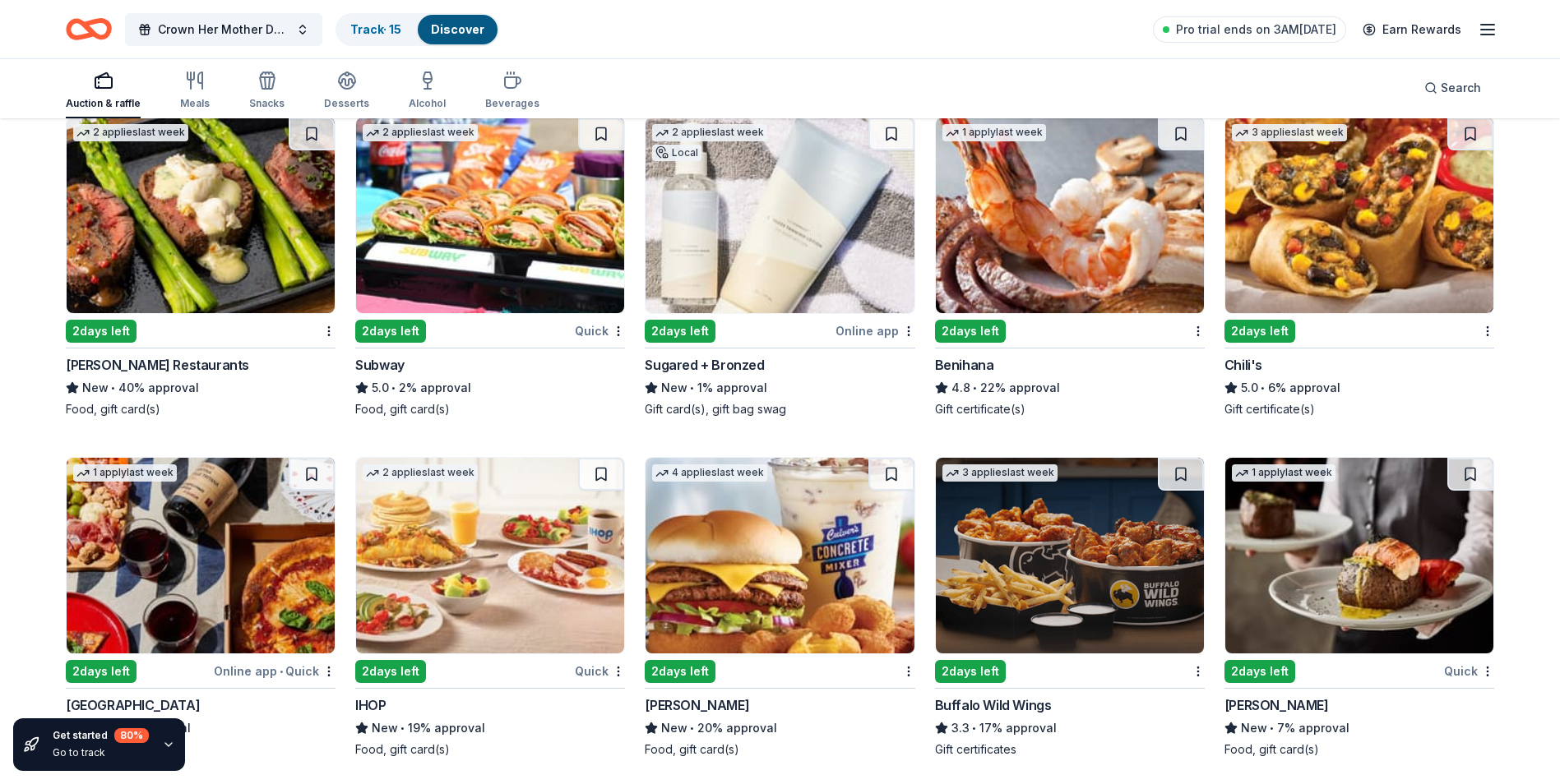
click at [1051, 280] on img at bounding box center [1070, 215] width 268 height 196
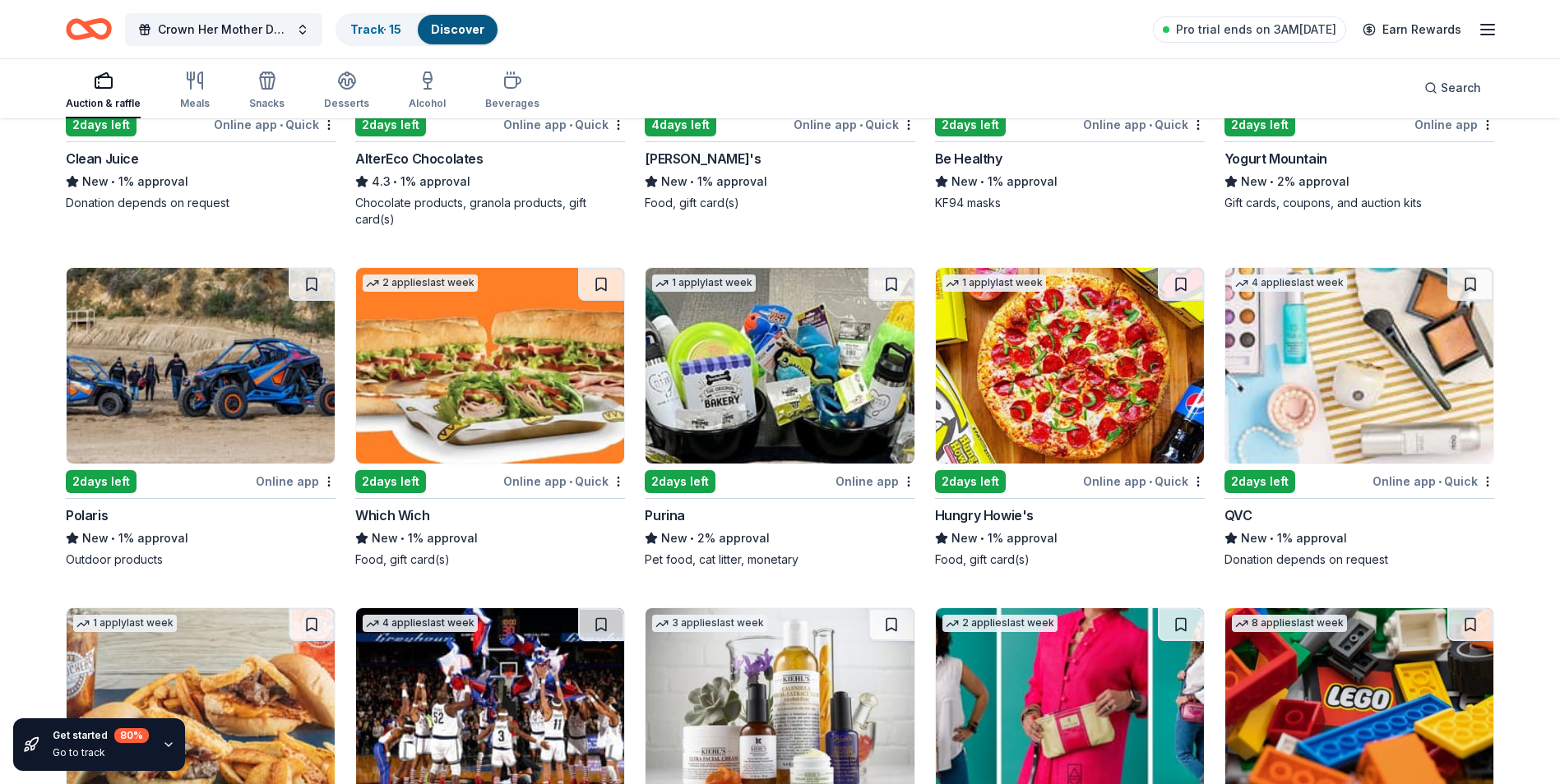
scroll to position [13358, 0]
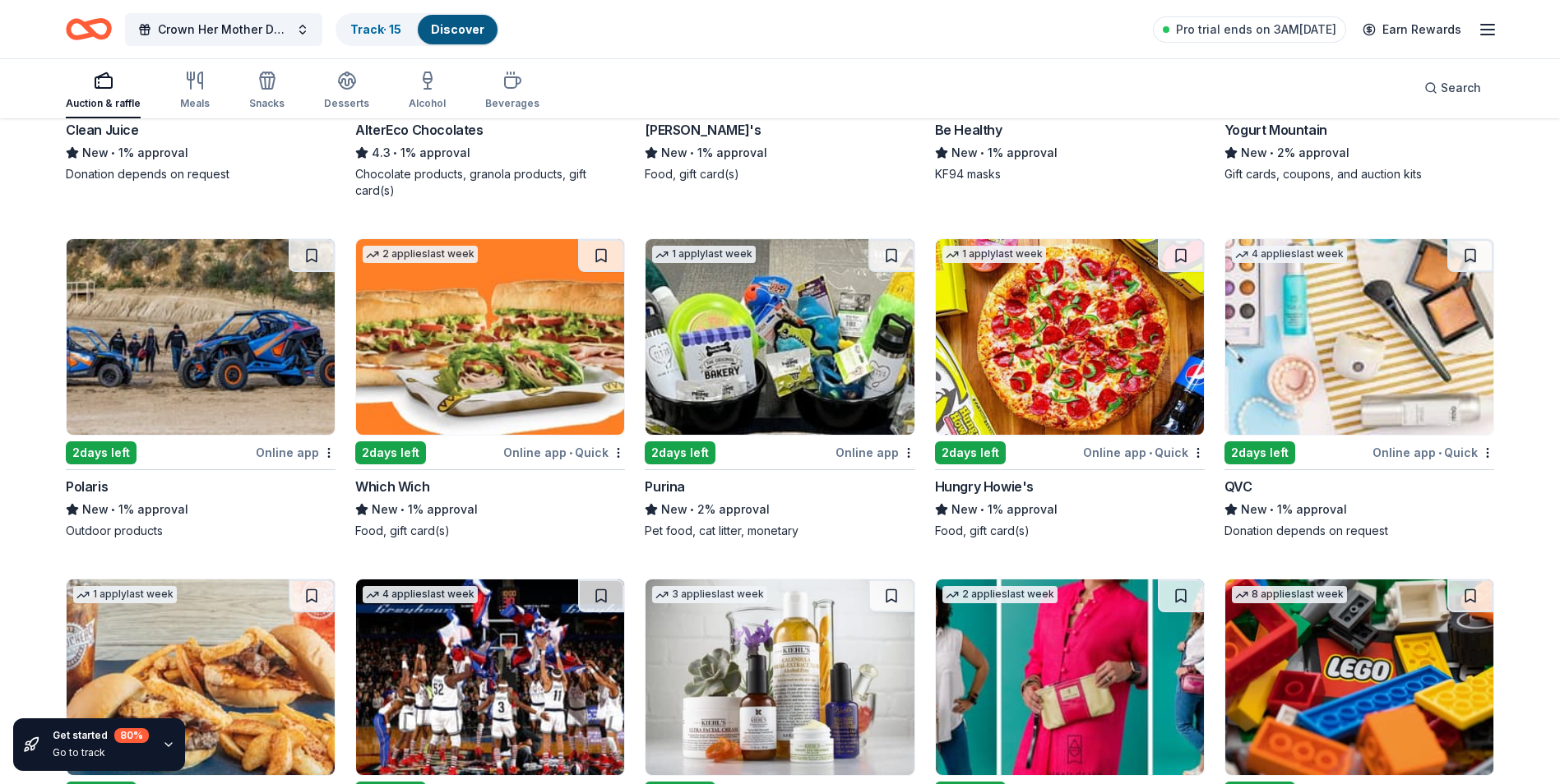
click at [562, 300] on img at bounding box center [491, 337] width 268 height 196
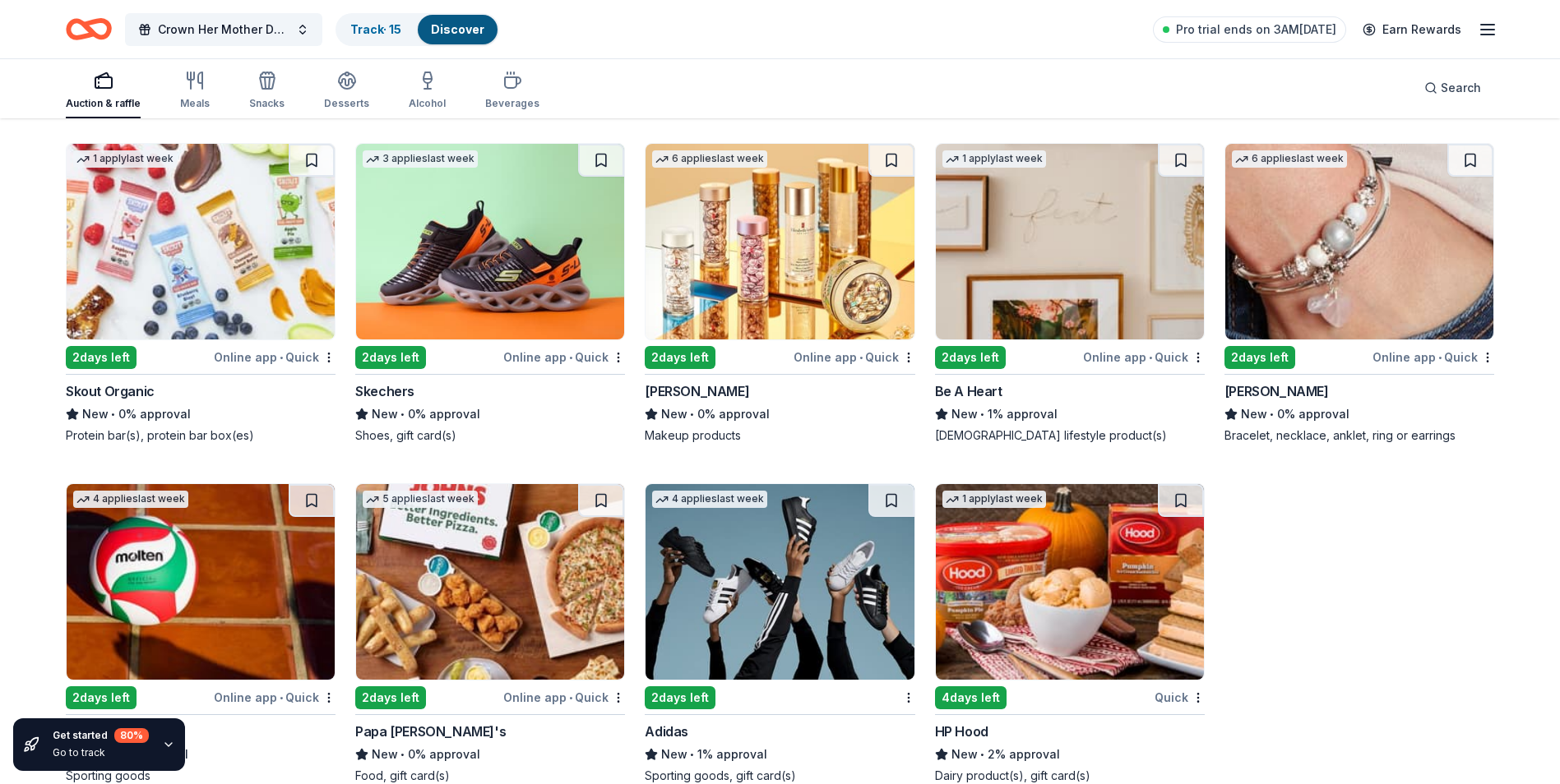
scroll to position [15934, 0]
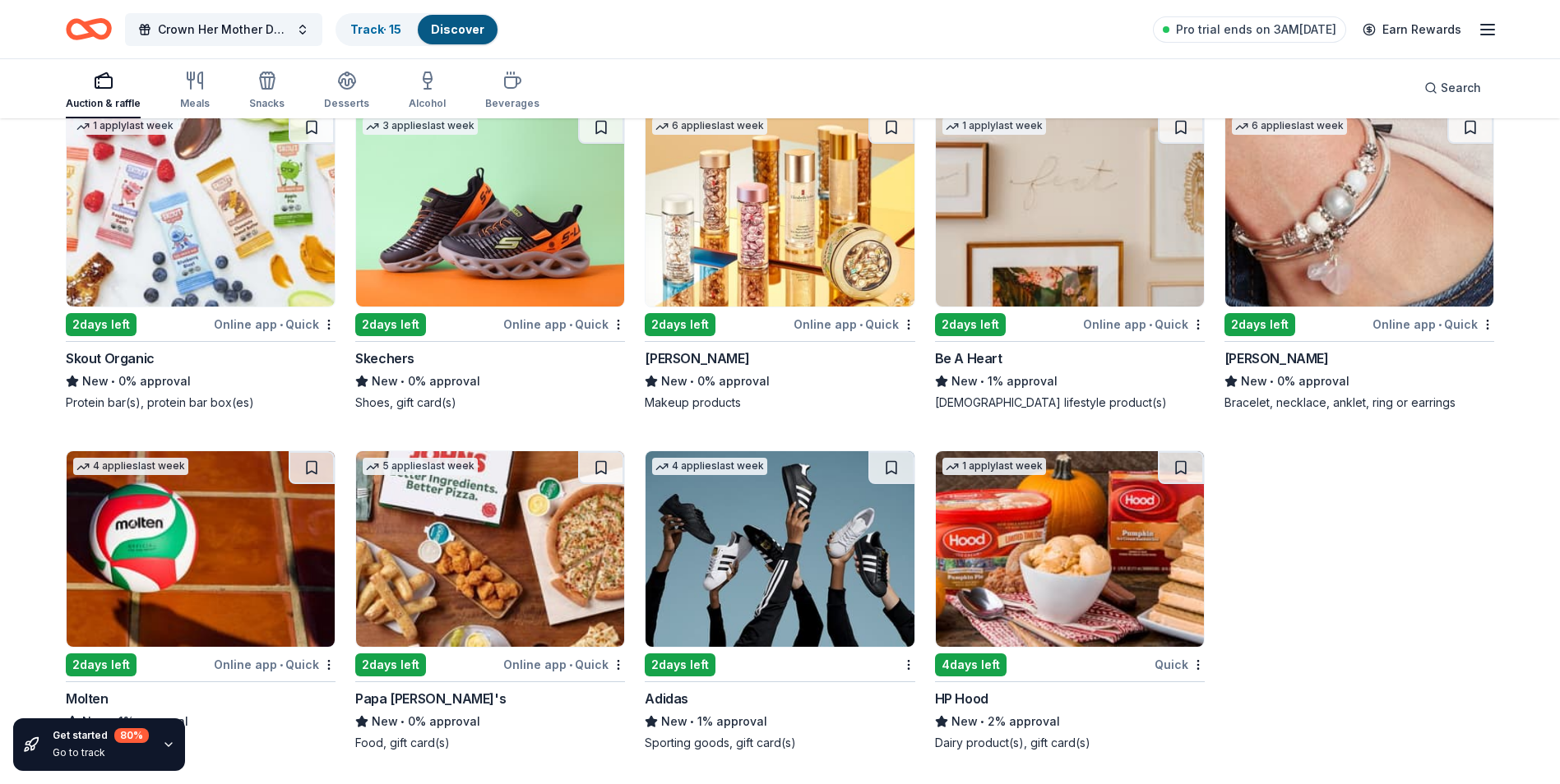
click at [464, 518] on img at bounding box center [491, 549] width 268 height 196
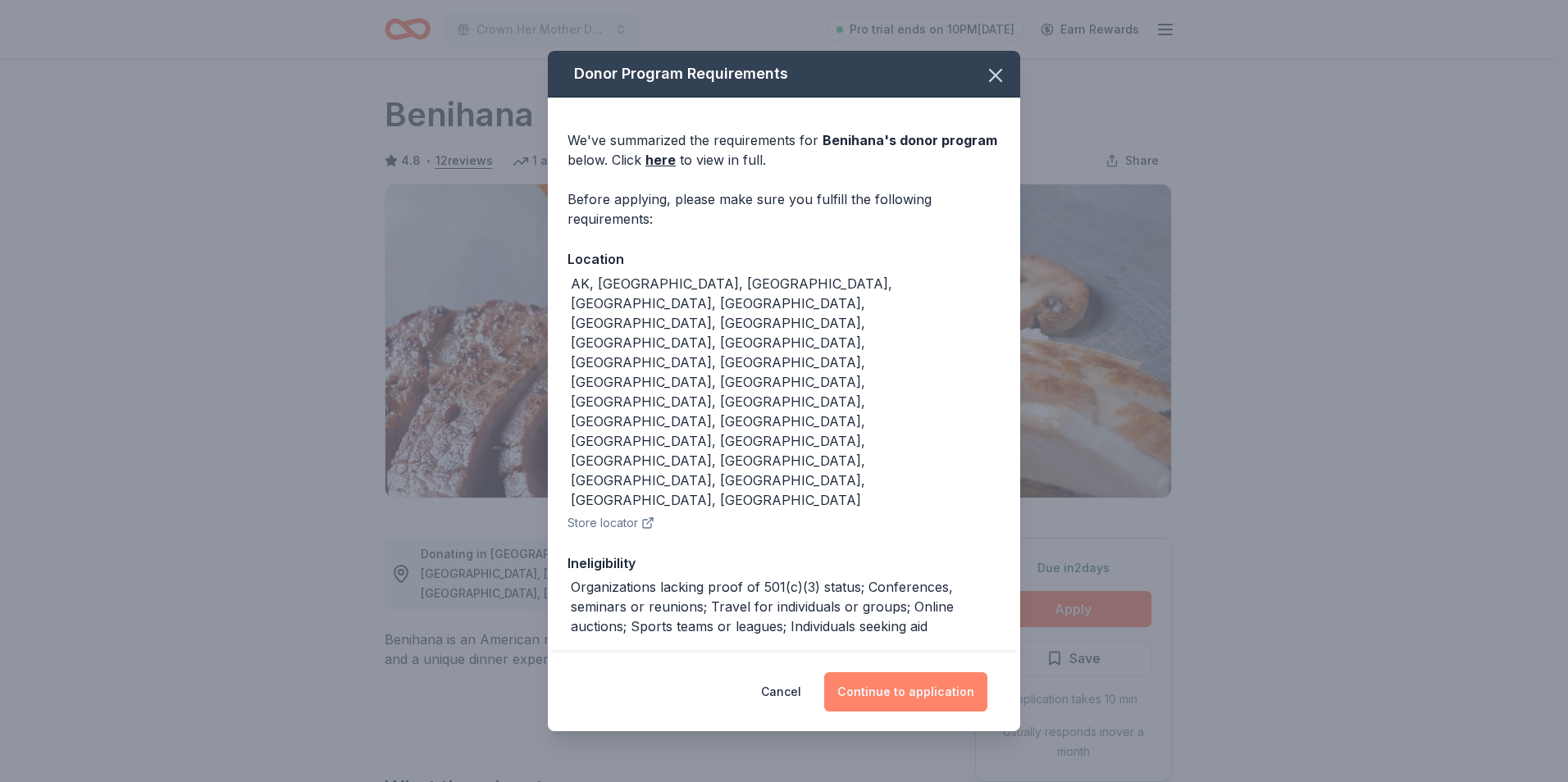
click at [878, 673] on button "Continue to application" at bounding box center [905, 692] width 163 height 39
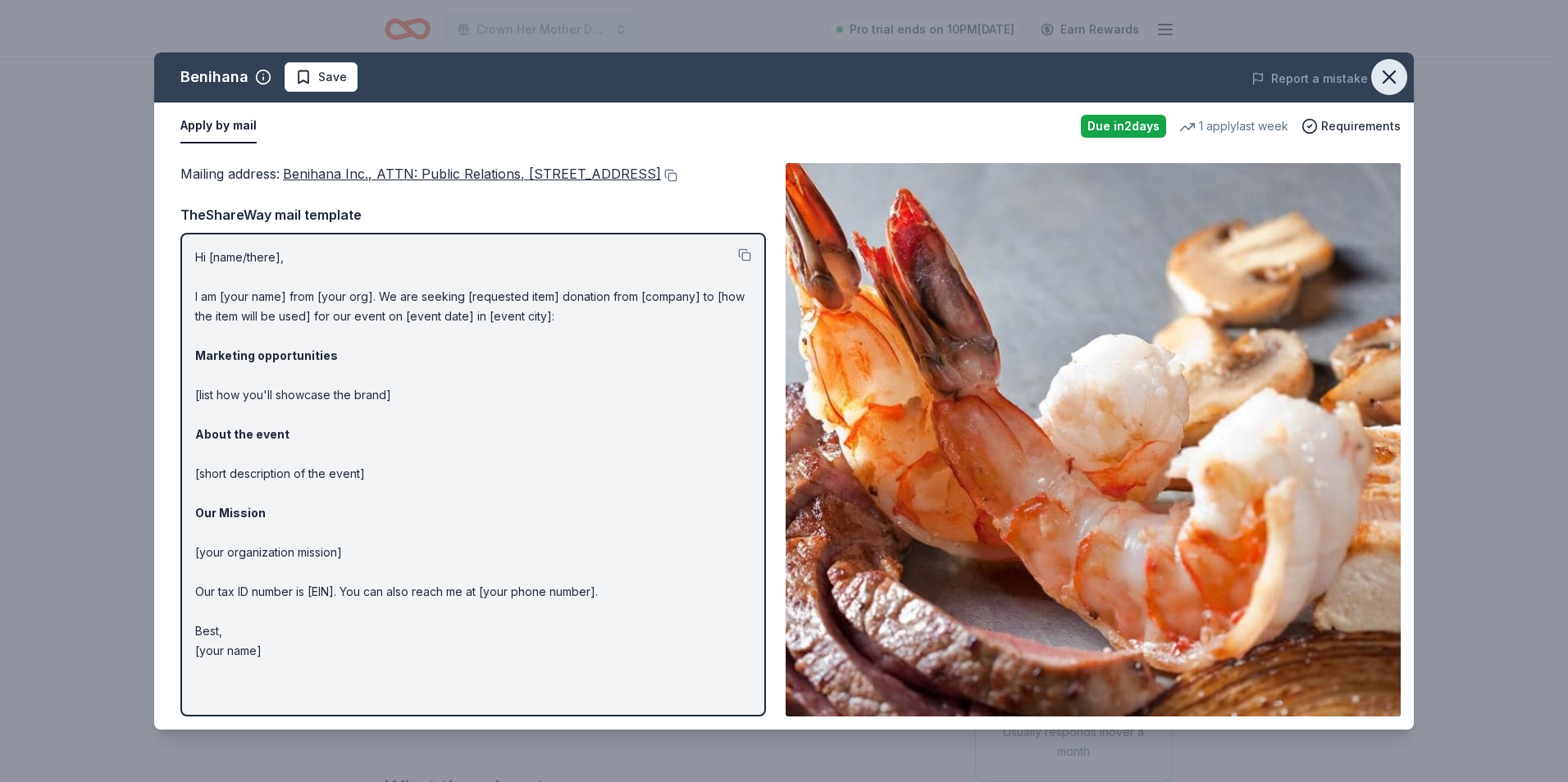
click at [1383, 71] on icon "button" at bounding box center [1389, 77] width 12 height 12
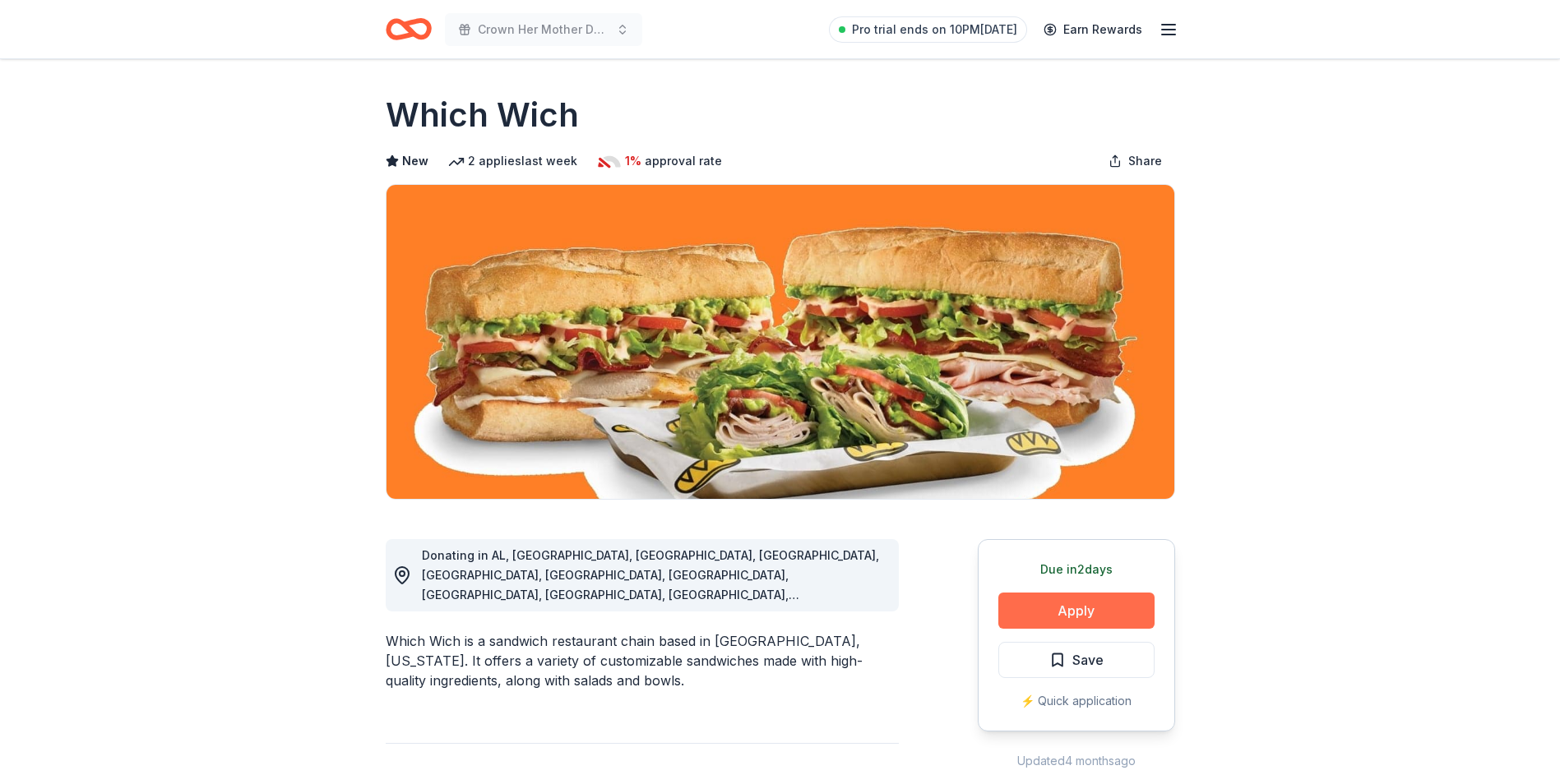
click at [1066, 612] on button "Apply" at bounding box center [1077, 611] width 157 height 36
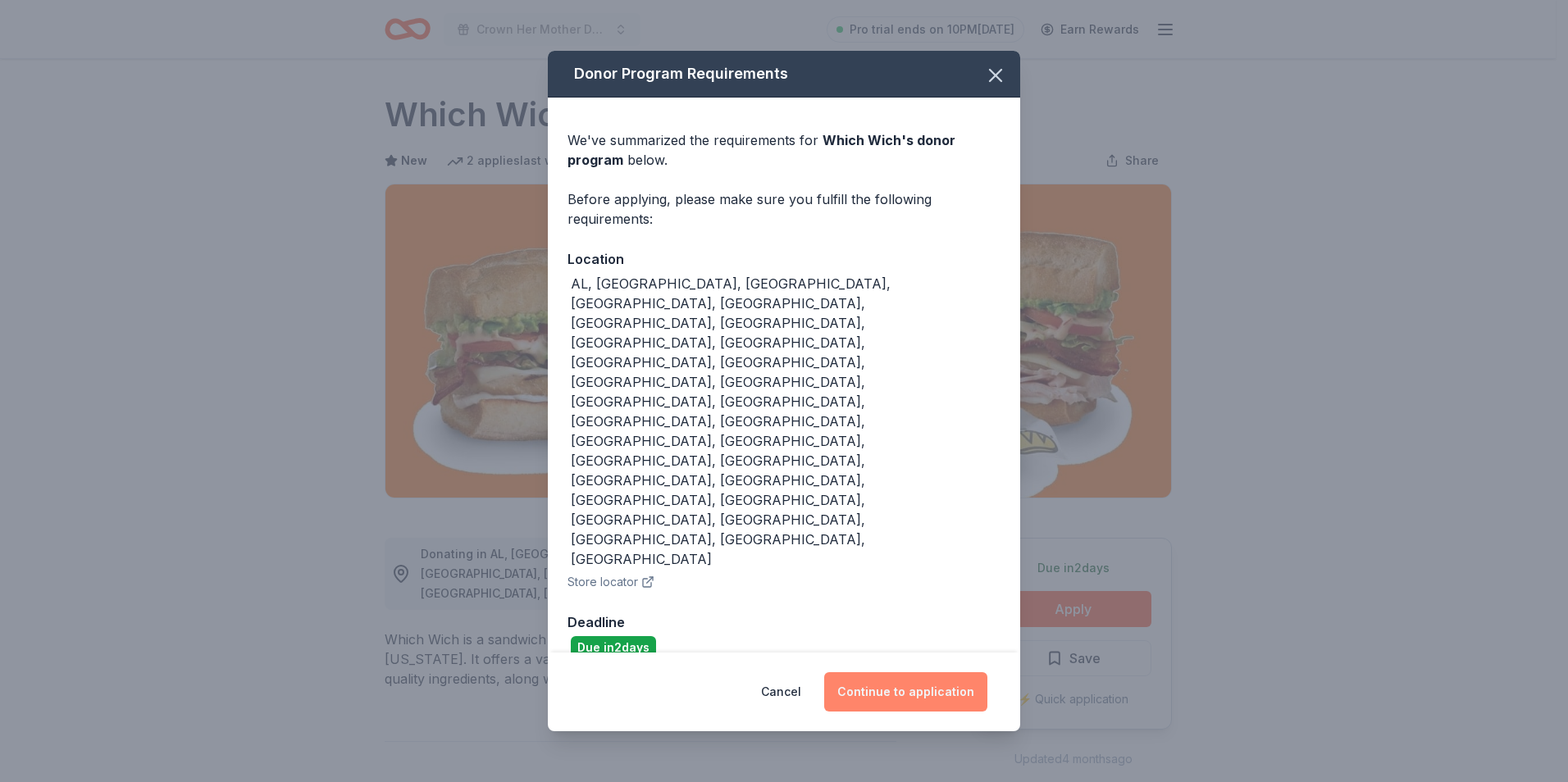
click at [960, 673] on button "Continue to application" at bounding box center [905, 692] width 163 height 39
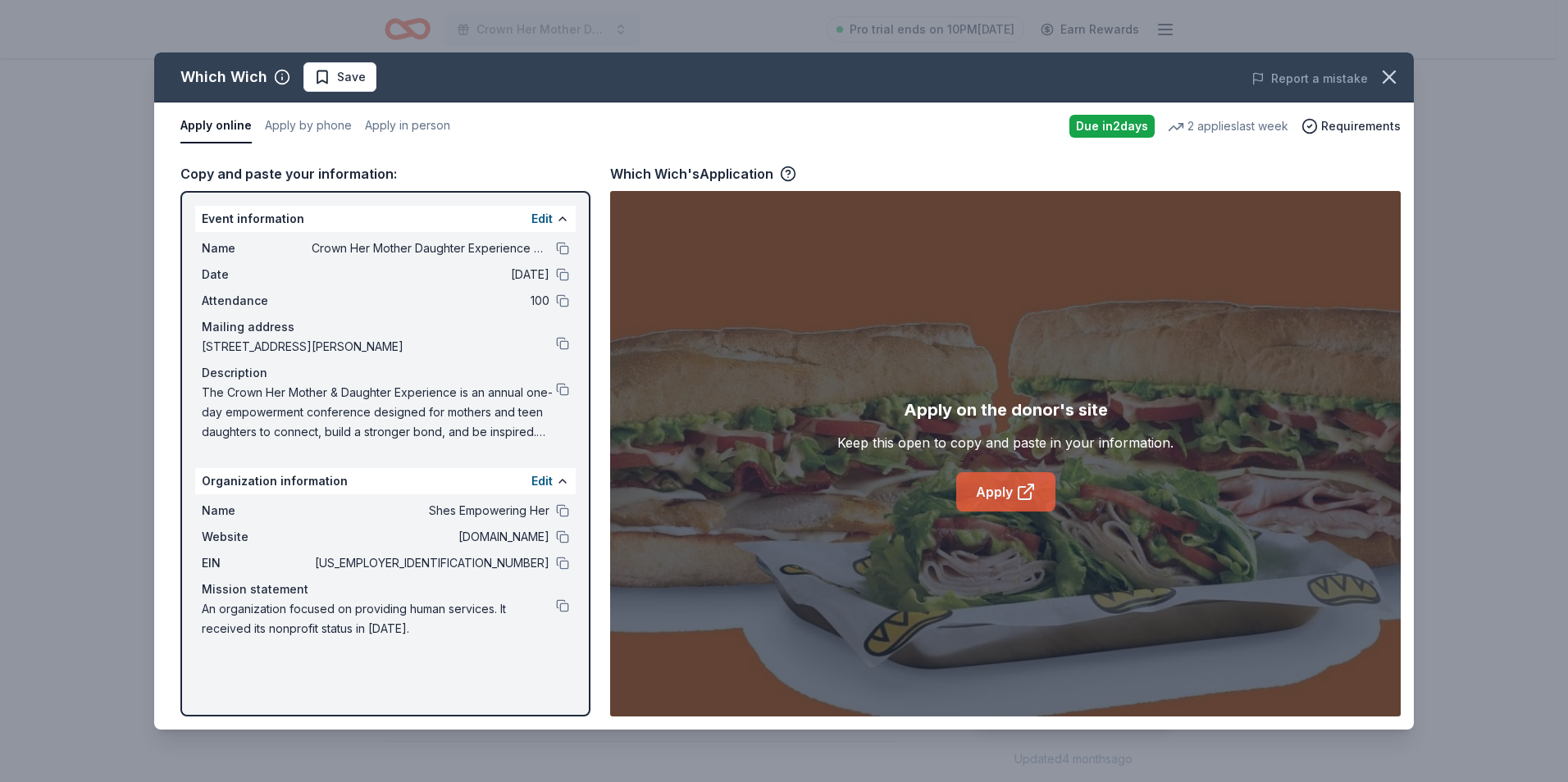
click at [983, 499] on link "Apply" at bounding box center [1006, 492] width 100 height 39
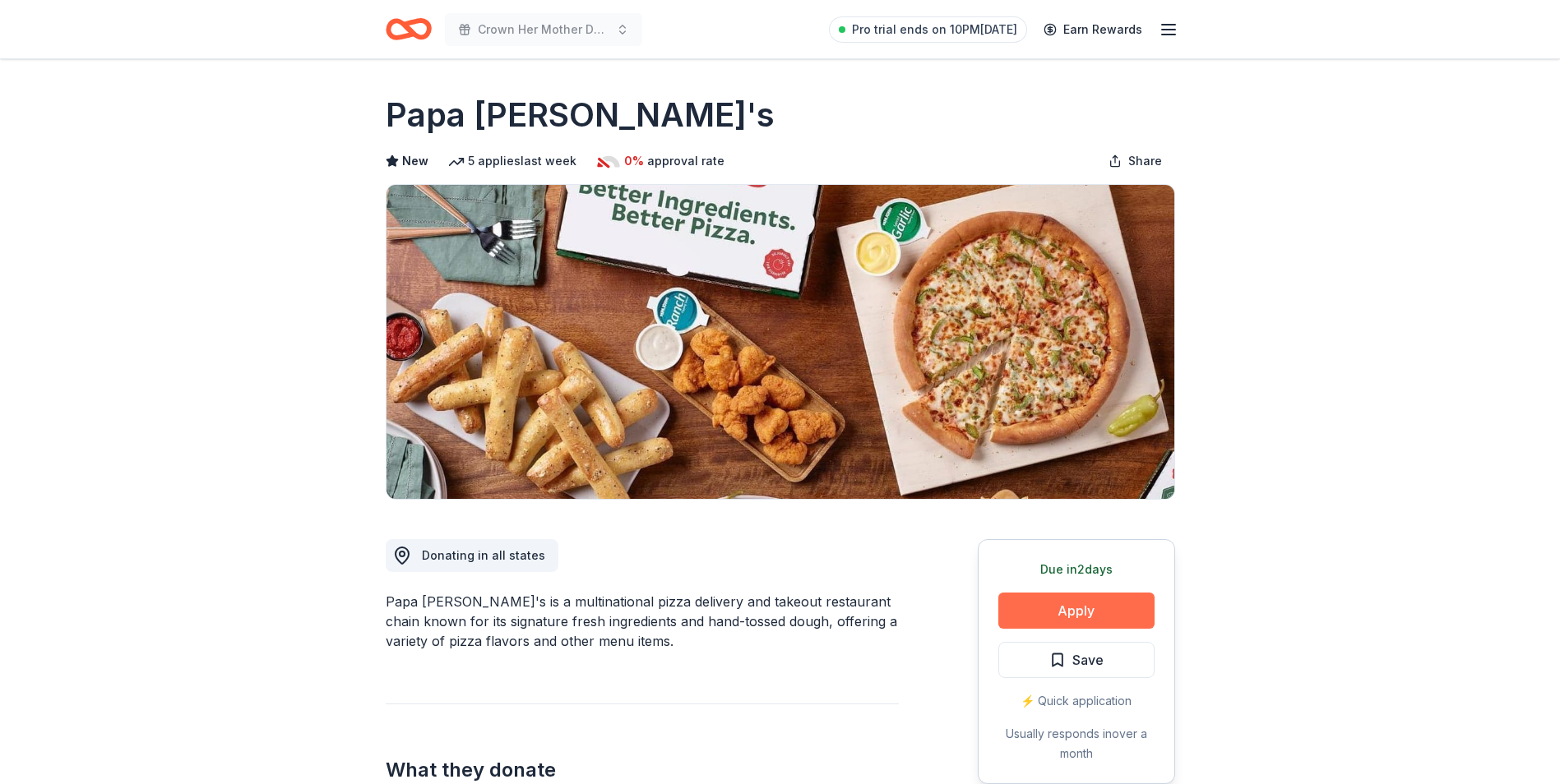
click at [1094, 626] on button "Apply" at bounding box center [1077, 611] width 157 height 36
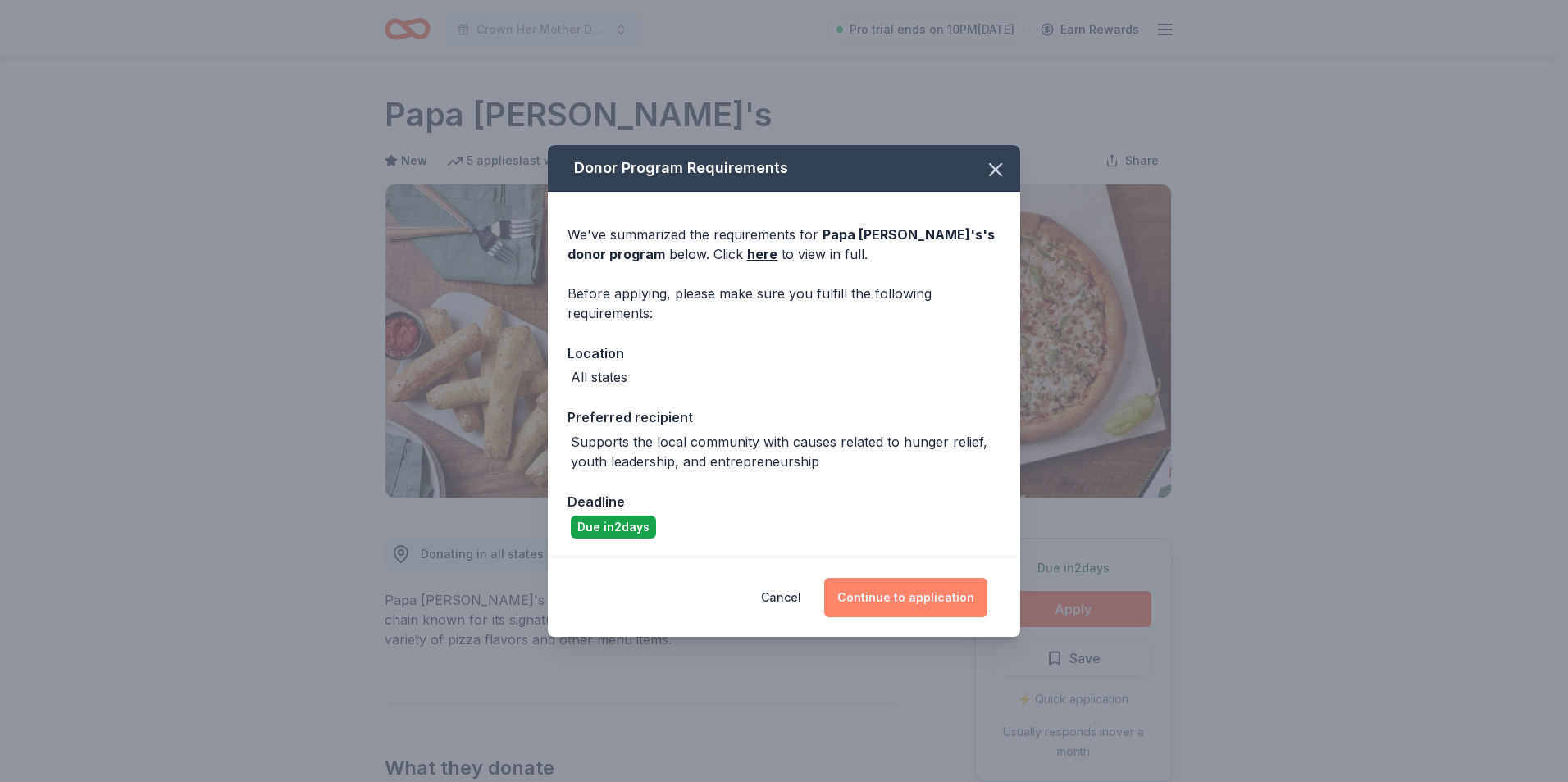
click at [948, 603] on button "Continue to application" at bounding box center [905, 597] width 163 height 39
